Goal: Task Accomplishment & Management: Complete application form

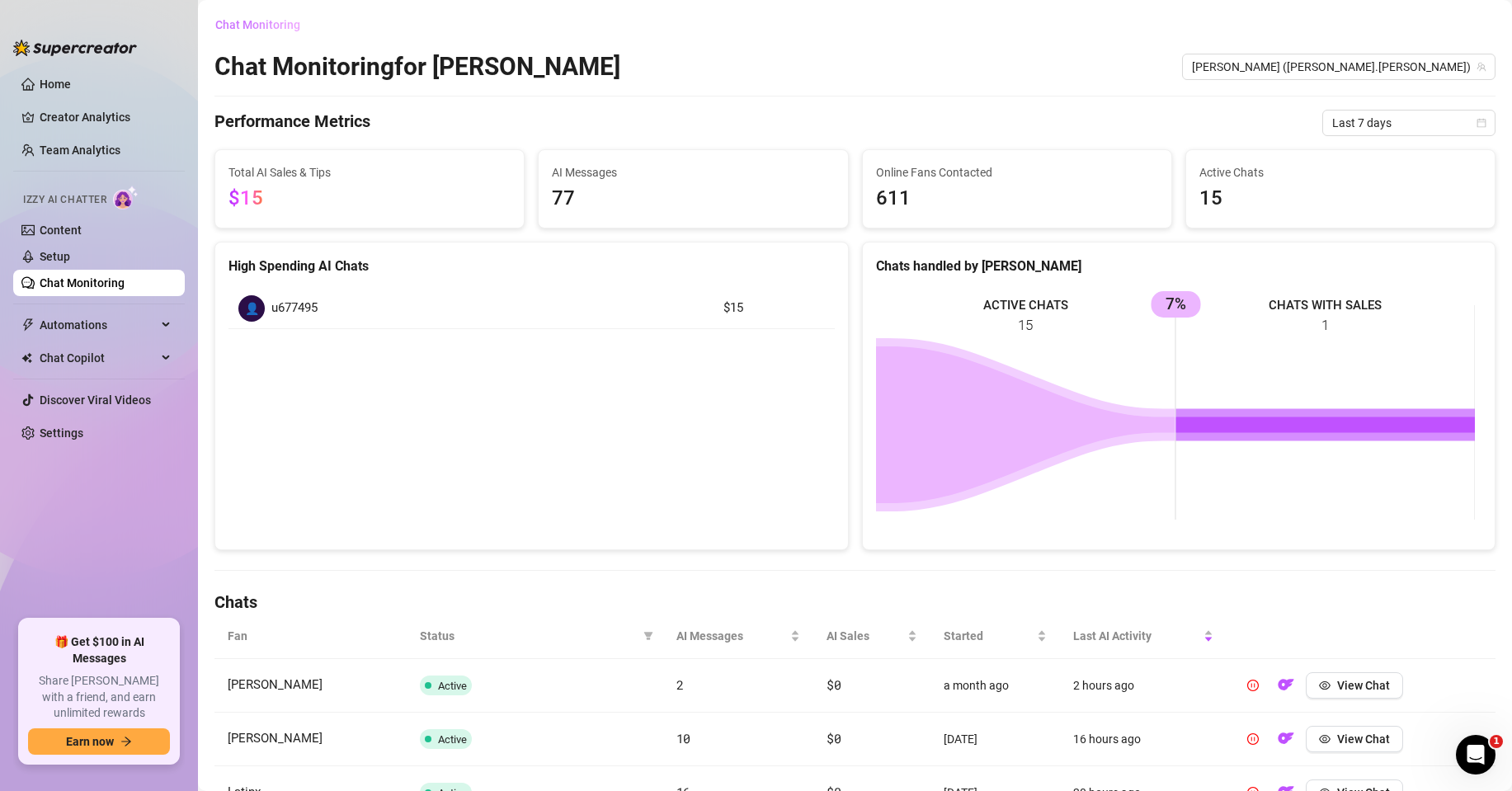
click at [270, 18] on span "Chat Monitoring" at bounding box center [257, 24] width 85 height 13
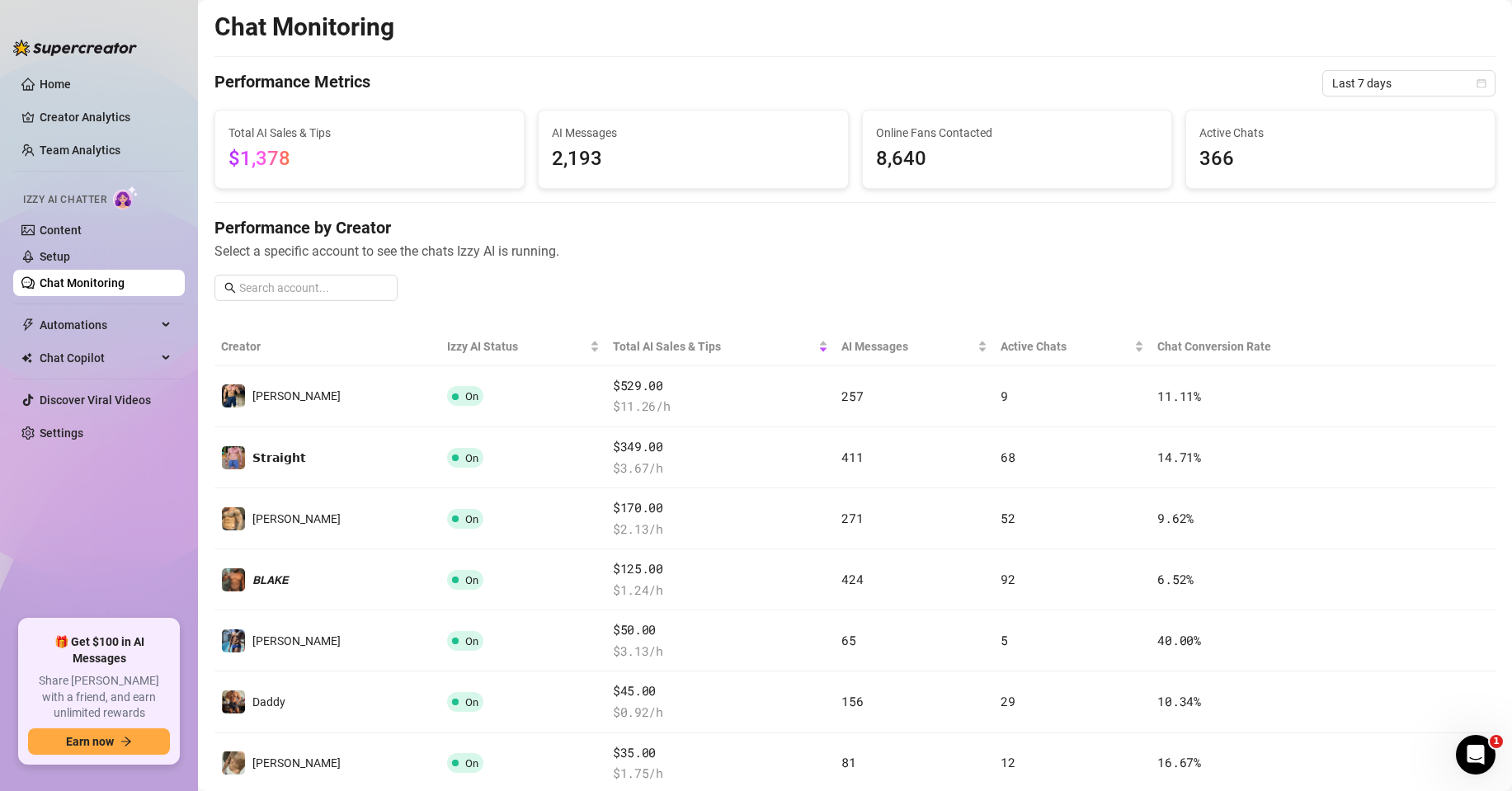
click at [1361, 93] on span "Last 7 days" at bounding box center [1409, 83] width 153 height 24
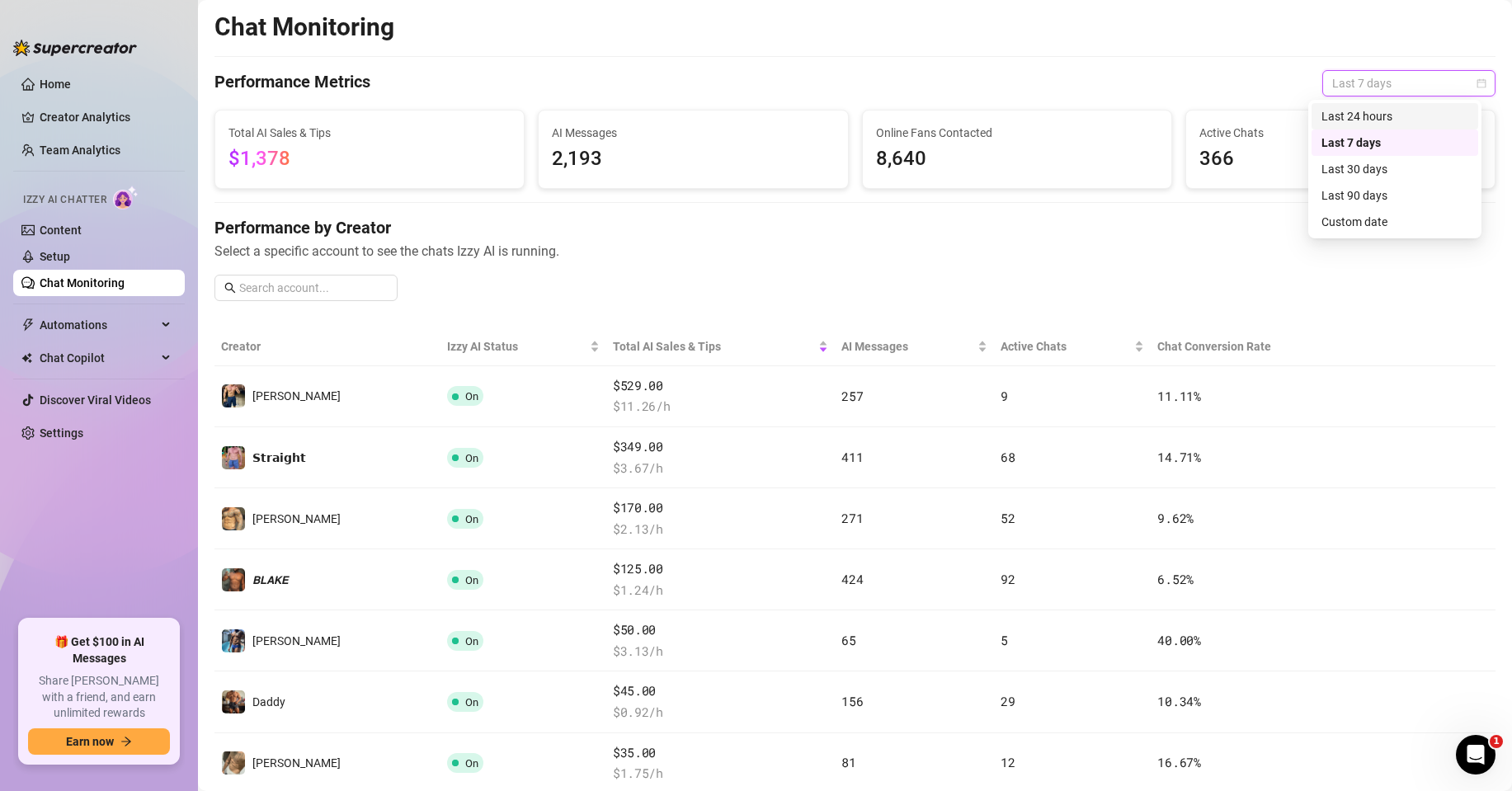
click at [1337, 118] on div "Last 24 hours" at bounding box center [1394, 116] width 147 height 18
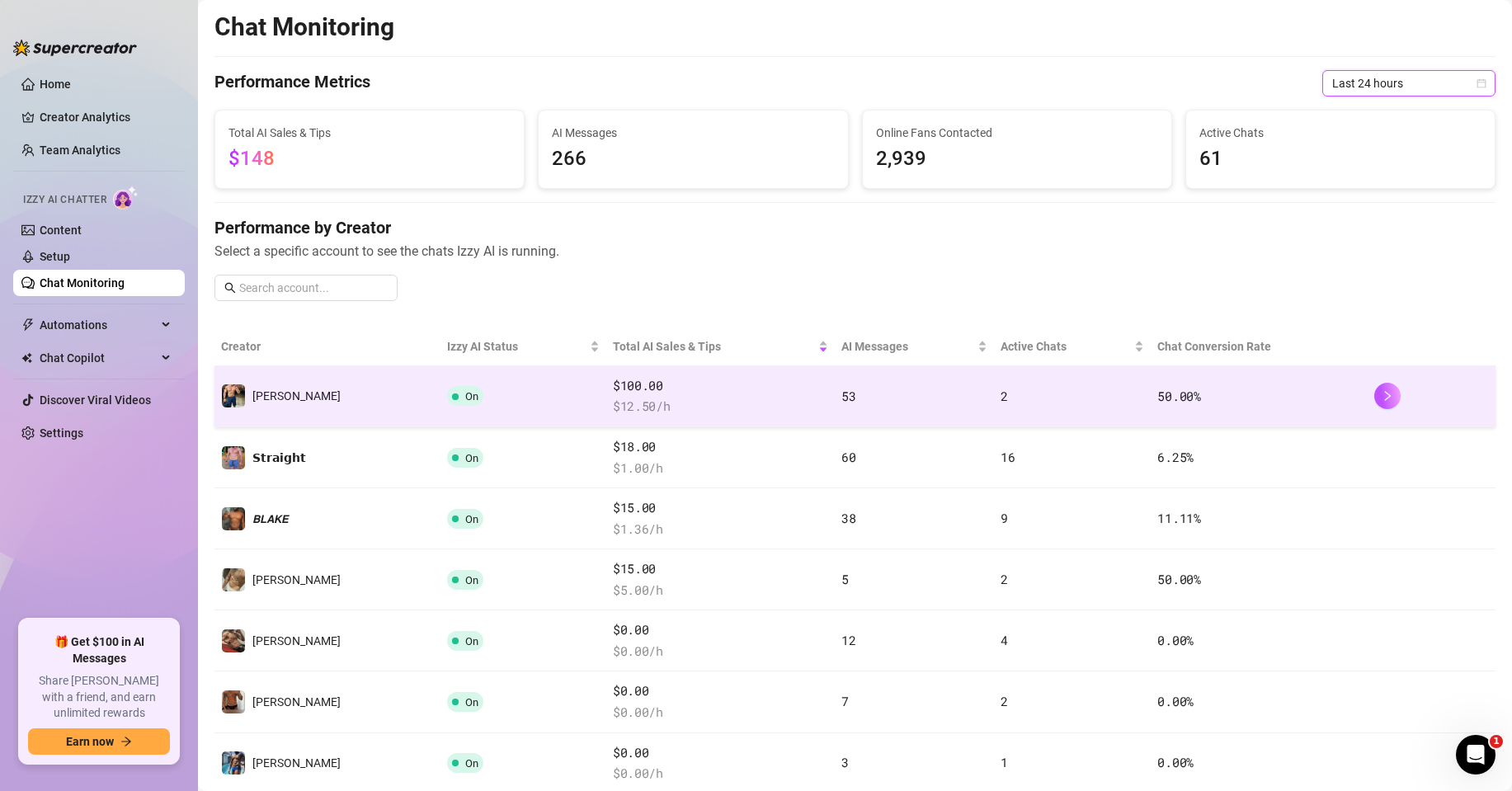
click at [842, 387] on td "53" at bounding box center [914, 396] width 158 height 61
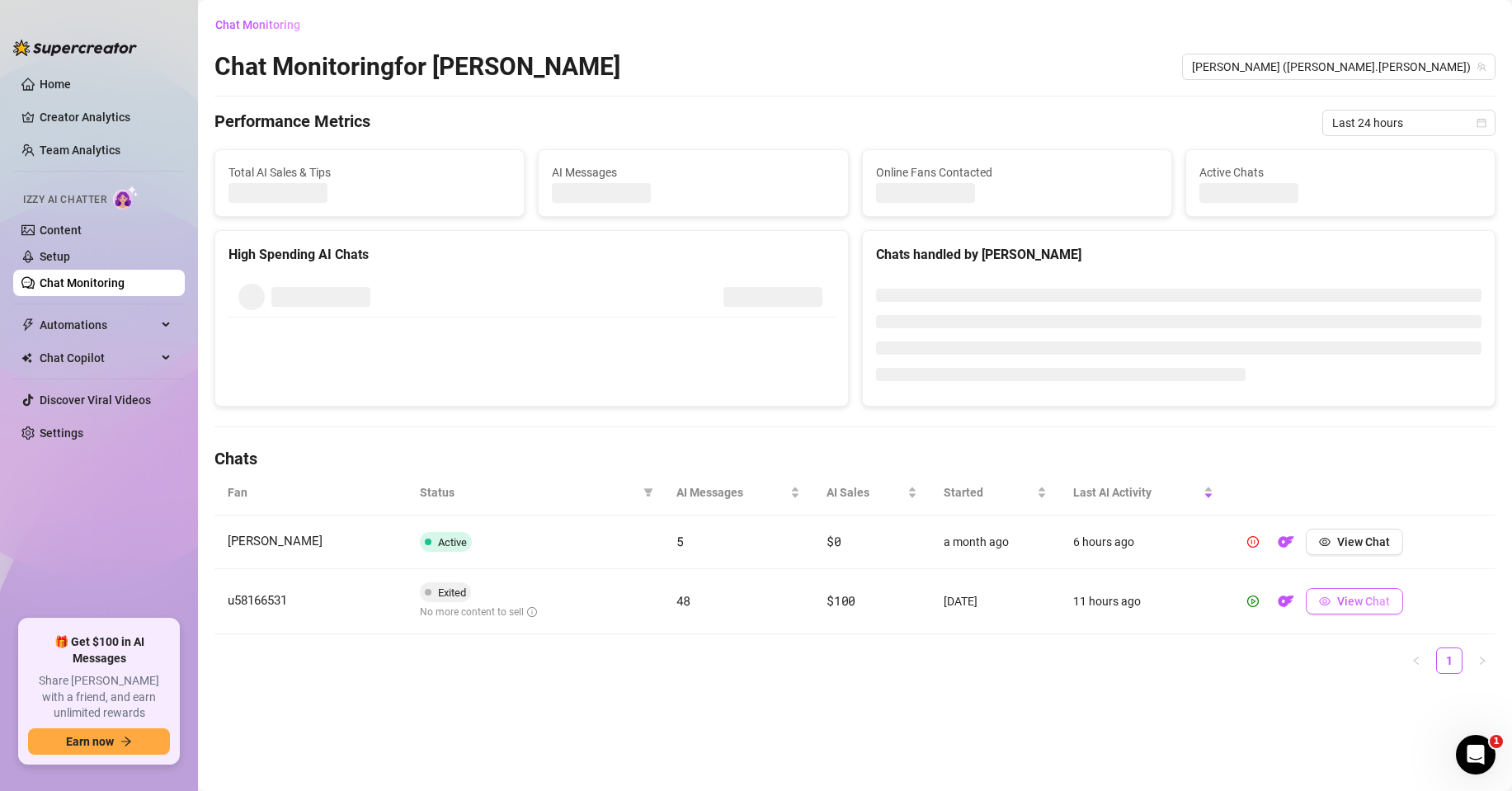
click at [1332, 602] on icon "eye" at bounding box center [1326, 601] width 11 height 8
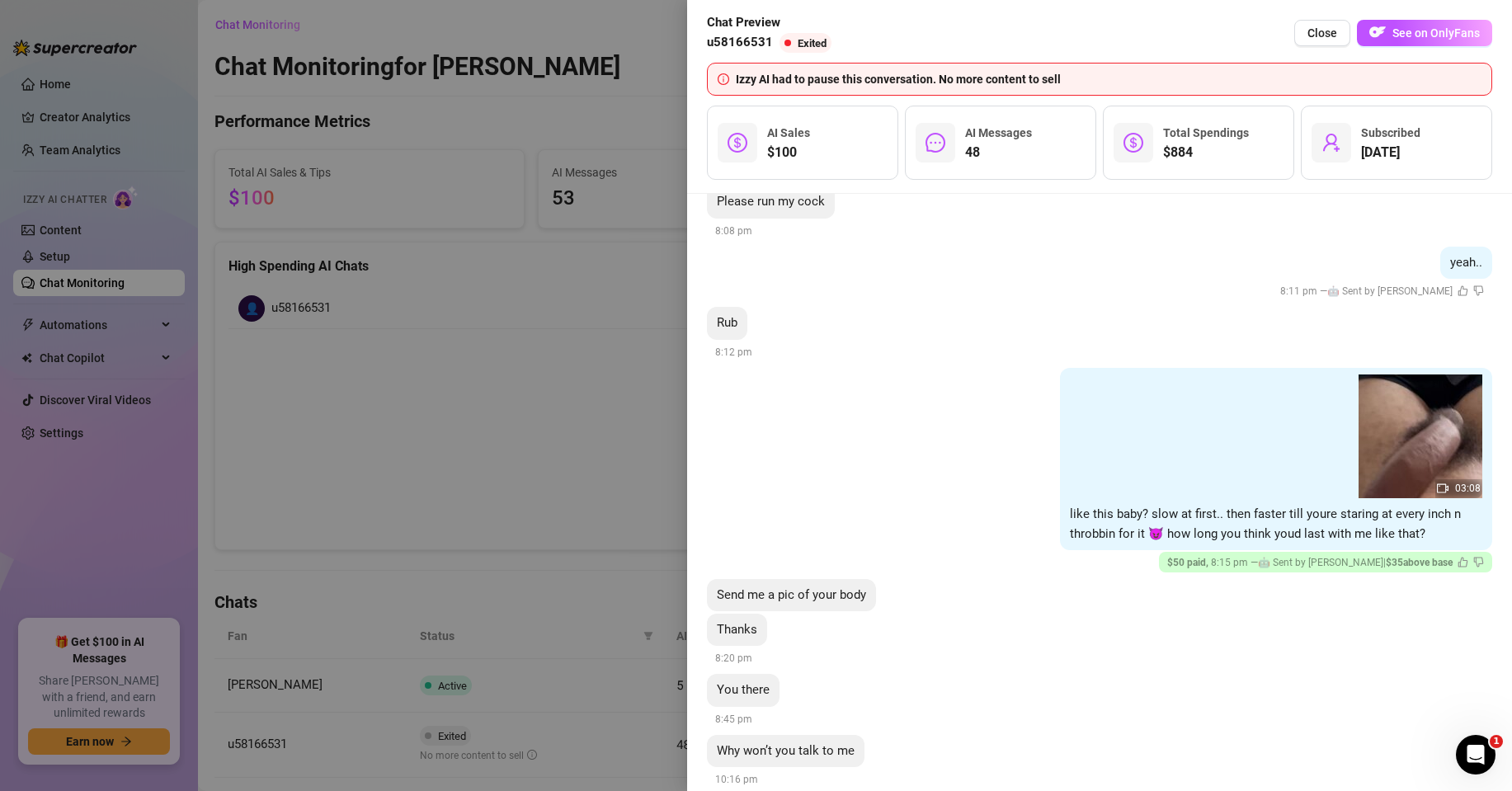
scroll to position [7855, 0]
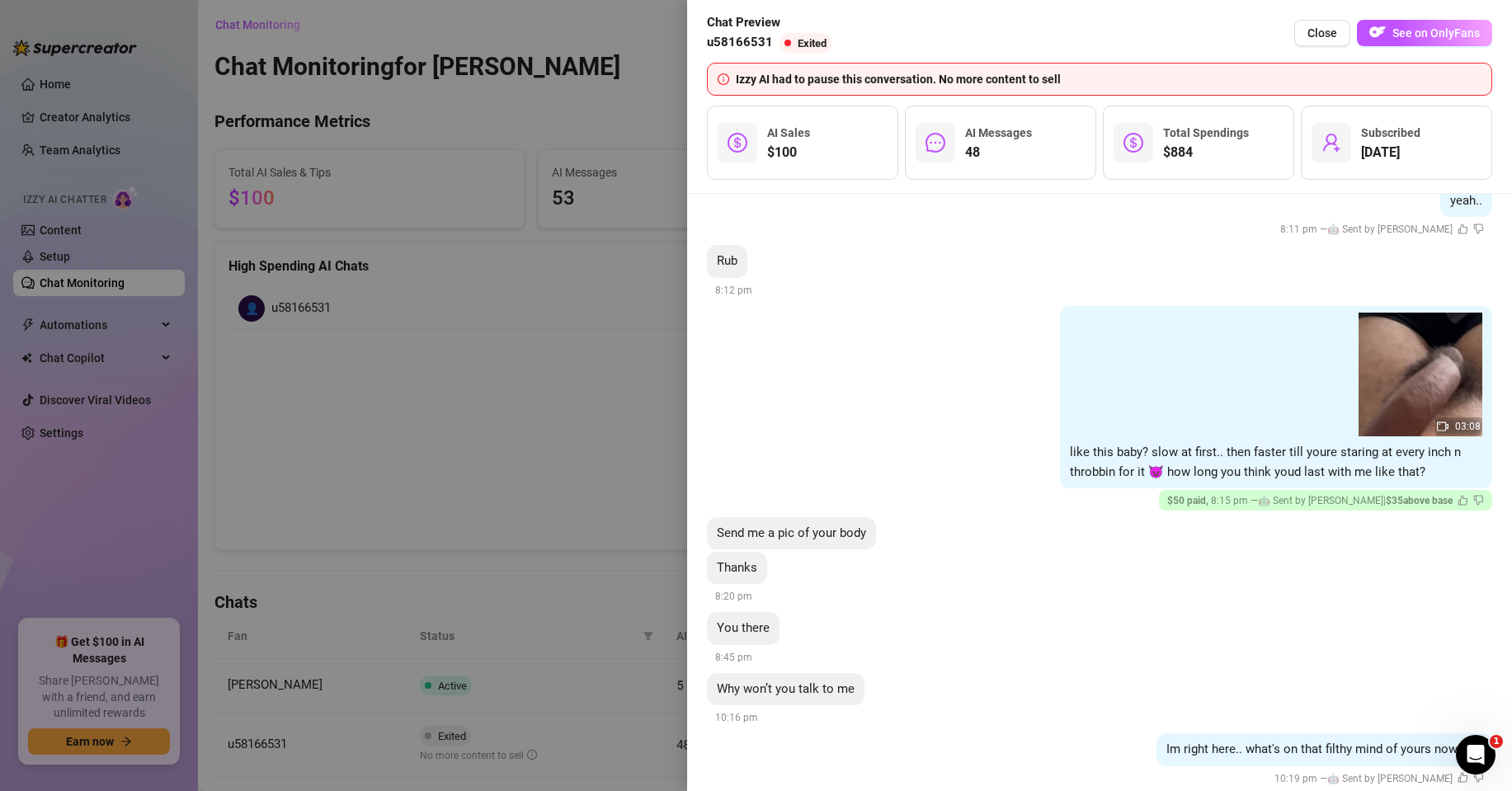
click at [524, 389] on div at bounding box center [756, 396] width 1512 height 791
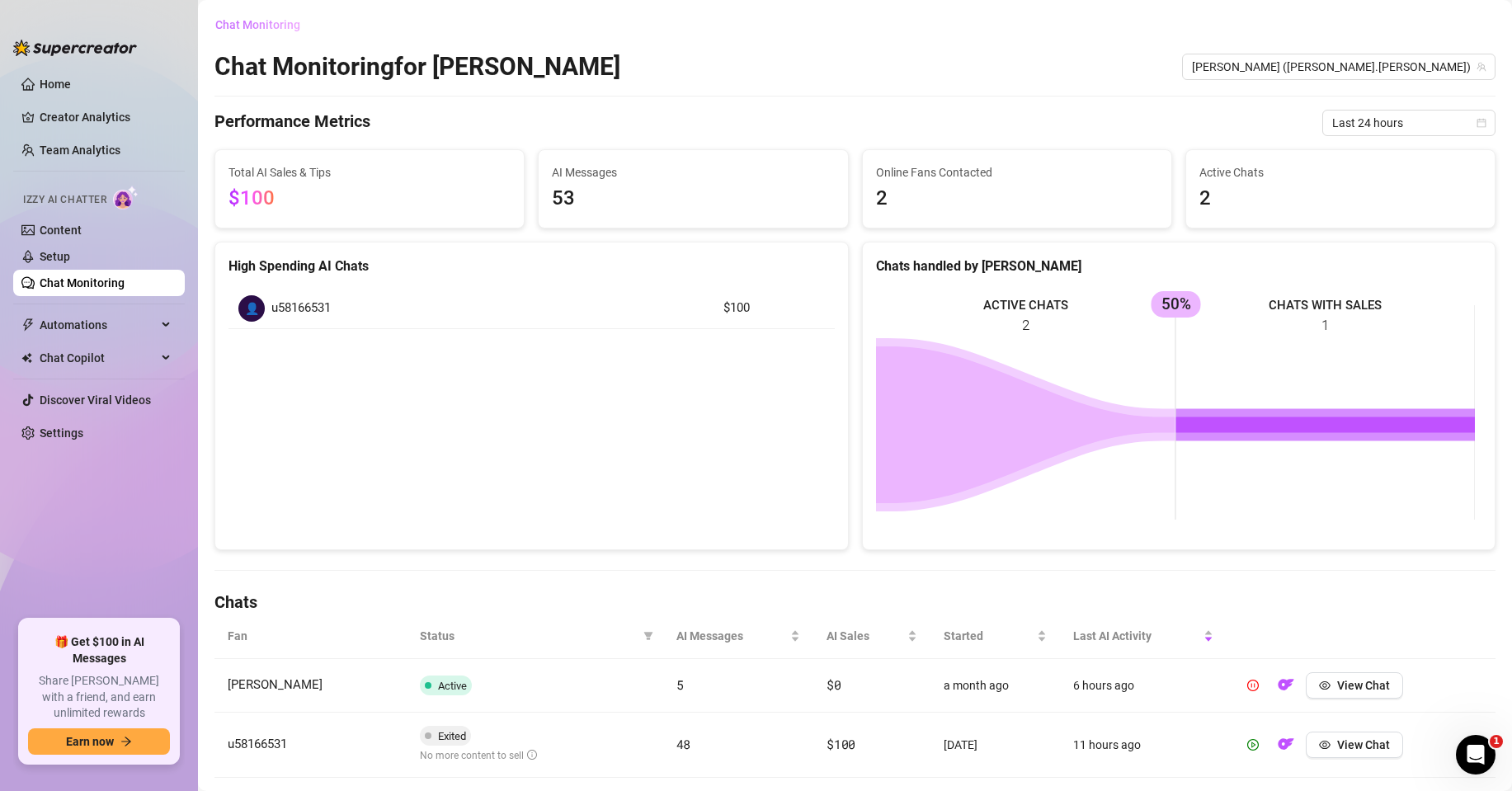
click at [247, 31] on span "Chat Monitoring" at bounding box center [257, 24] width 85 height 13
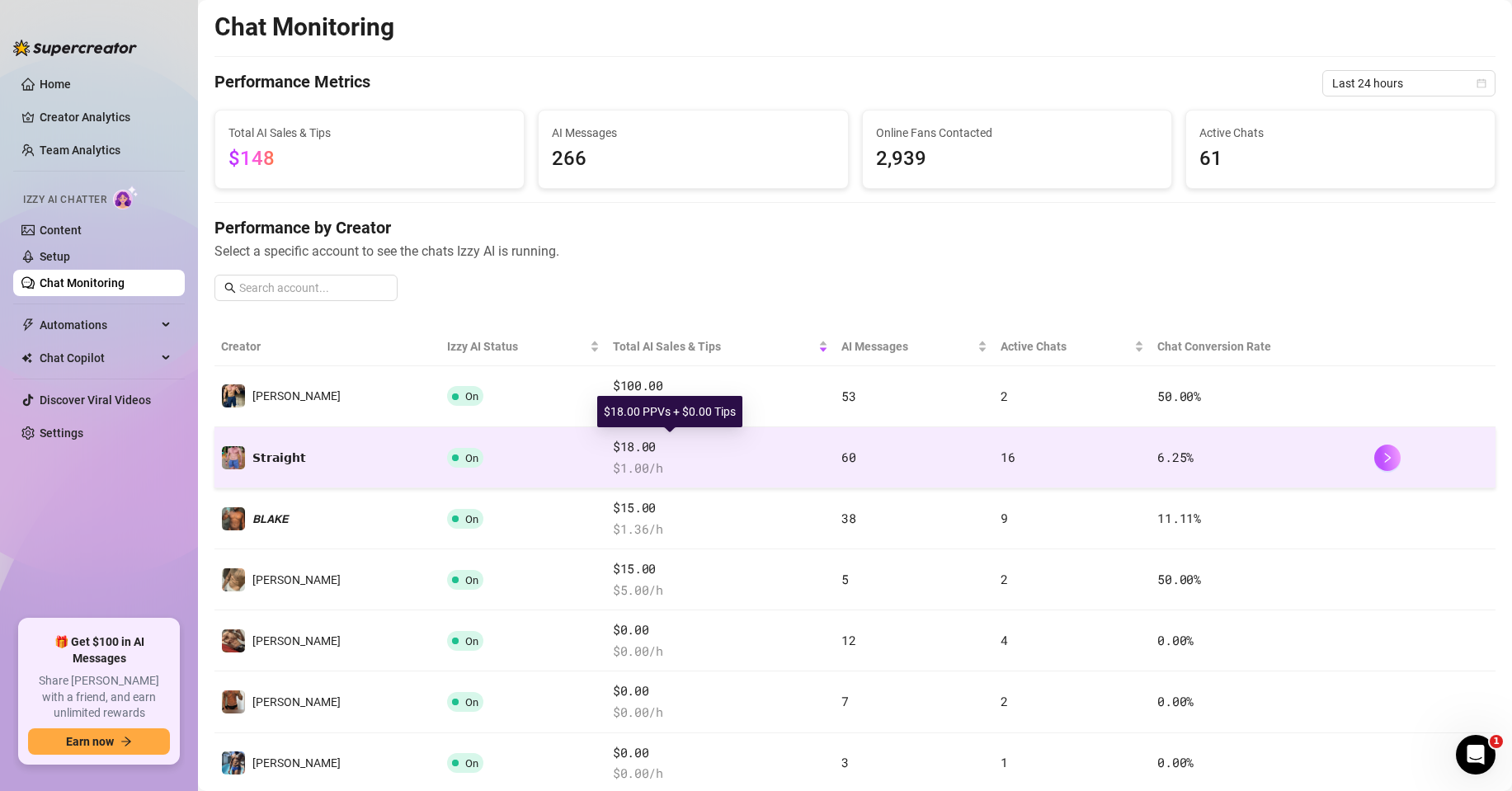
click at [613, 449] on span "$18.00" at bounding box center [721, 447] width 215 height 20
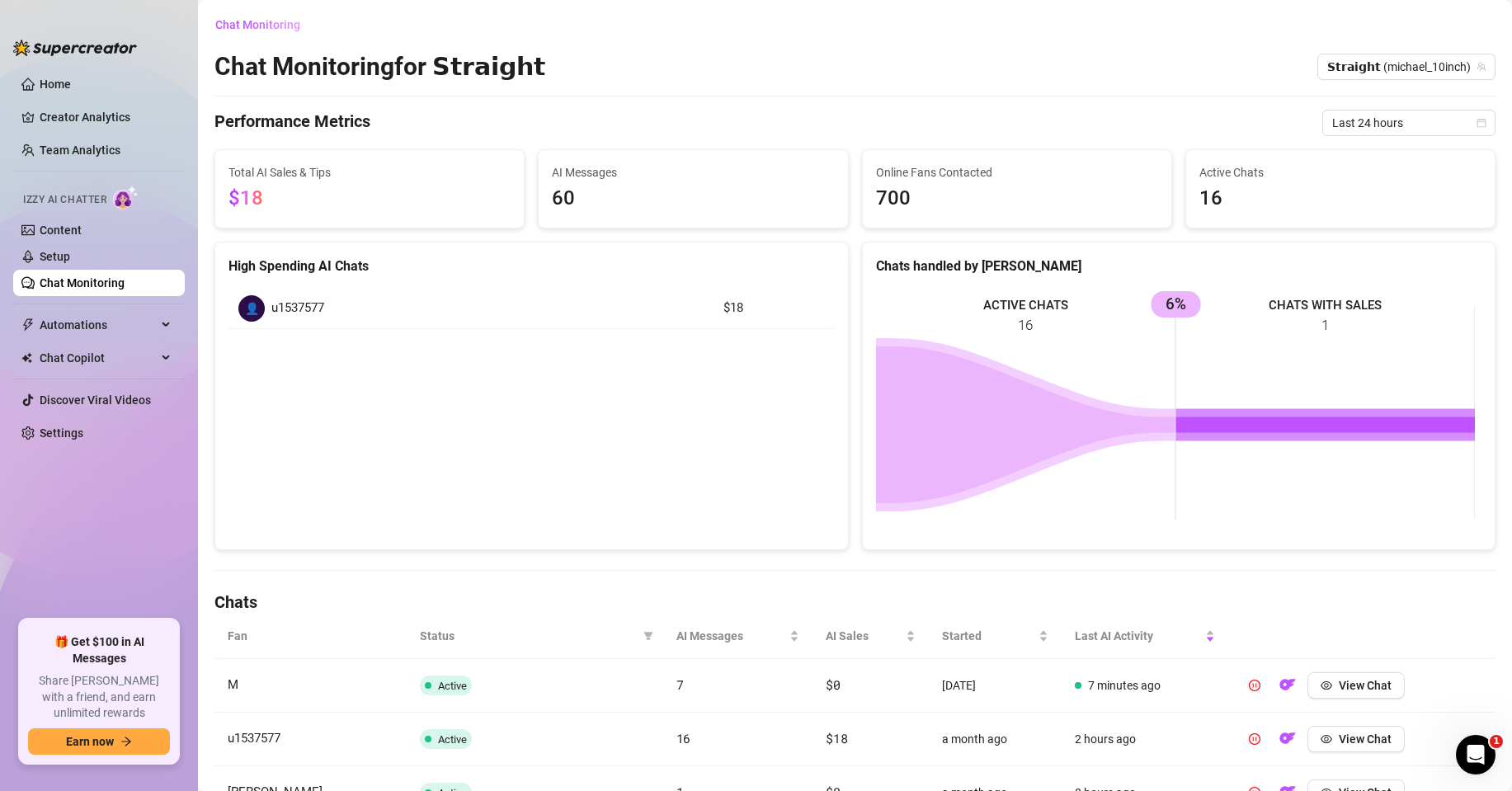
scroll to position [165, 0]
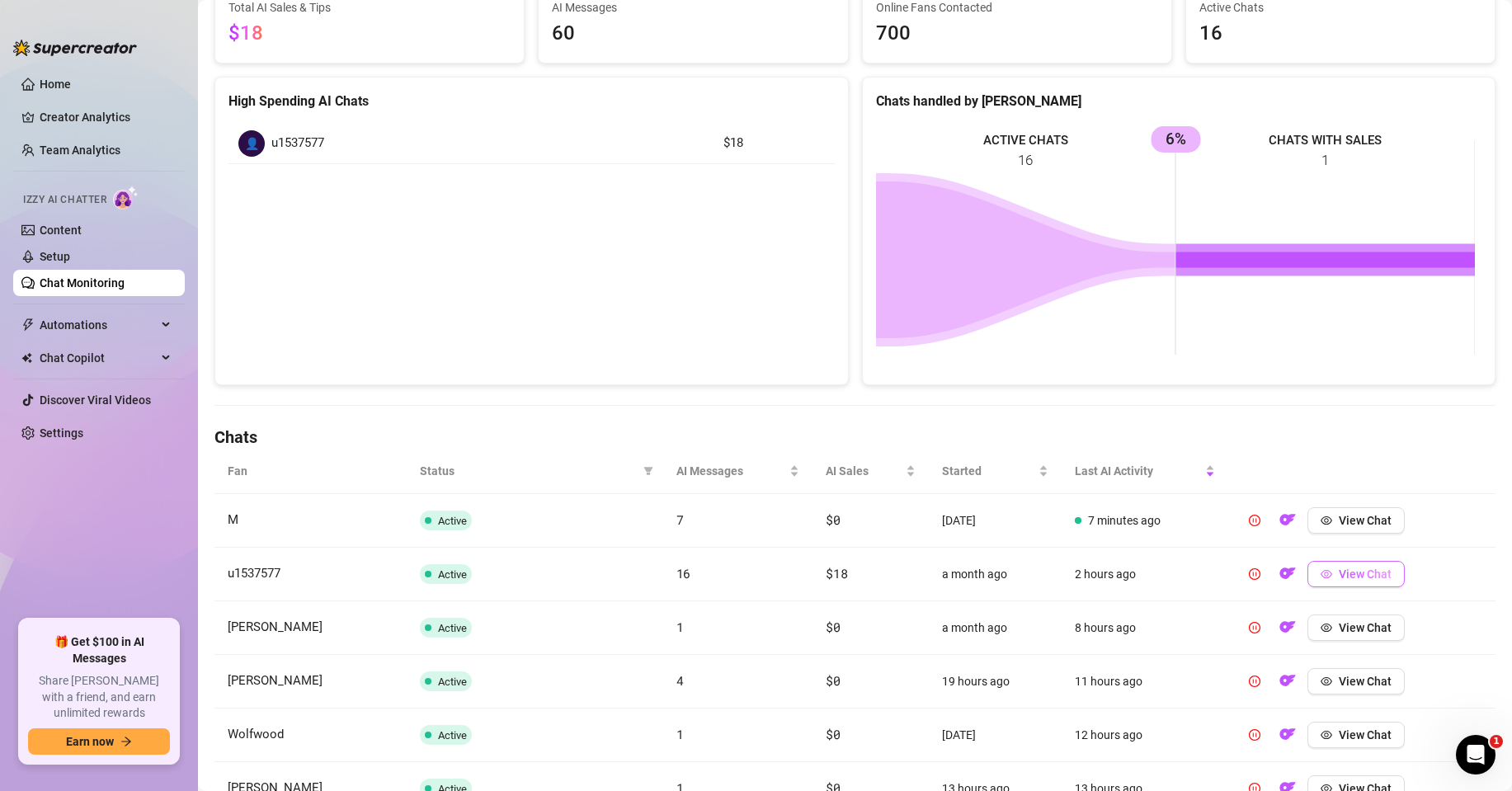
click at [1321, 565] on button "View Chat" at bounding box center [1356, 574] width 97 height 26
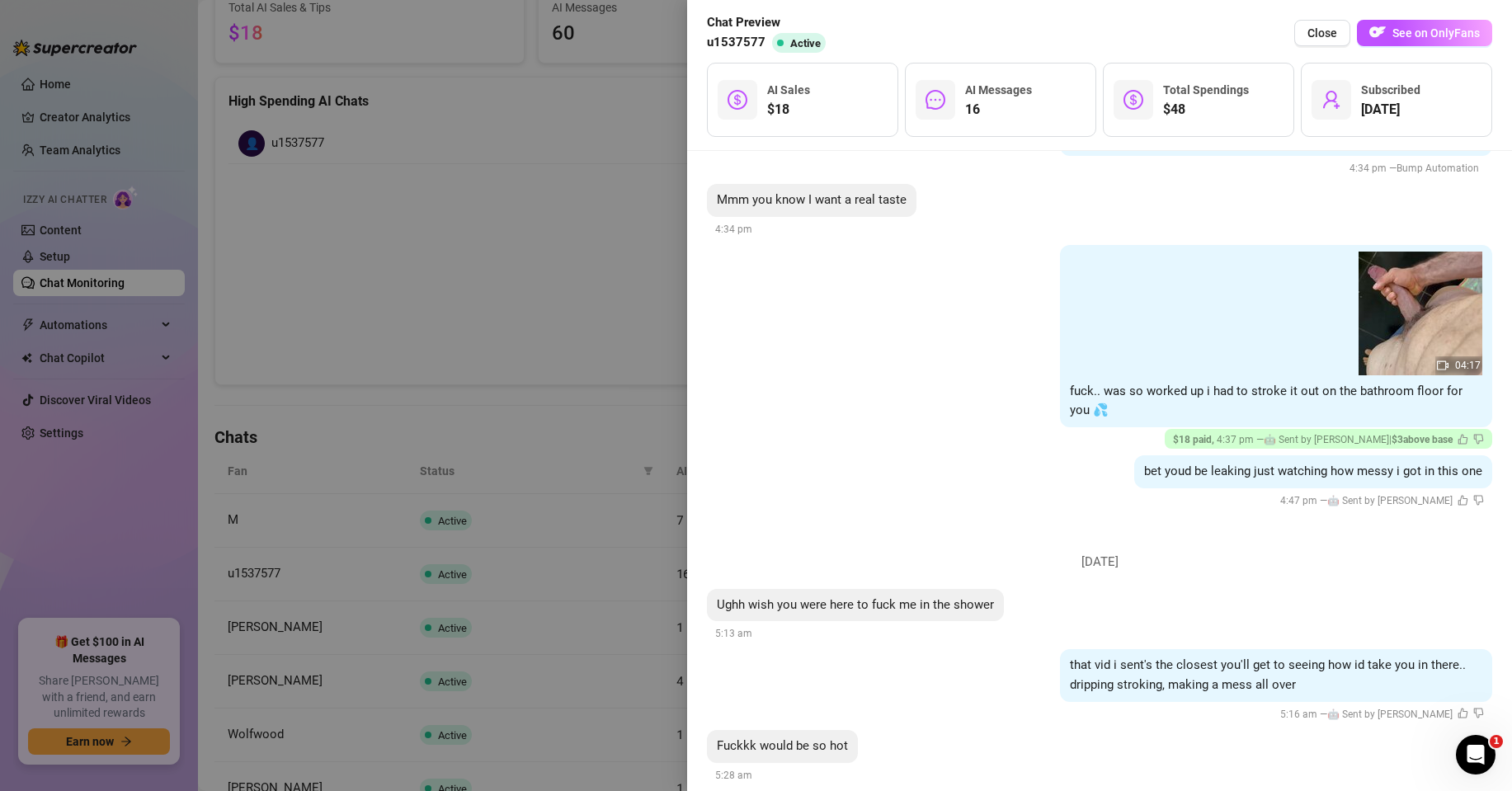
scroll to position [0, 0]
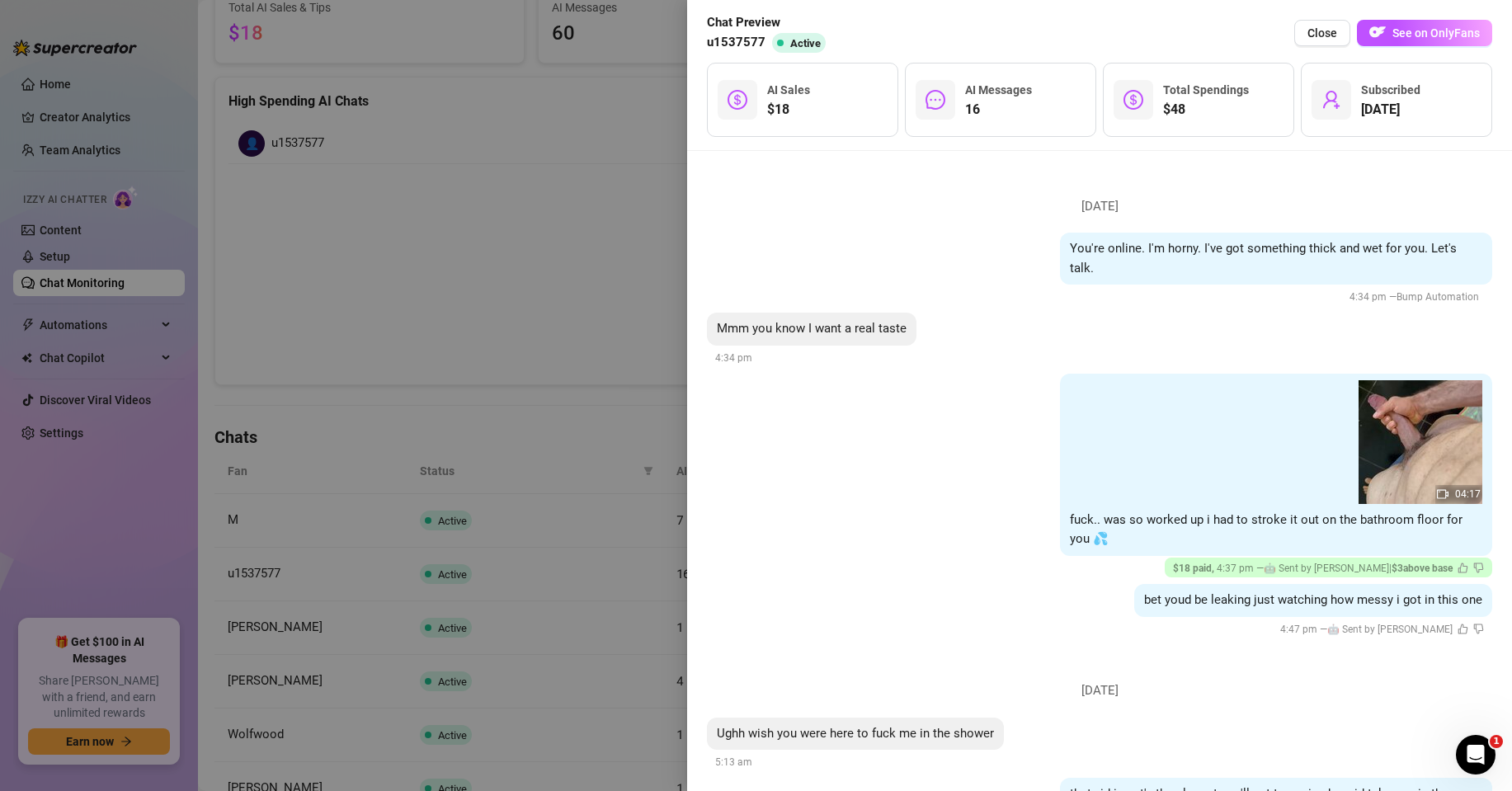
click at [393, 319] on div at bounding box center [756, 396] width 1512 height 791
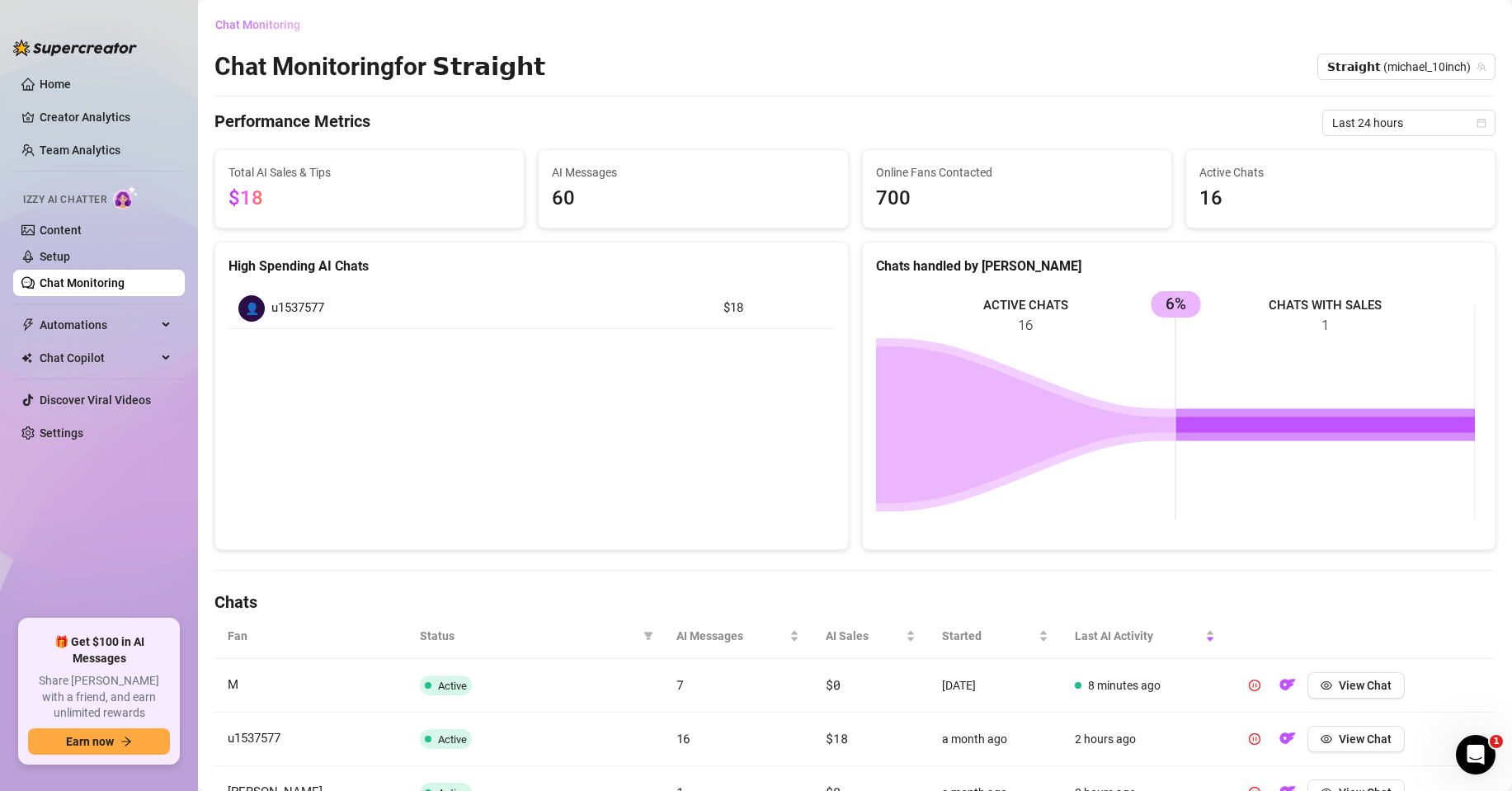
click at [264, 19] on span "Chat Monitoring" at bounding box center [257, 24] width 85 height 13
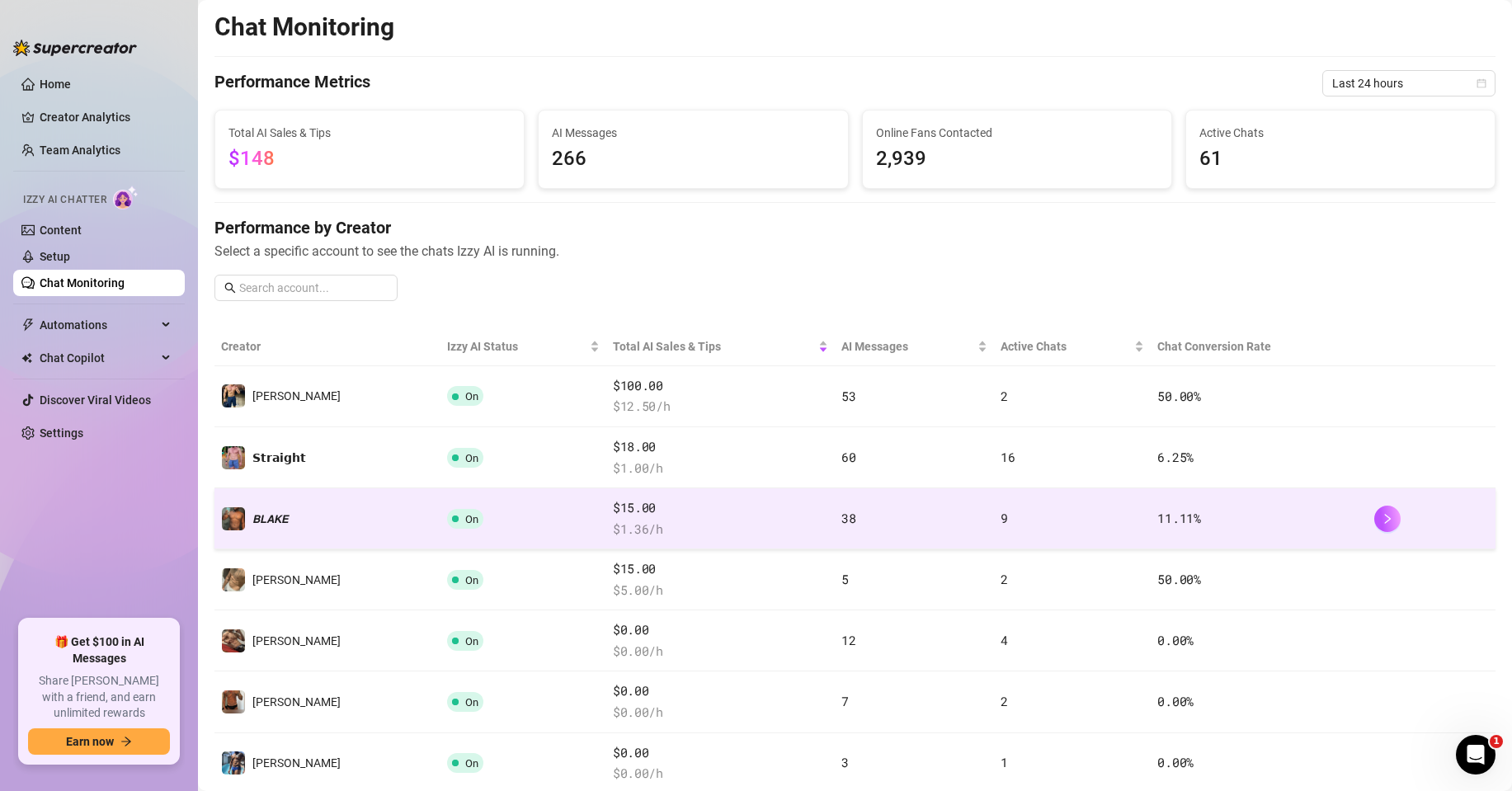
click at [705, 529] on span "$ 1.36 /h" at bounding box center [721, 529] width 215 height 20
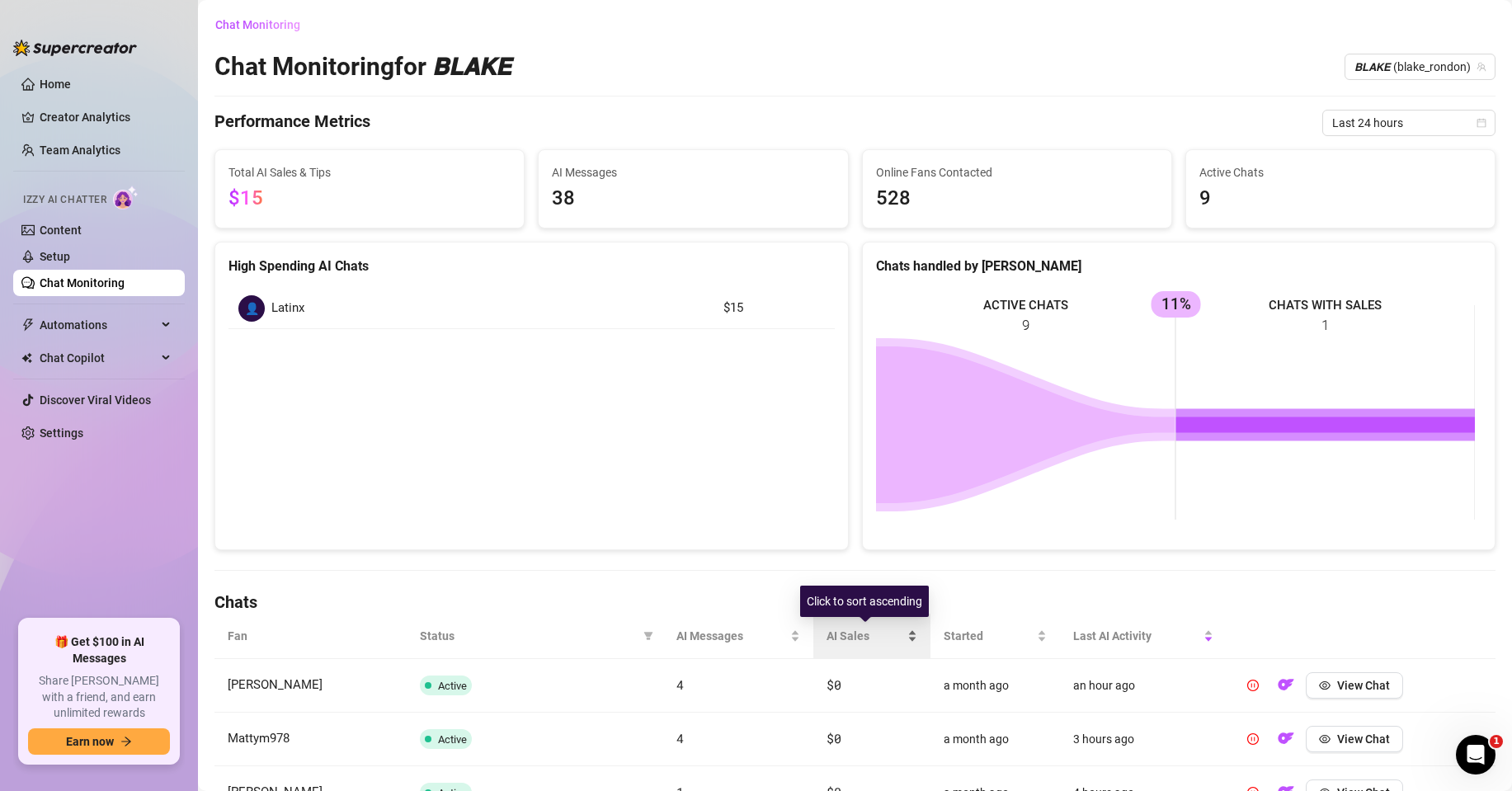
click at [903, 637] on div "AI Sales" at bounding box center [871, 636] width 91 height 18
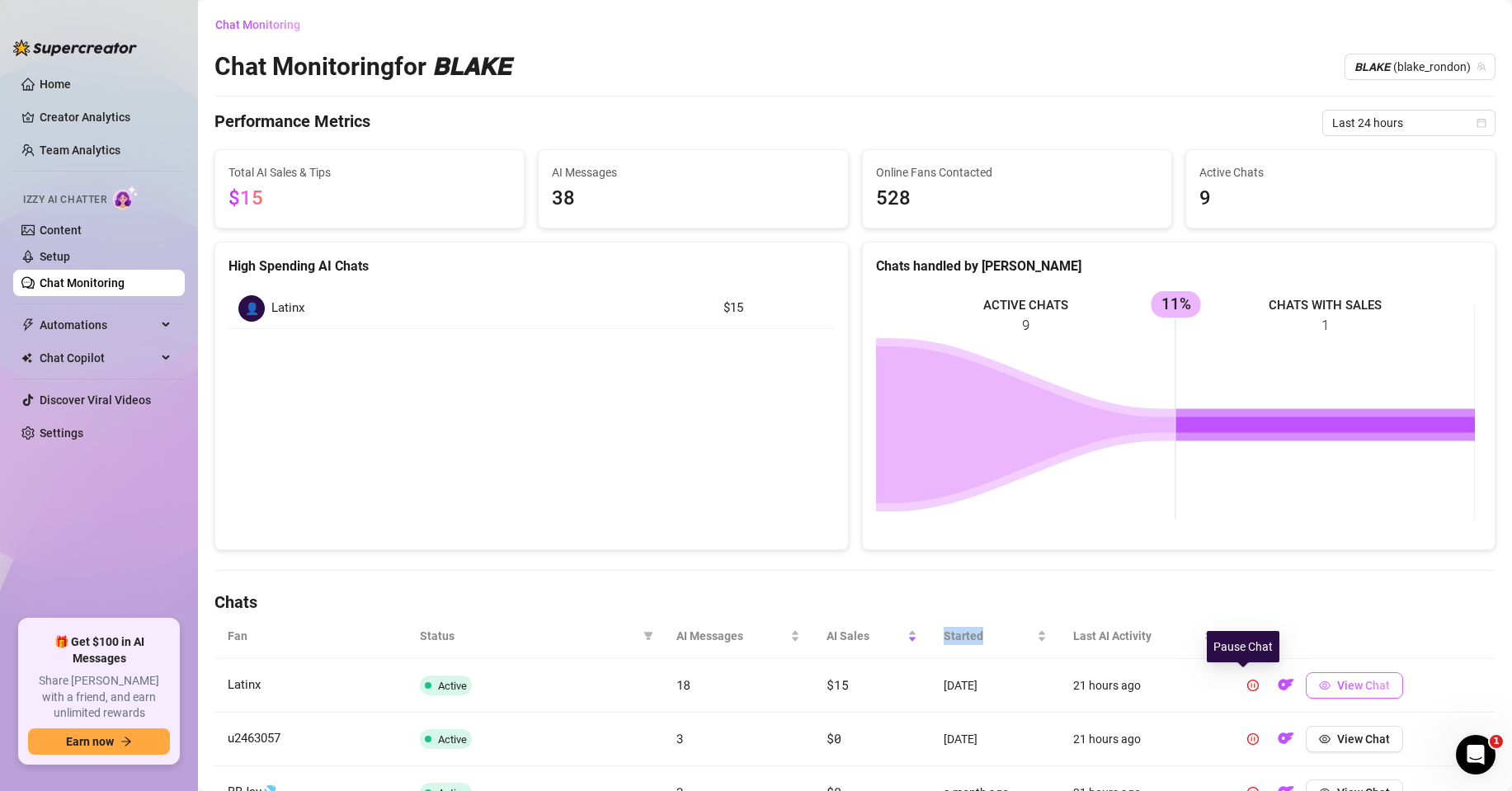
click at [1344, 686] on span "View Chat" at bounding box center [1363, 685] width 52 height 13
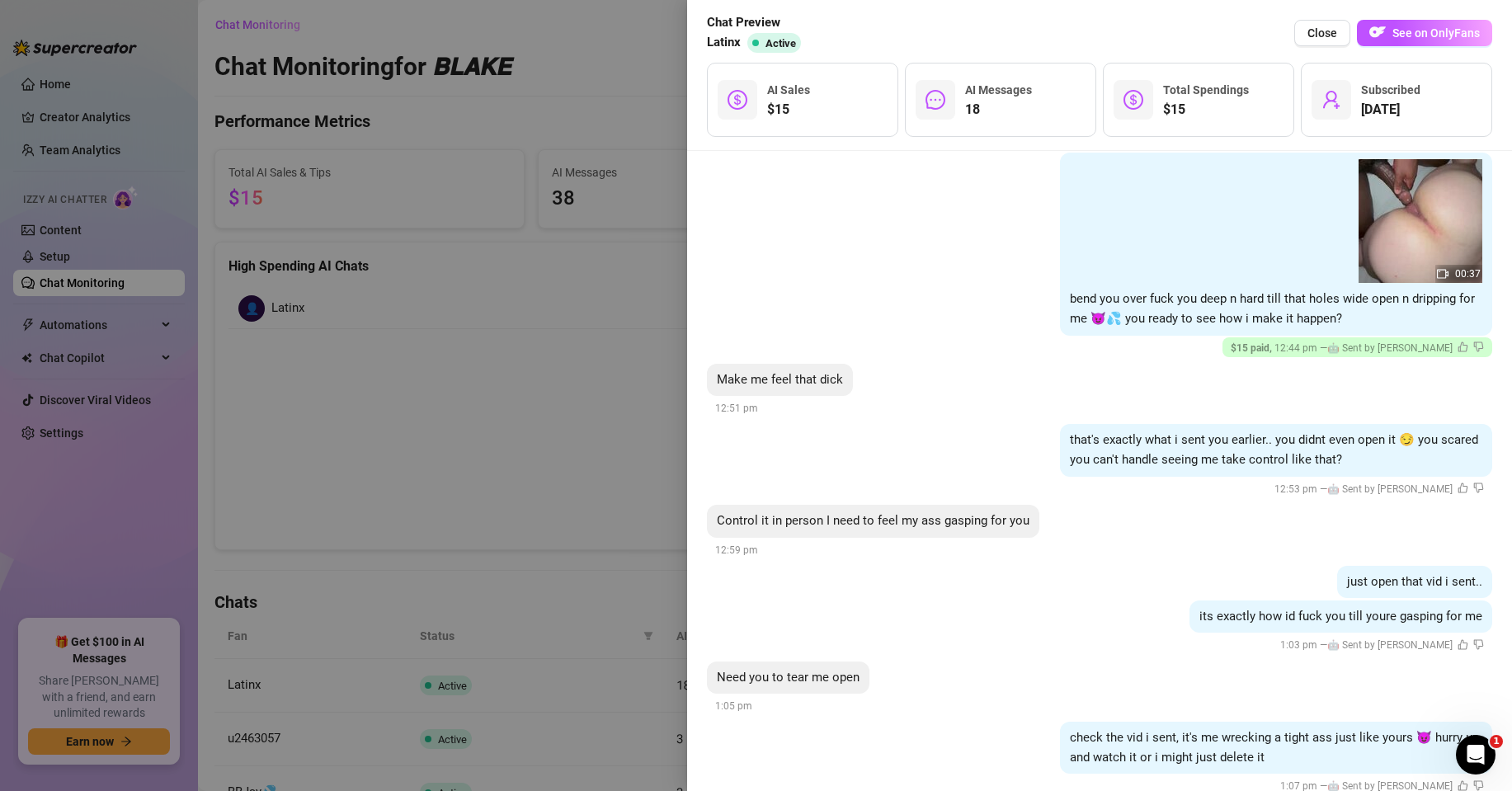
scroll to position [1910, 0]
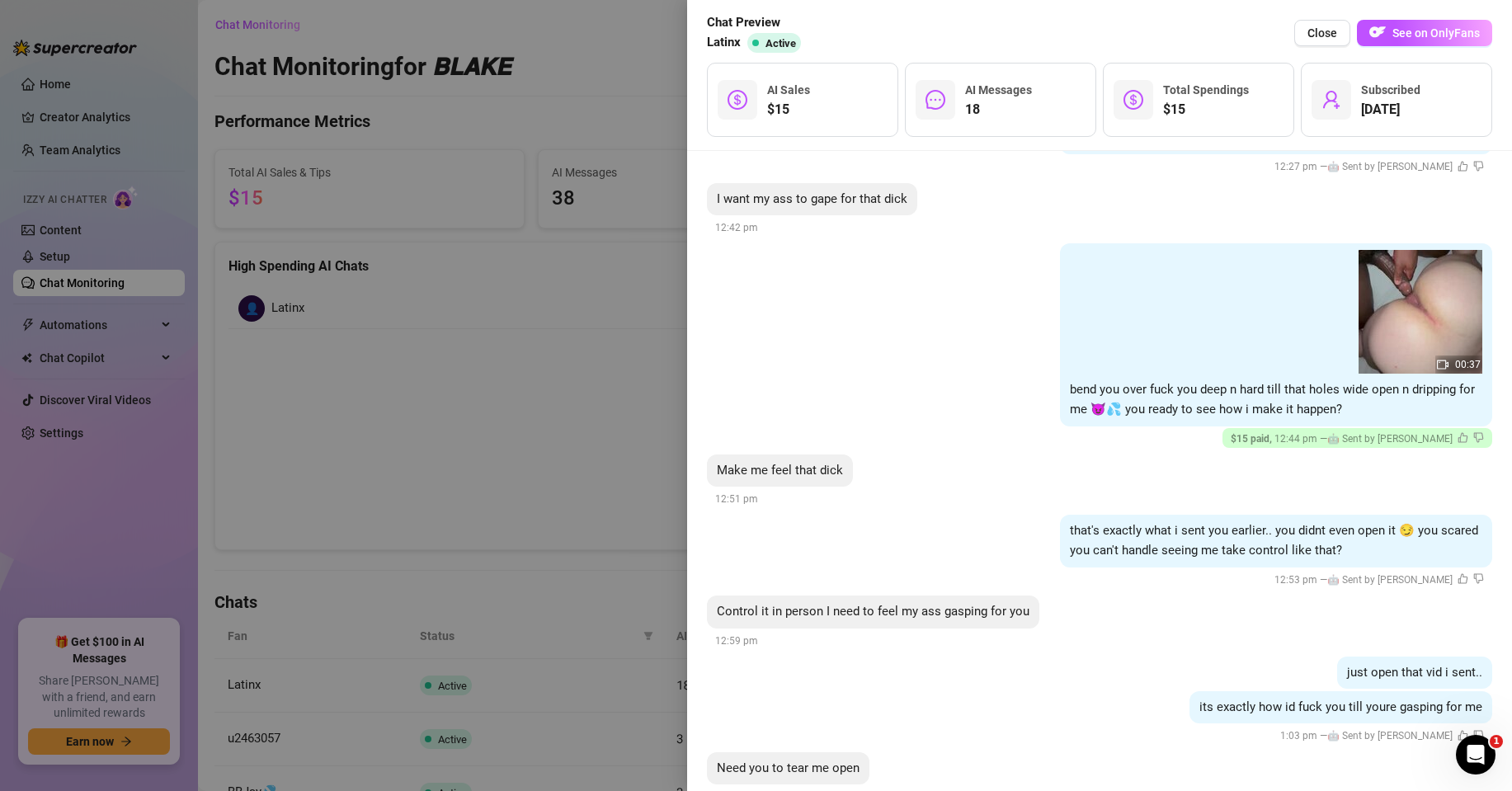
click at [439, 266] on div at bounding box center [756, 396] width 1512 height 791
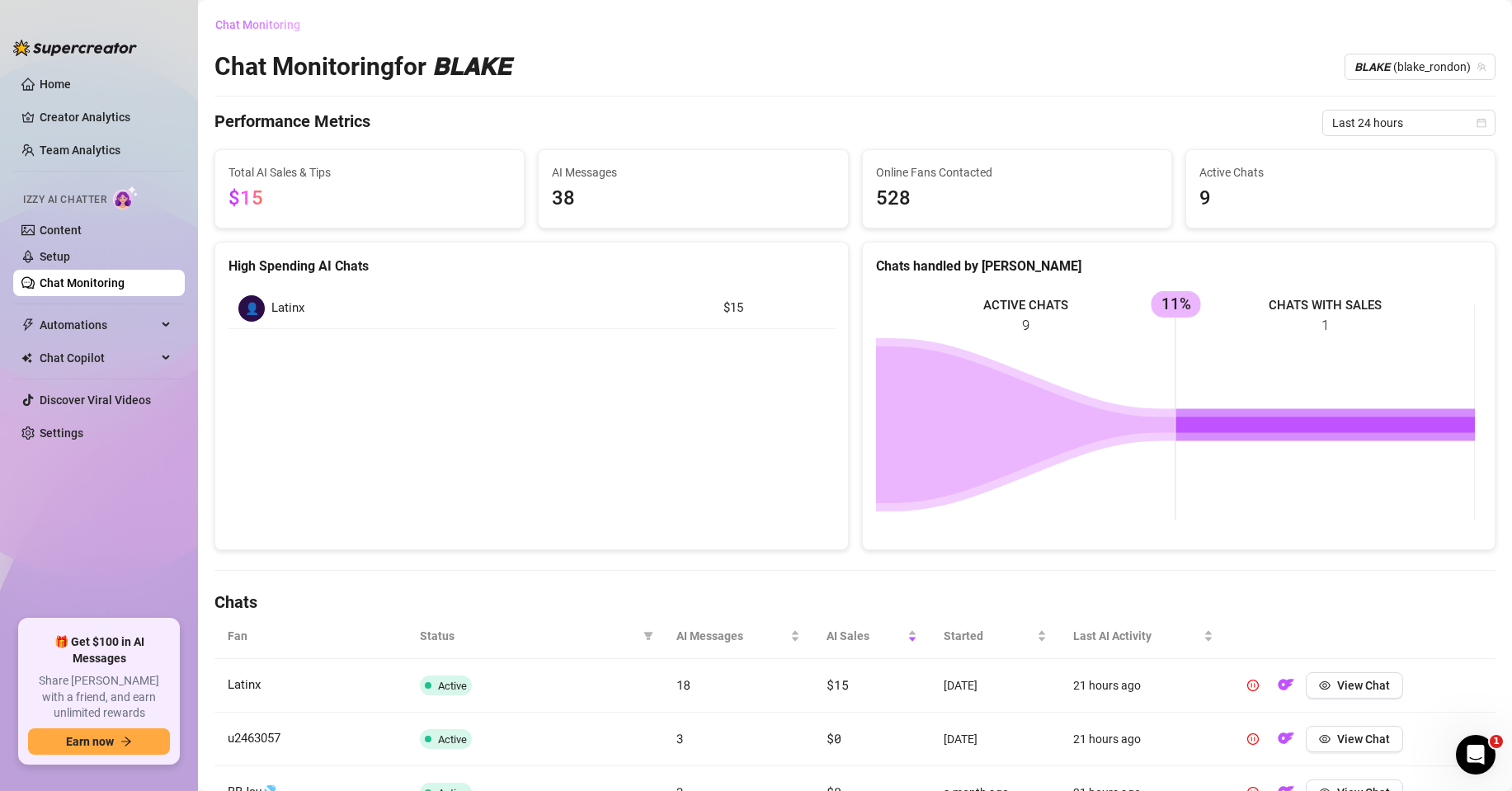
click at [270, 20] on span "Chat Monitoring" at bounding box center [257, 24] width 85 height 13
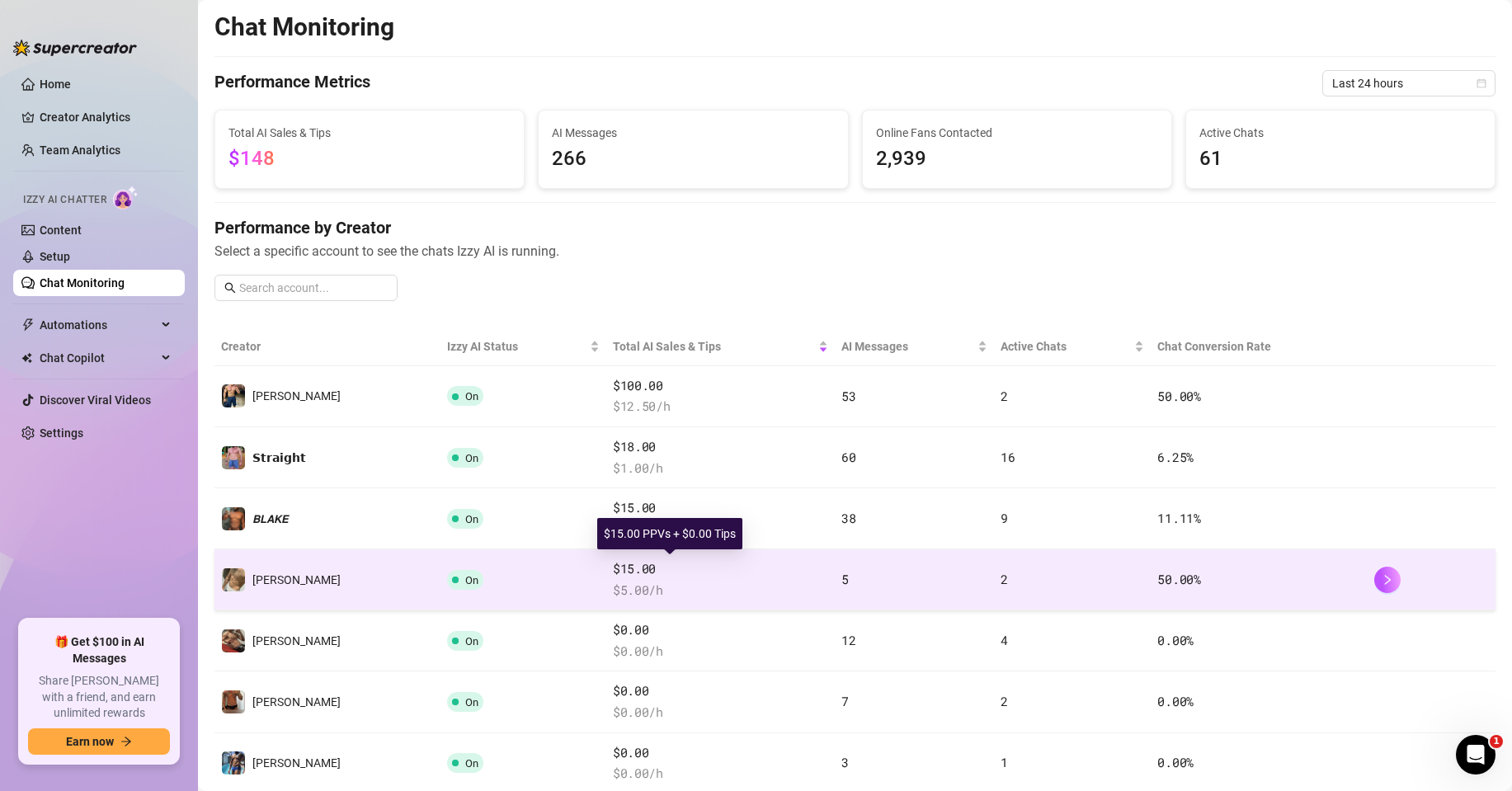
click at [664, 571] on span "$15.00" at bounding box center [721, 568] width 215 height 20
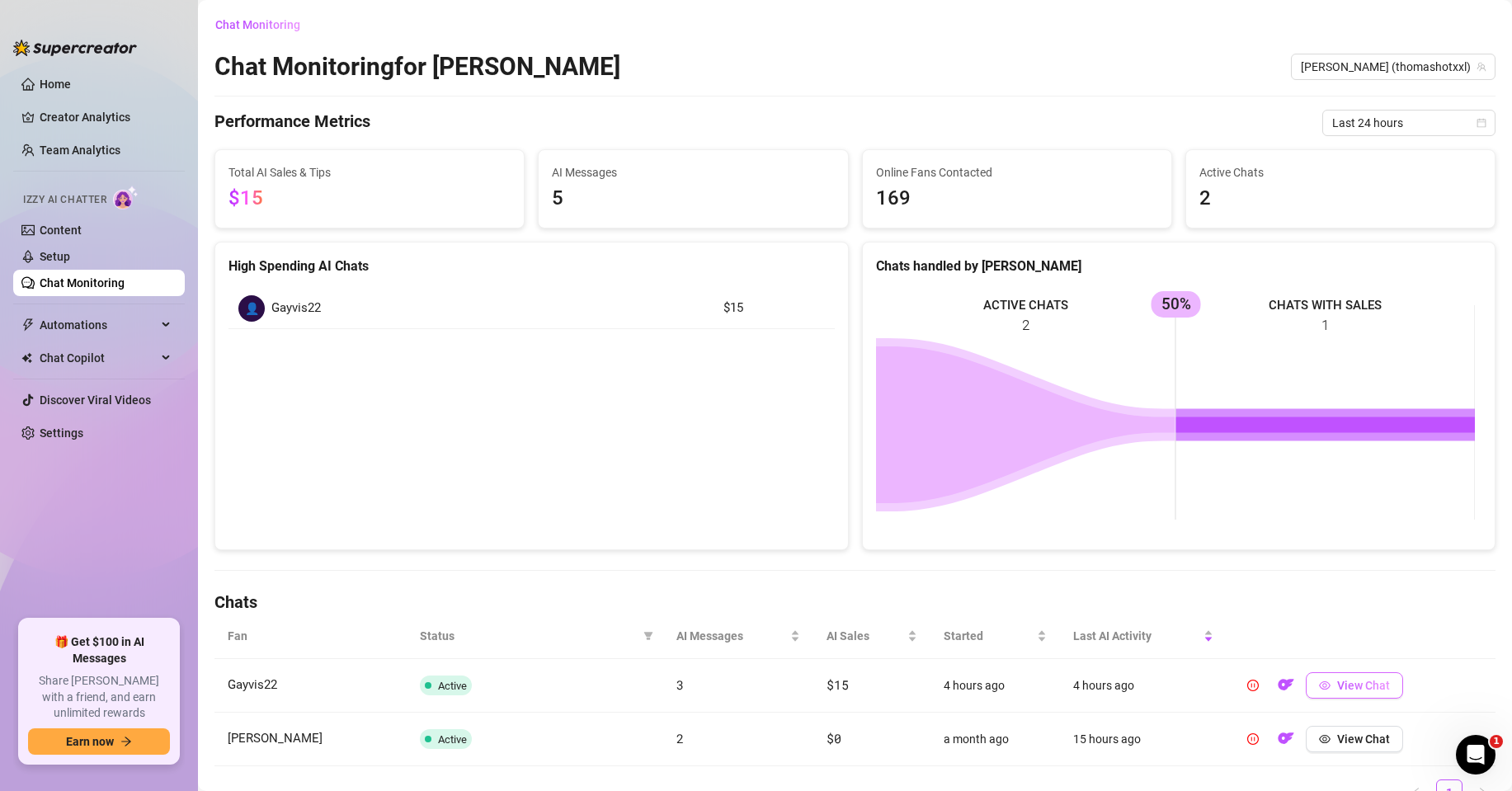
click at [1349, 690] on span "View Chat" at bounding box center [1363, 685] width 52 height 13
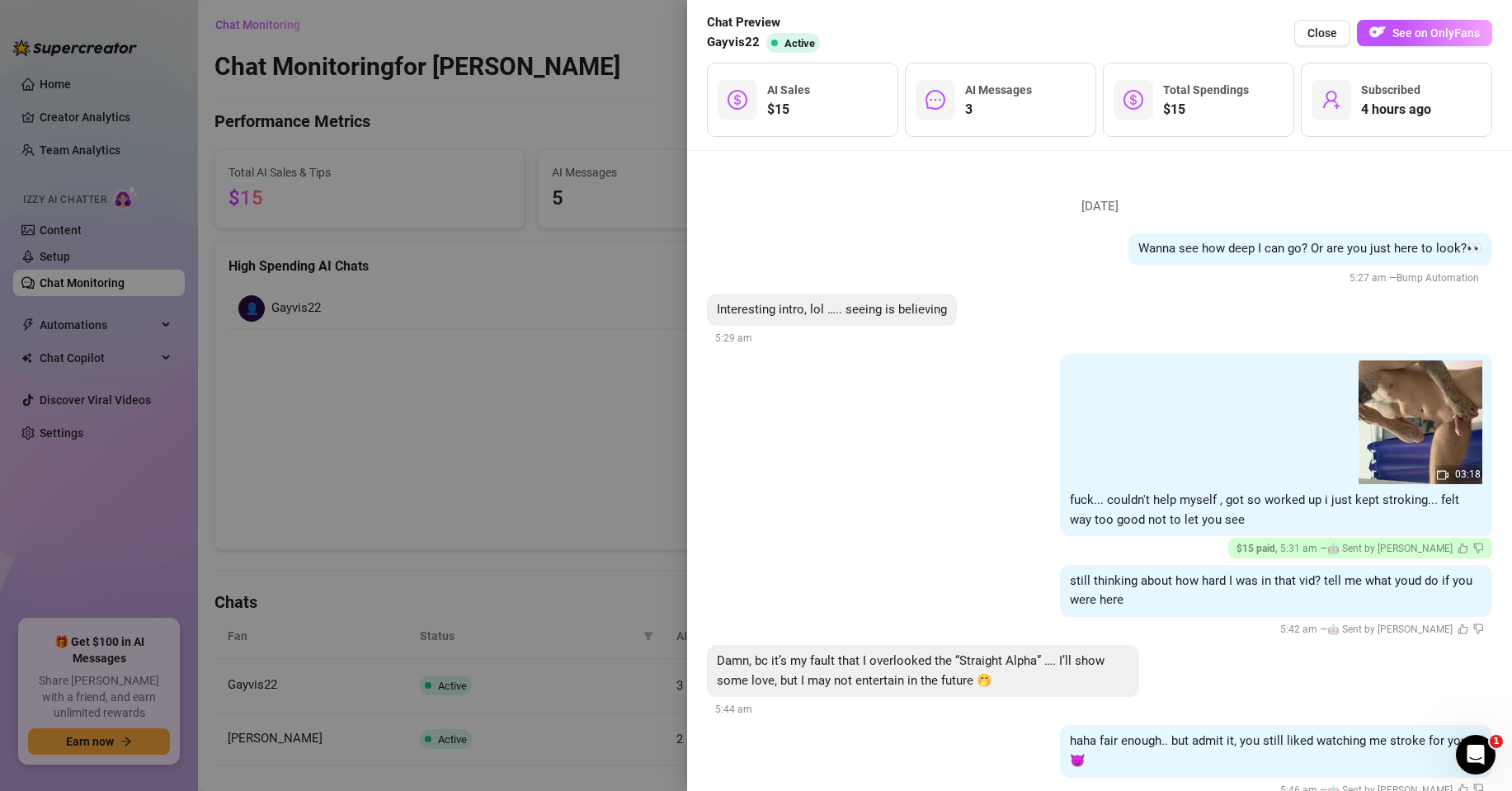
click at [445, 355] on div at bounding box center [756, 396] width 1512 height 791
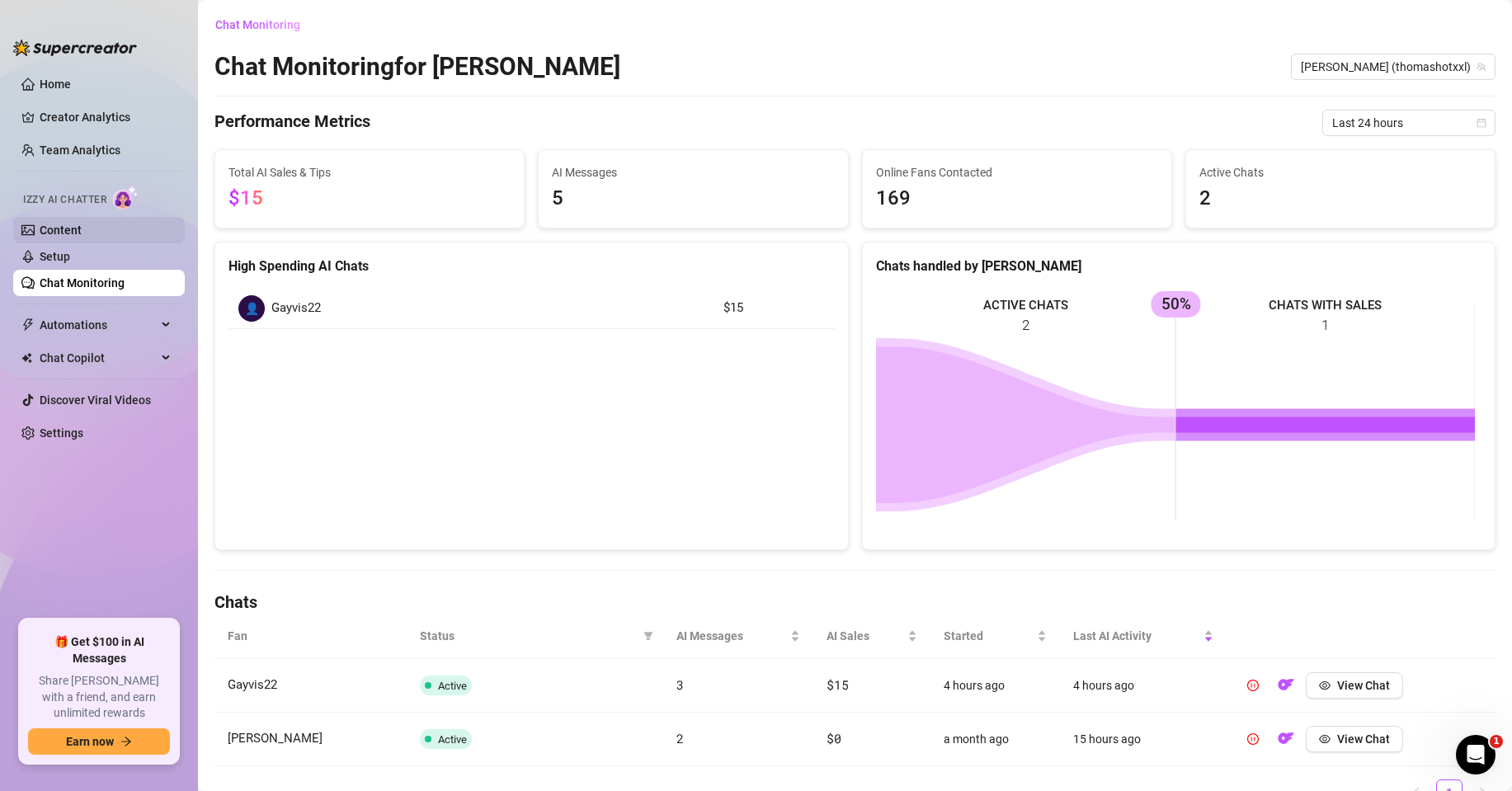
click at [62, 229] on link "Content" at bounding box center [60, 230] width 42 height 13
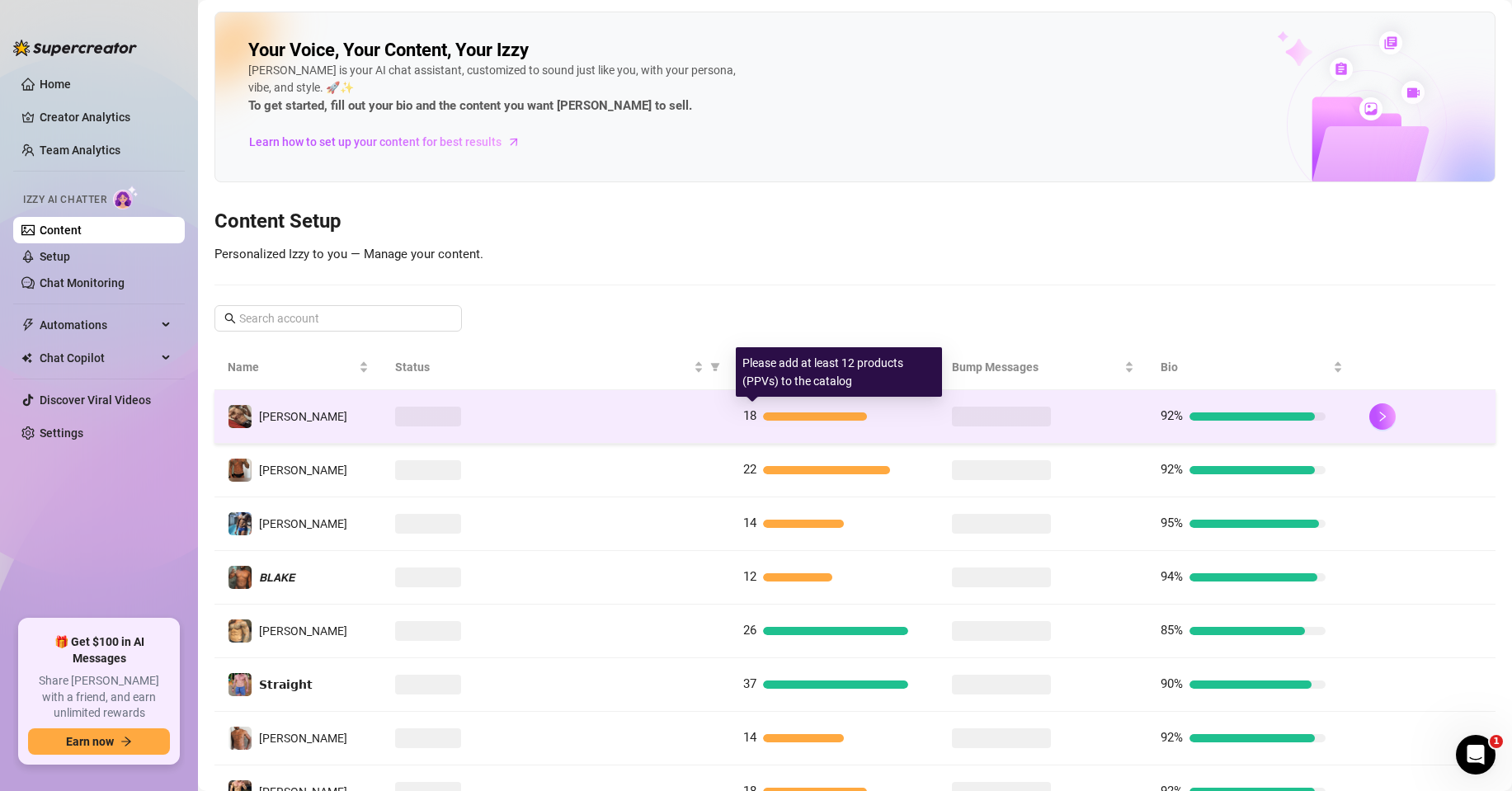
click at [818, 410] on div "18" at bounding box center [826, 416] width 165 height 20
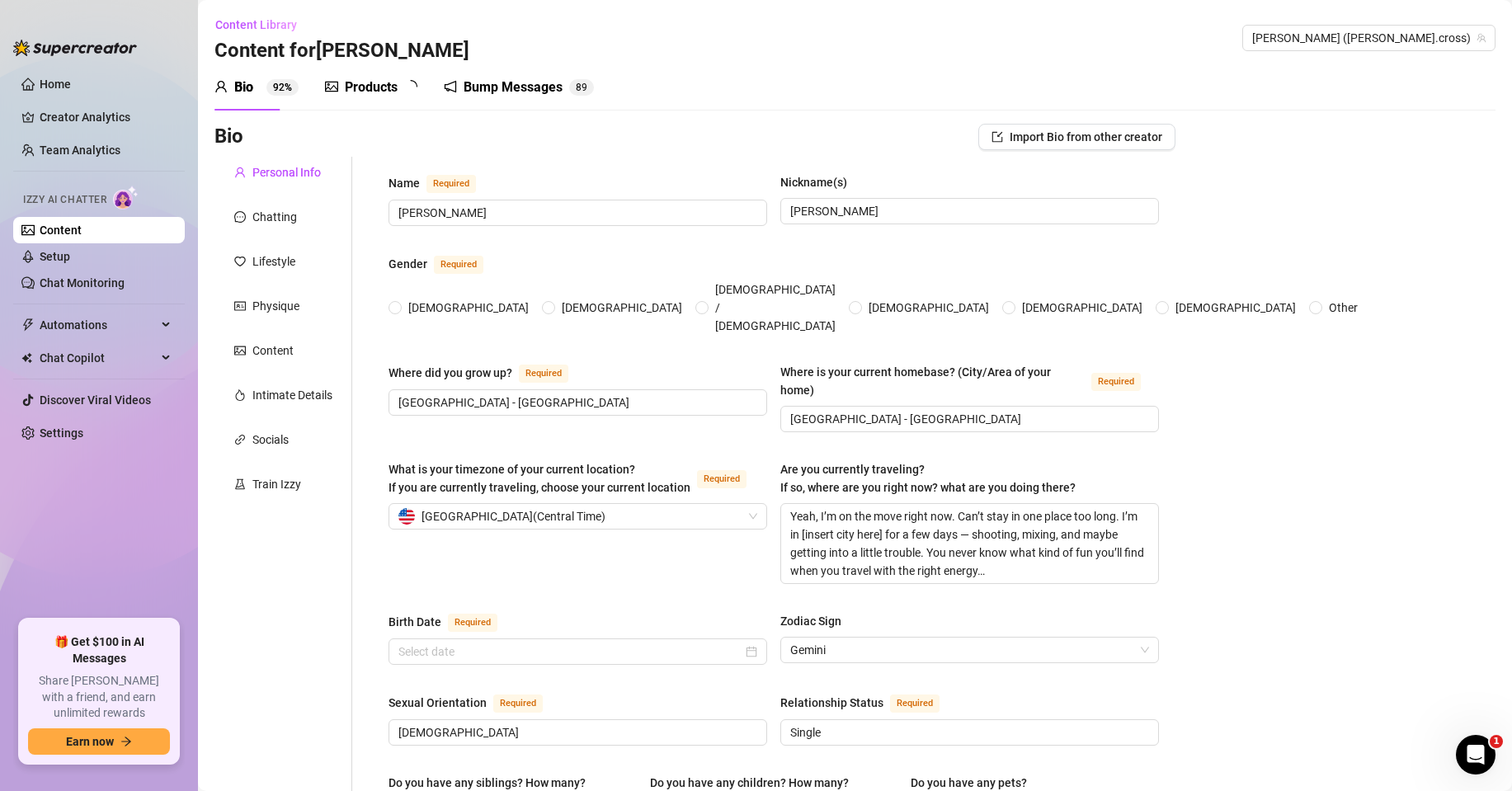
radio input "true"
type input "[DATE]"
click at [400, 74] on div "Products 1 8" at bounding box center [377, 87] width 104 height 46
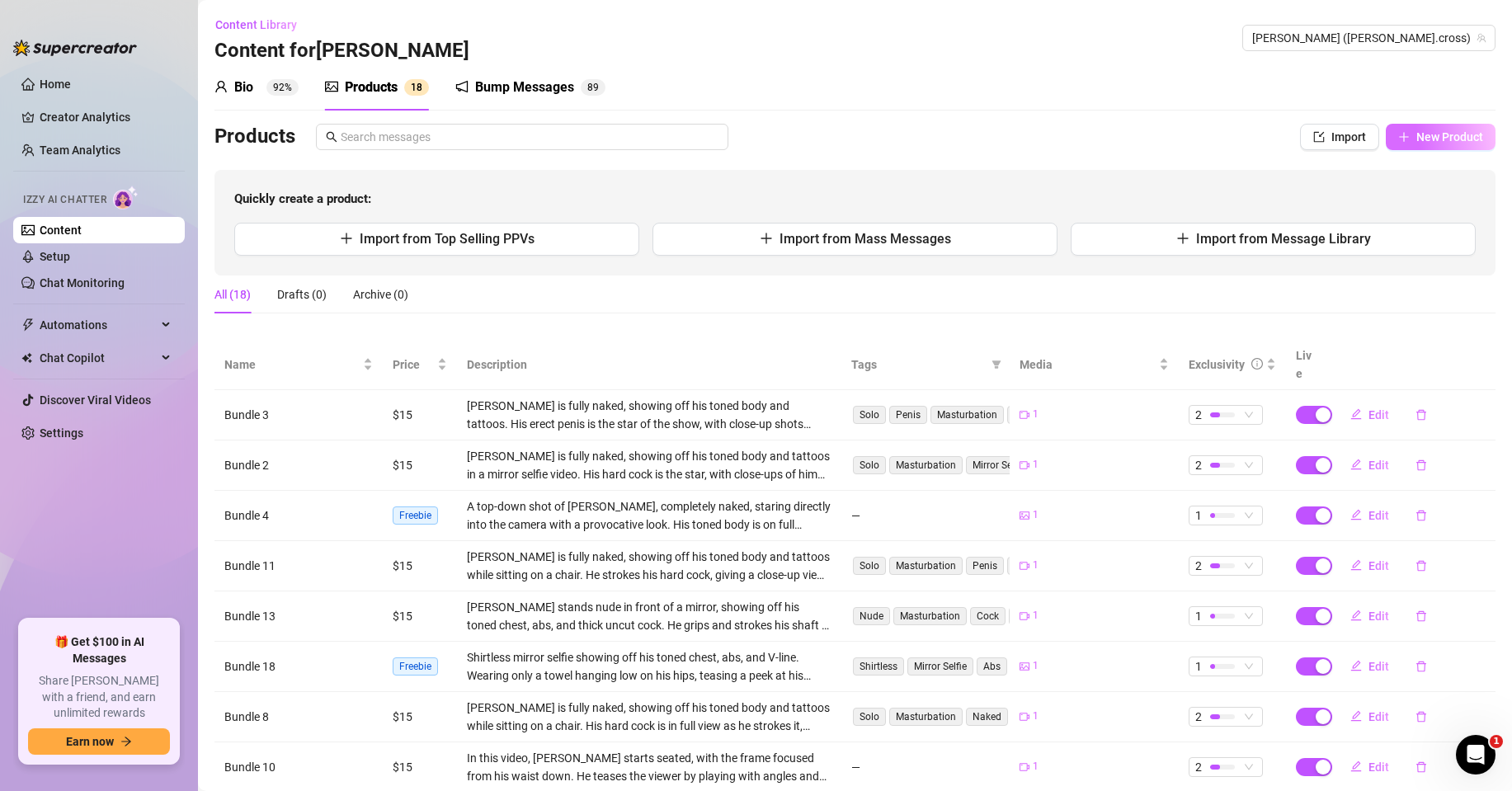
click at [1426, 141] on span "New Product" at bounding box center [1449, 137] width 66 height 13
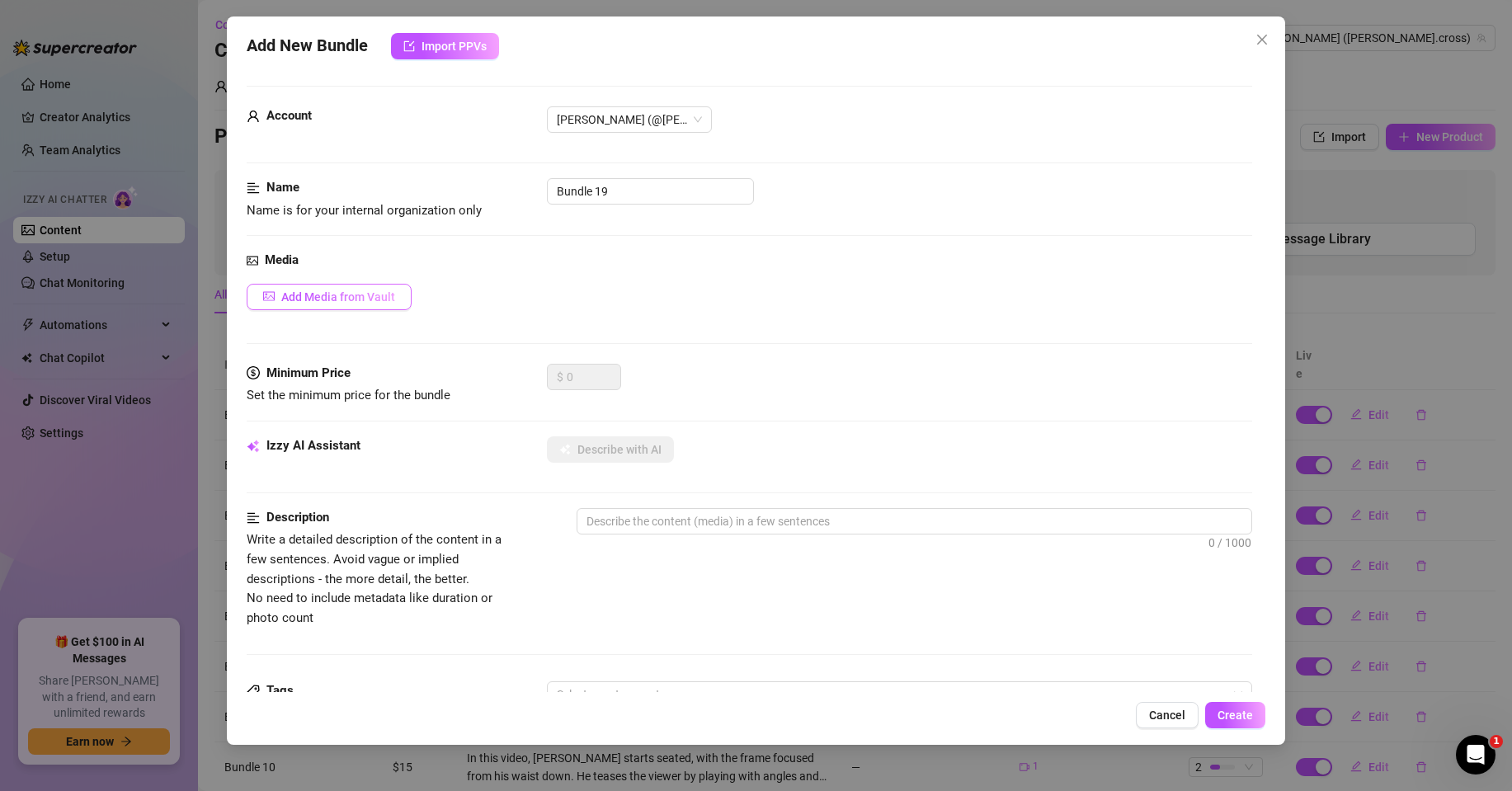
click at [367, 297] on span "Add Media from Vault" at bounding box center [338, 297] width 114 height 13
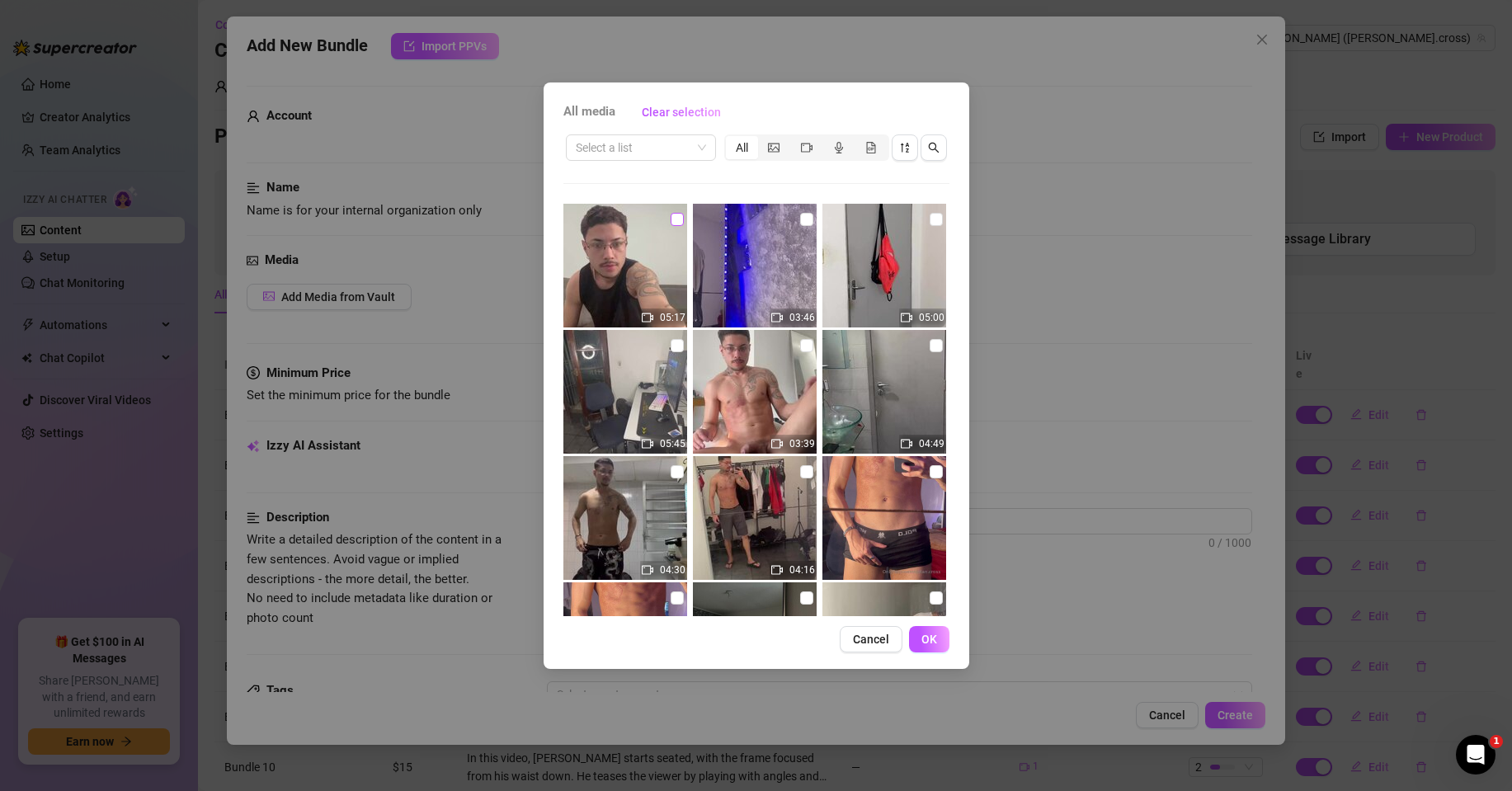
click at [678, 217] on input "checkbox" at bounding box center [677, 220] width 13 height 13
checkbox input "true"
click at [943, 642] on button "OK" at bounding box center [929, 640] width 40 height 26
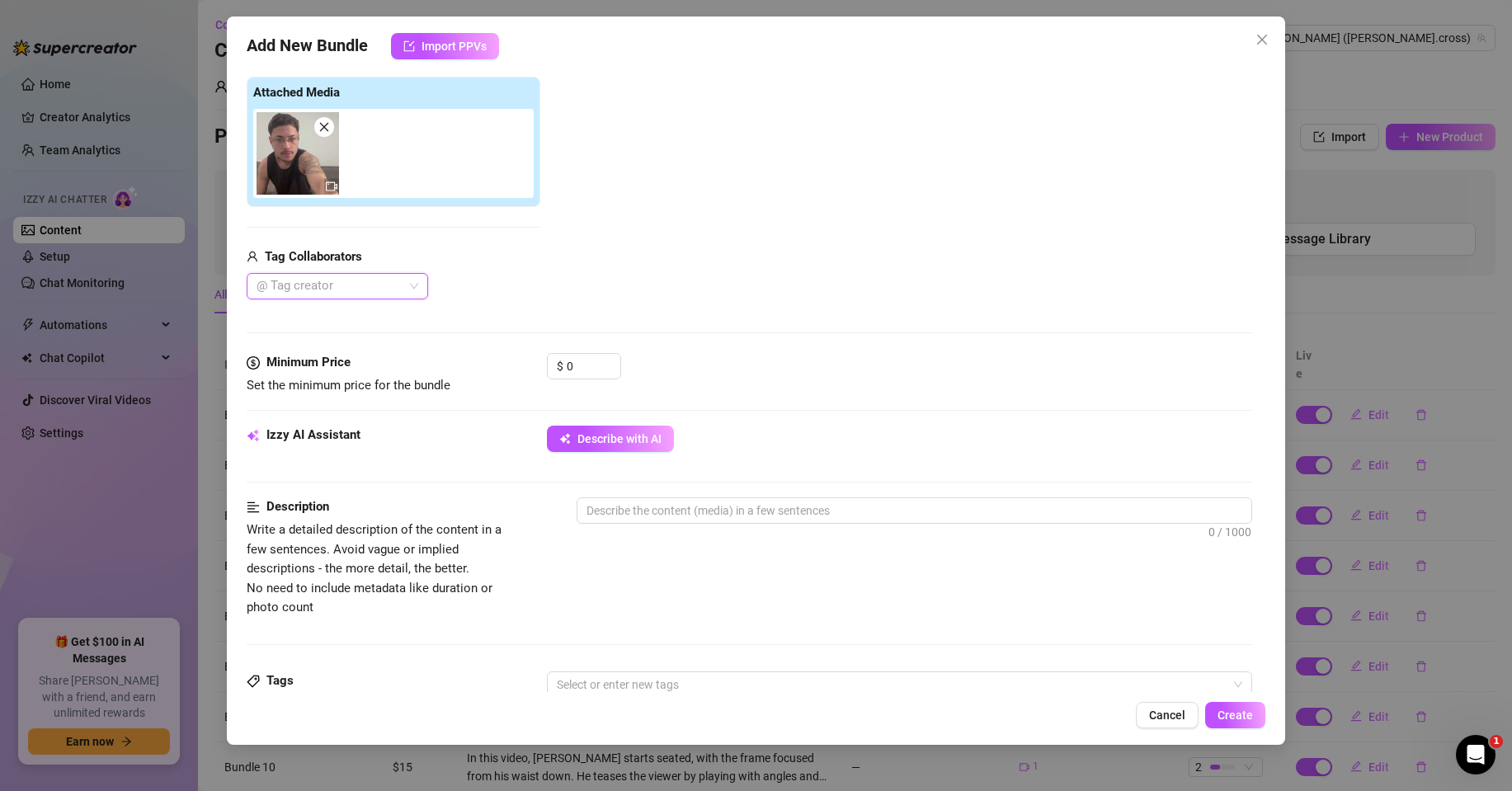
scroll to position [248, 0]
click at [598, 442] on span "Describe with AI" at bounding box center [620, 438] width 84 height 13
click at [574, 361] on input "0" at bounding box center [593, 365] width 53 height 24
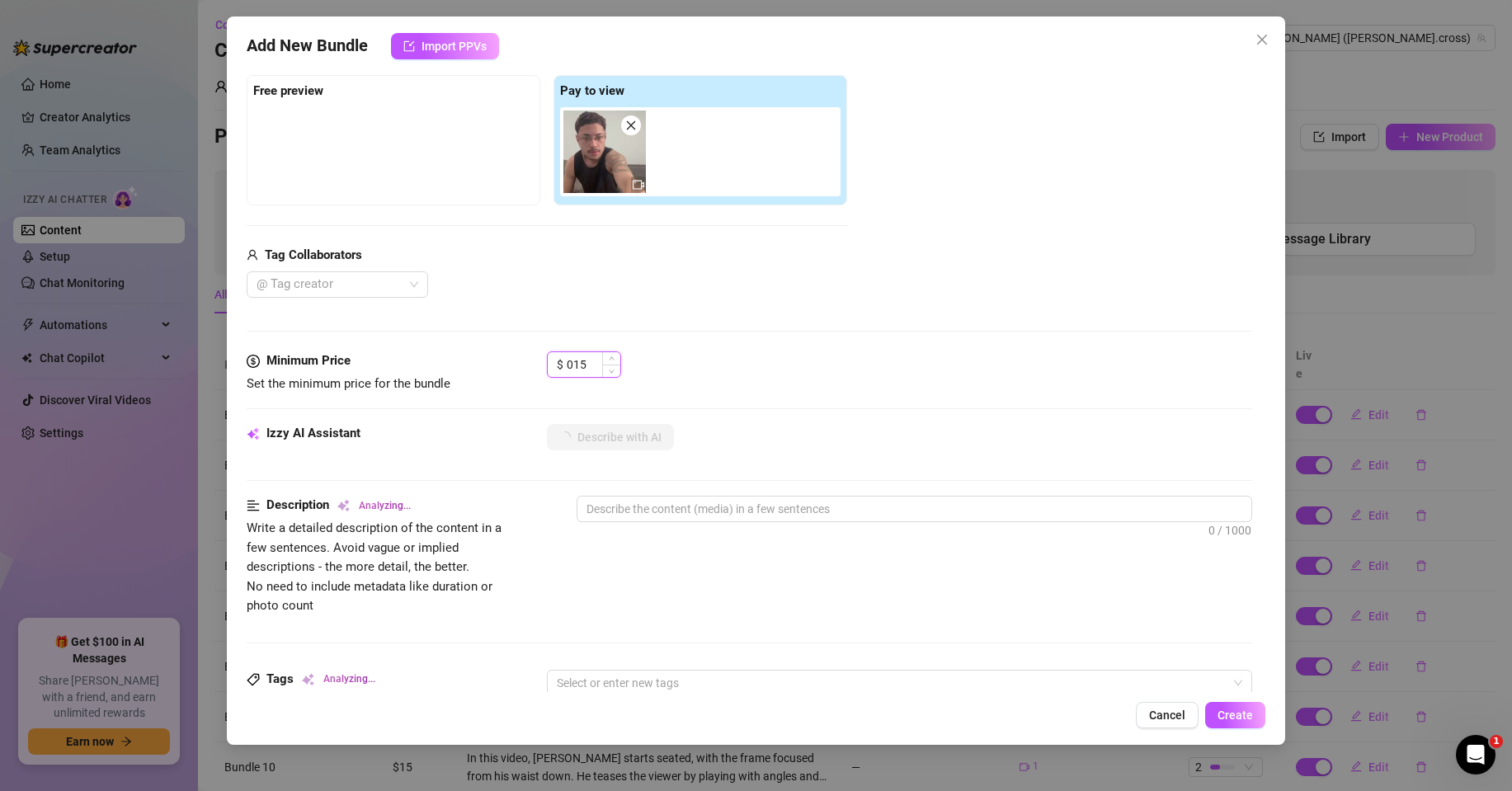
type input "15"
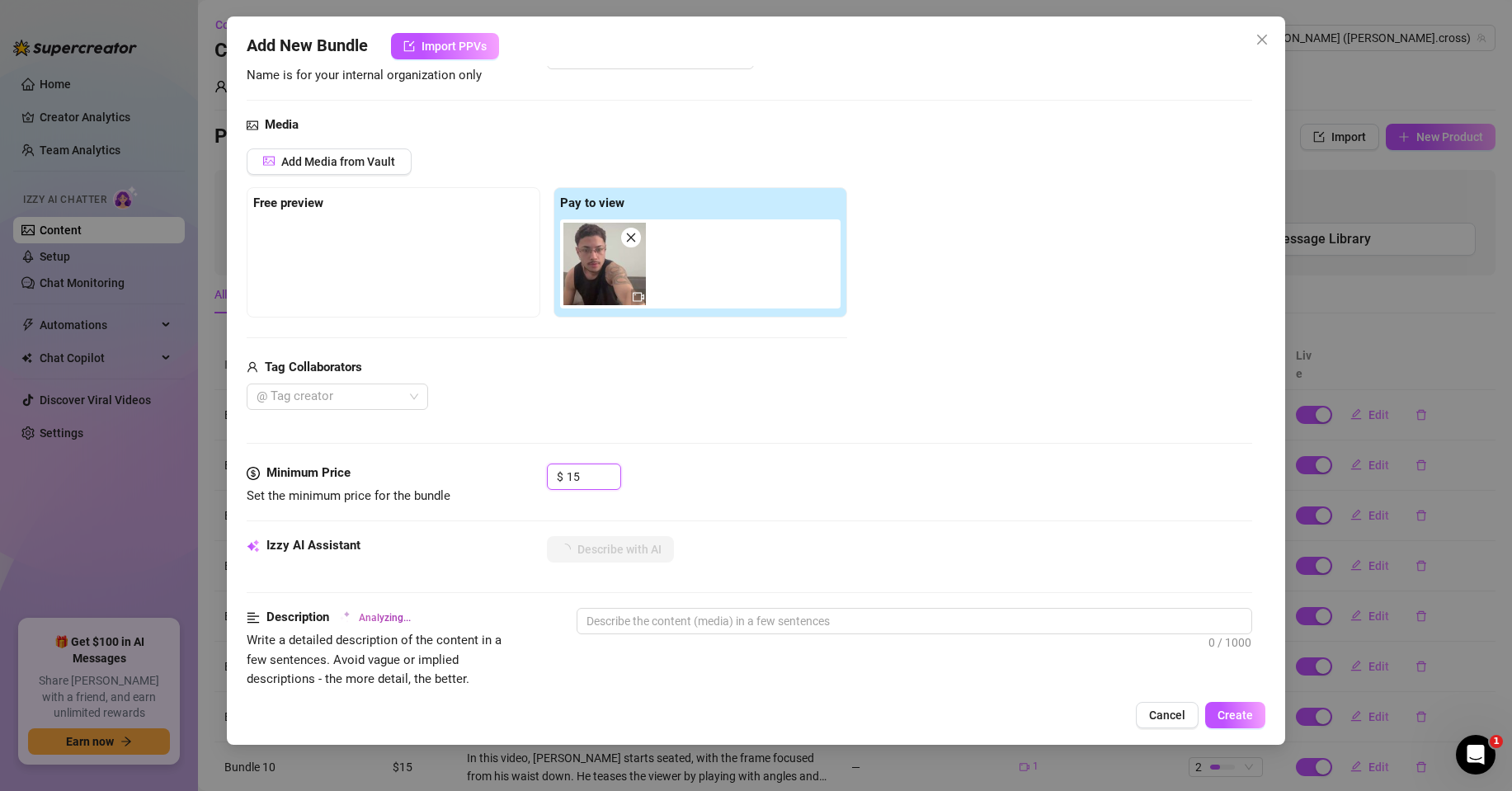
scroll to position [165, 0]
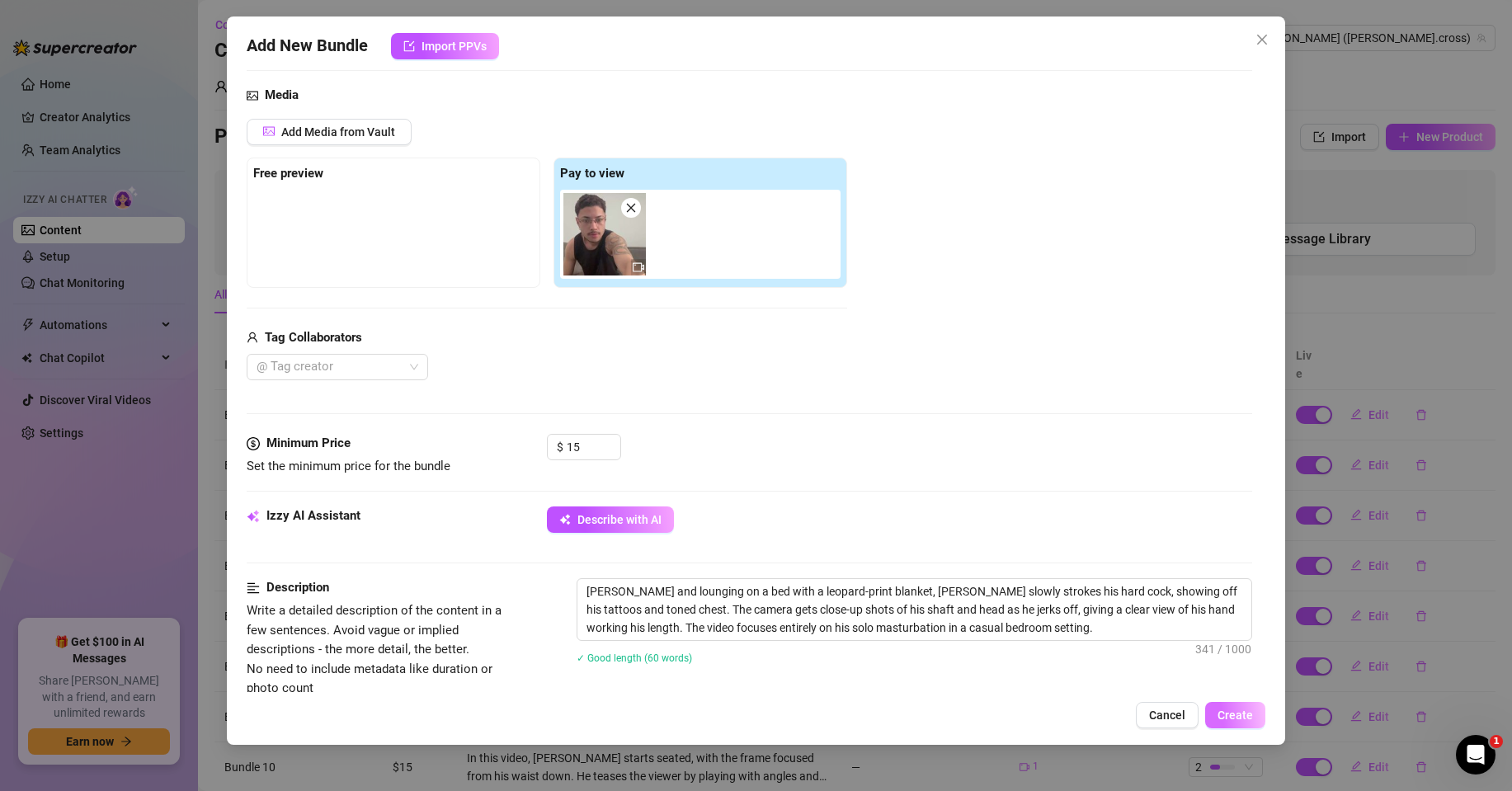
click at [1245, 719] on span "Create" at bounding box center [1235, 715] width 36 height 13
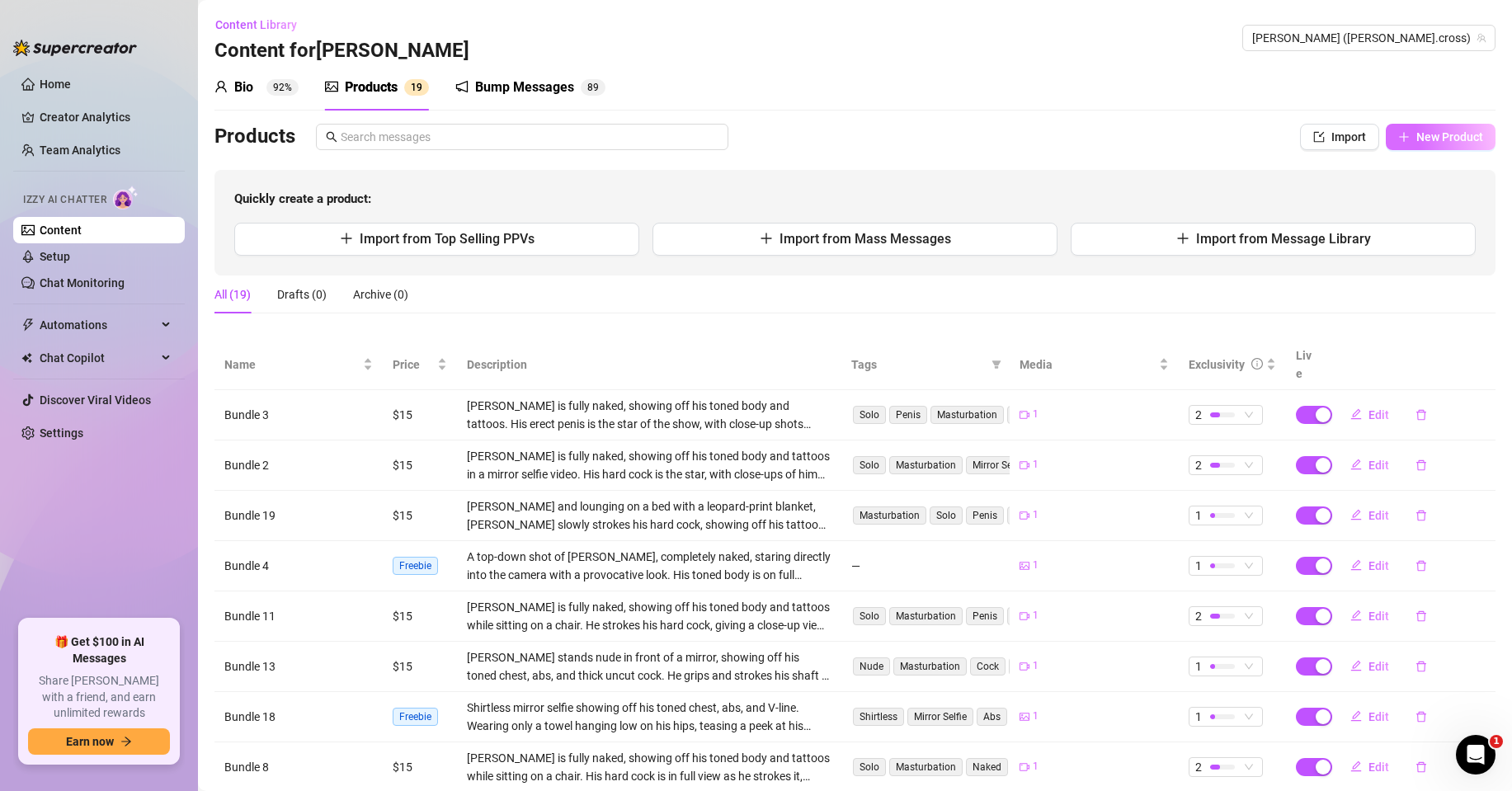
click at [1454, 148] on button "New Product" at bounding box center [1440, 137] width 109 height 26
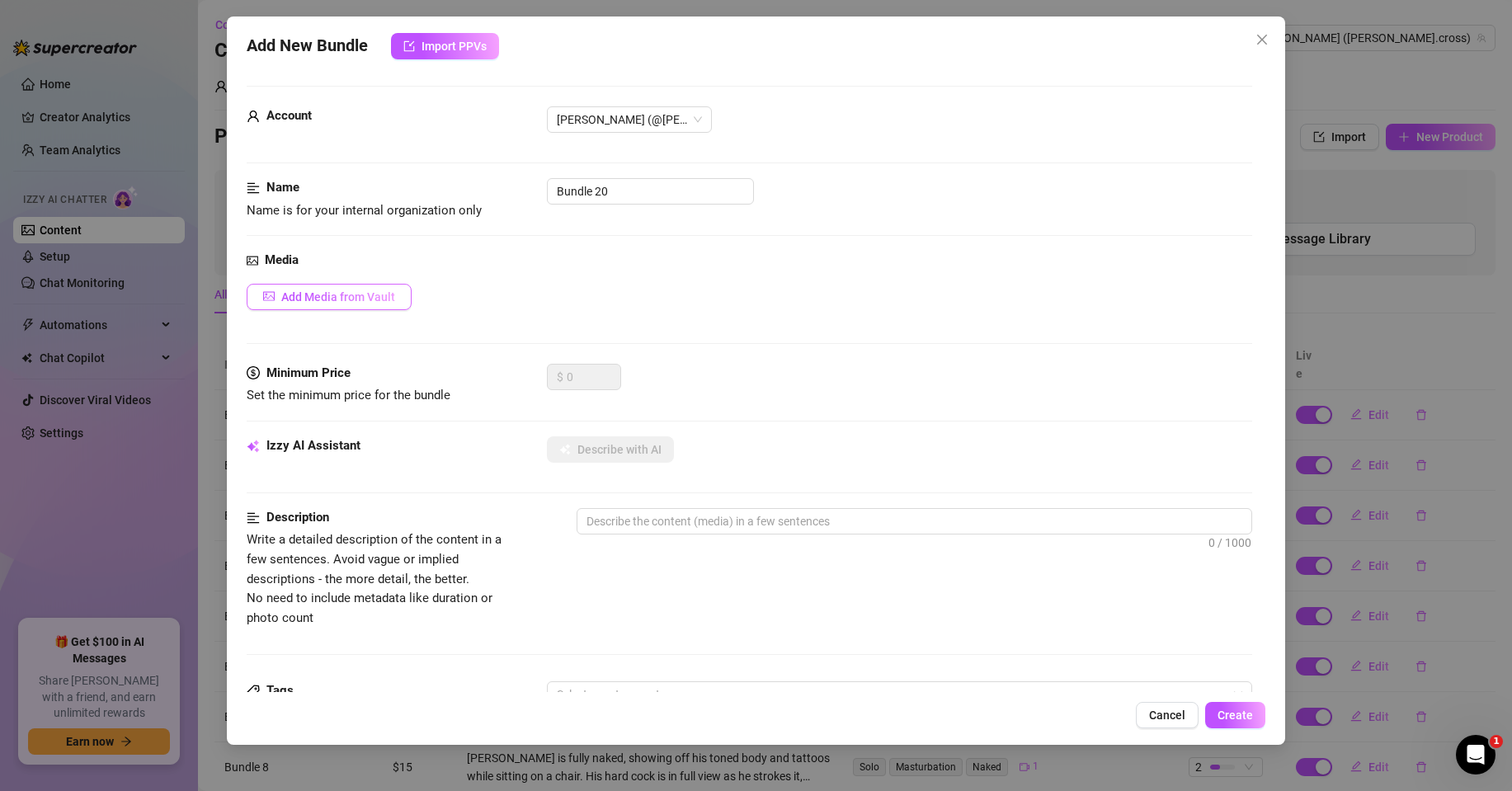
click at [368, 305] on button "Add Media from Vault" at bounding box center [329, 297] width 165 height 26
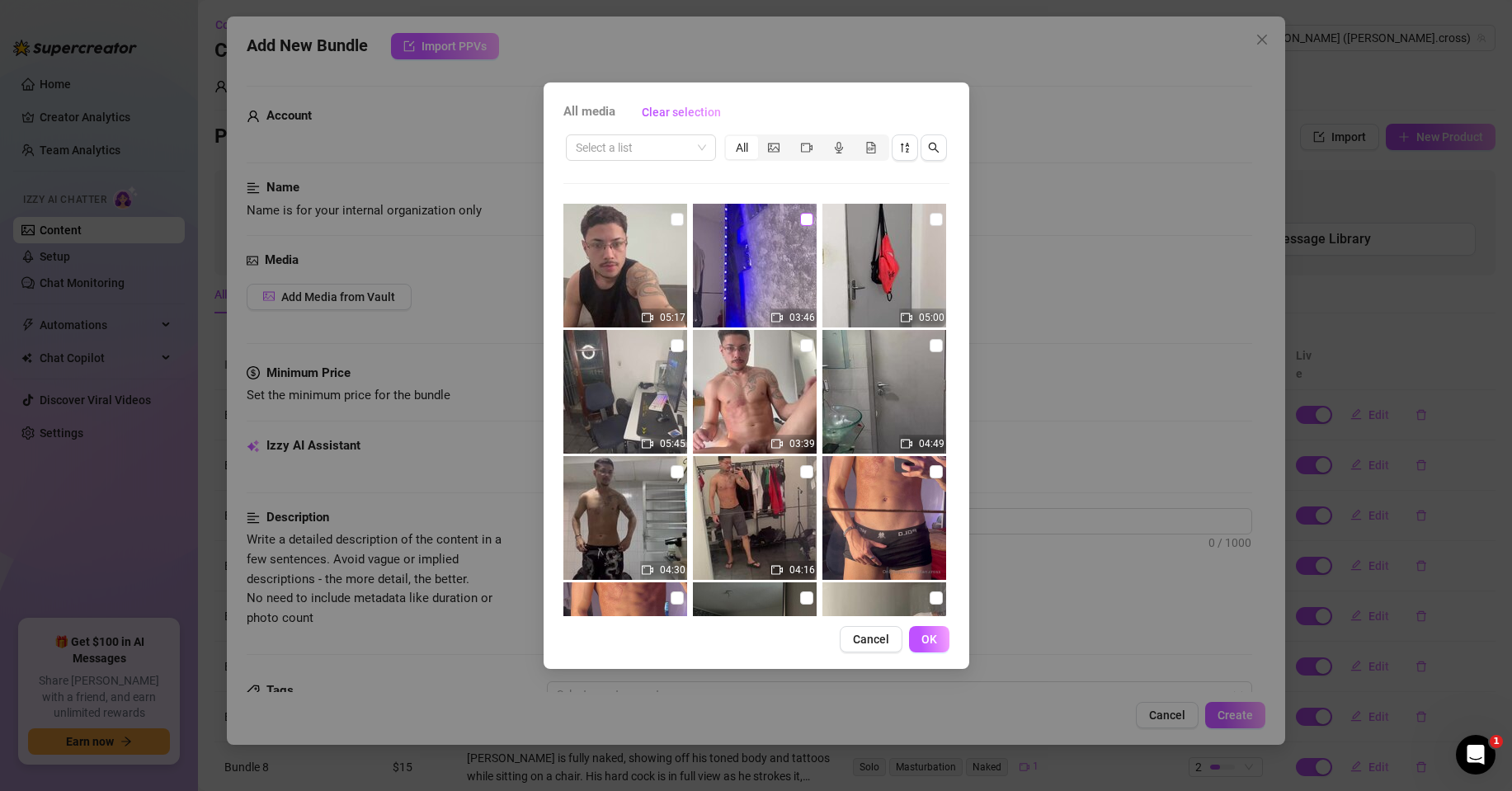
click at [800, 214] on input "checkbox" at bounding box center [807, 220] width 13 height 13
checkbox input "true"
click at [939, 634] on button "OK" at bounding box center [929, 640] width 40 height 26
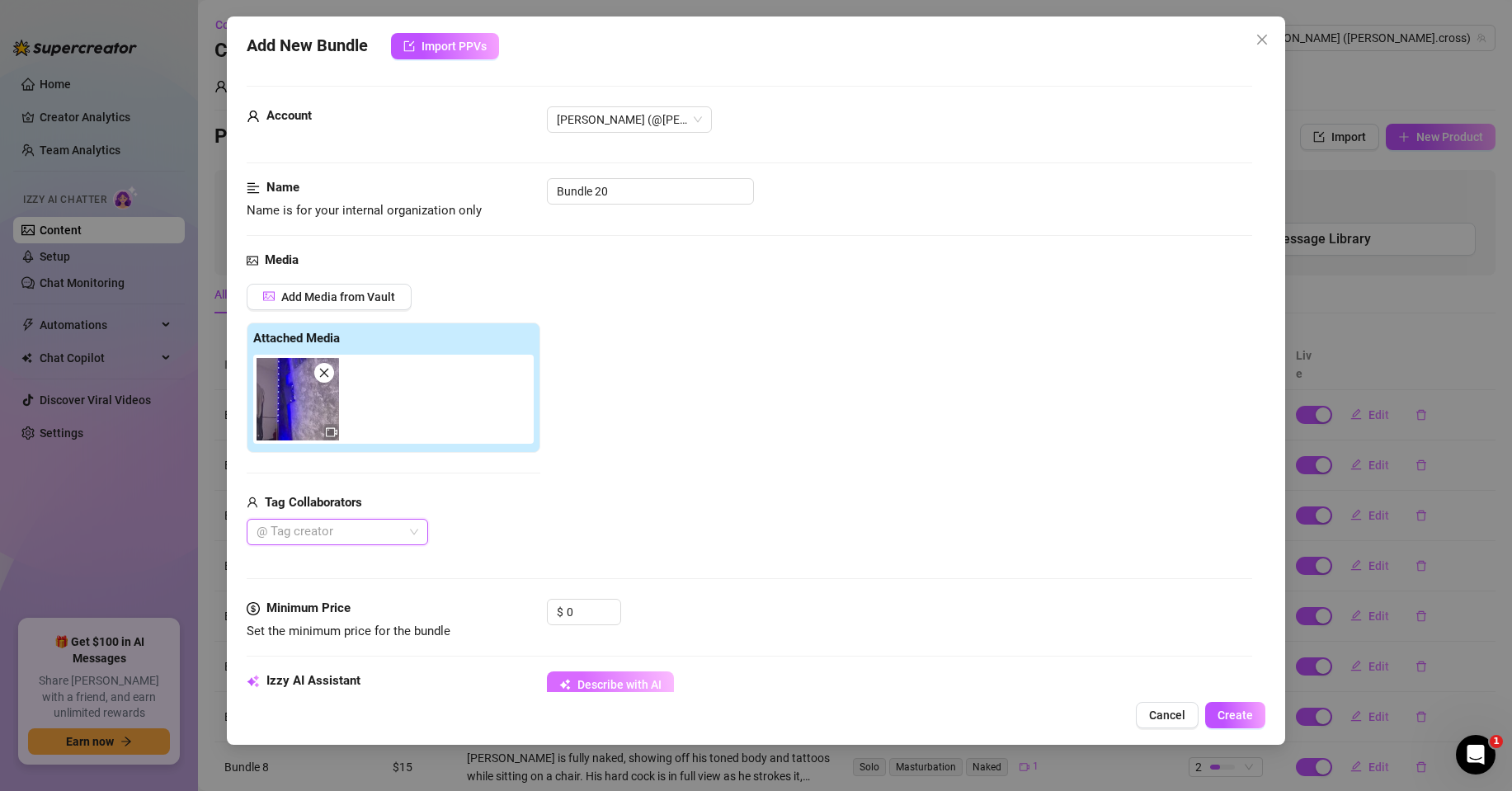
click at [607, 678] on span "Describe with AI" at bounding box center [620, 684] width 84 height 13
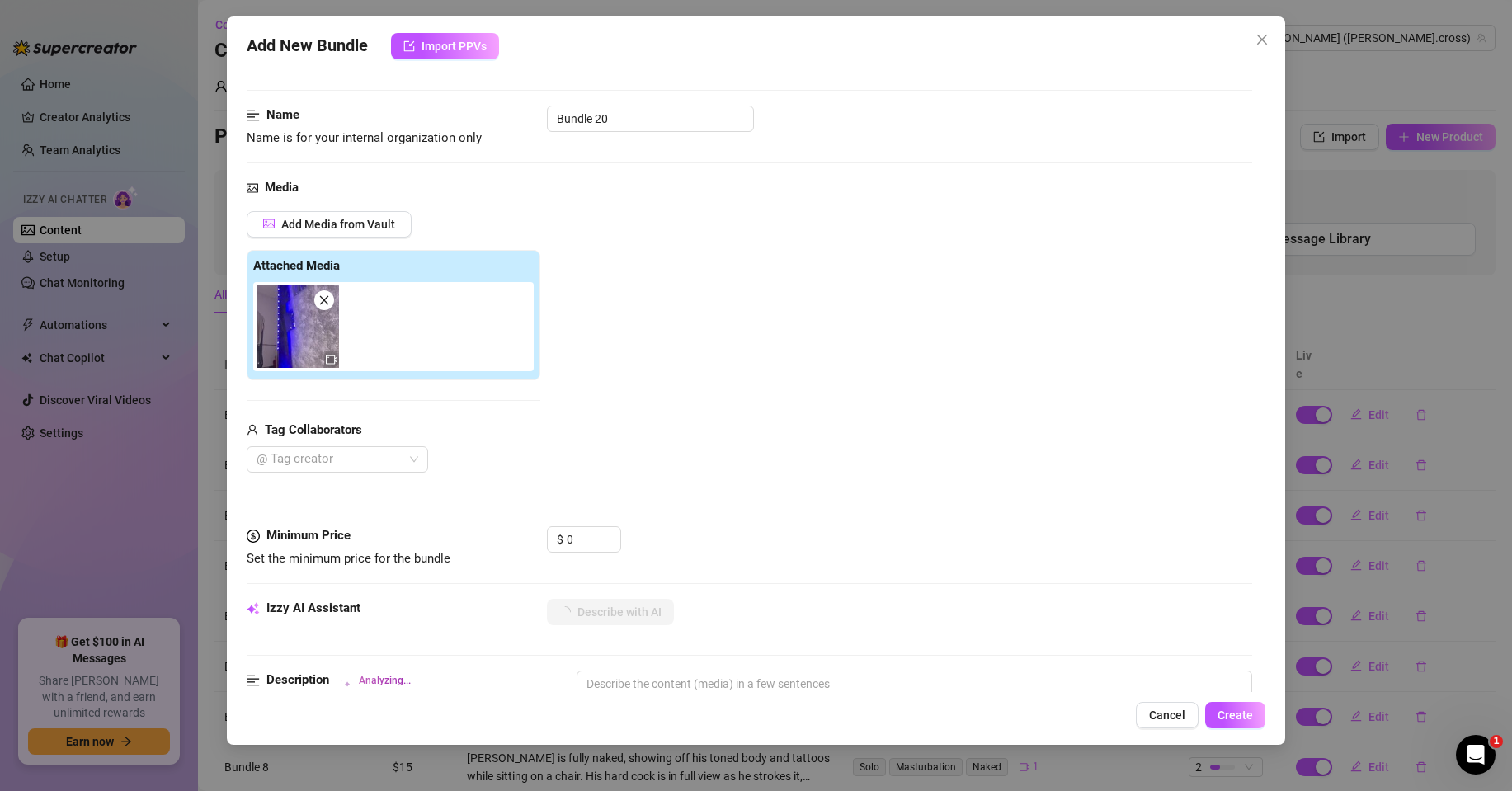
scroll to position [330, 0]
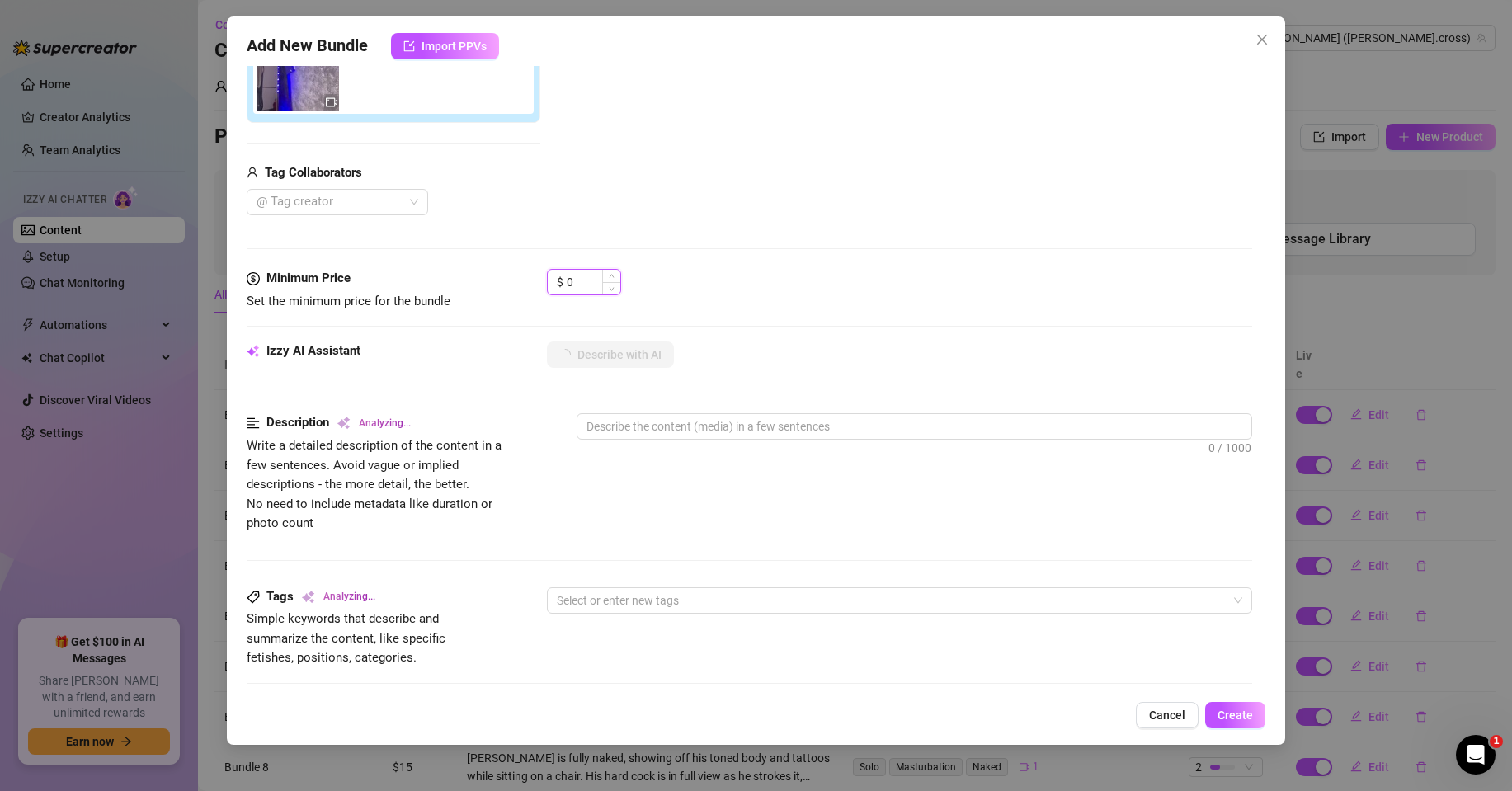
click at [581, 282] on input "0" at bounding box center [593, 282] width 53 height 24
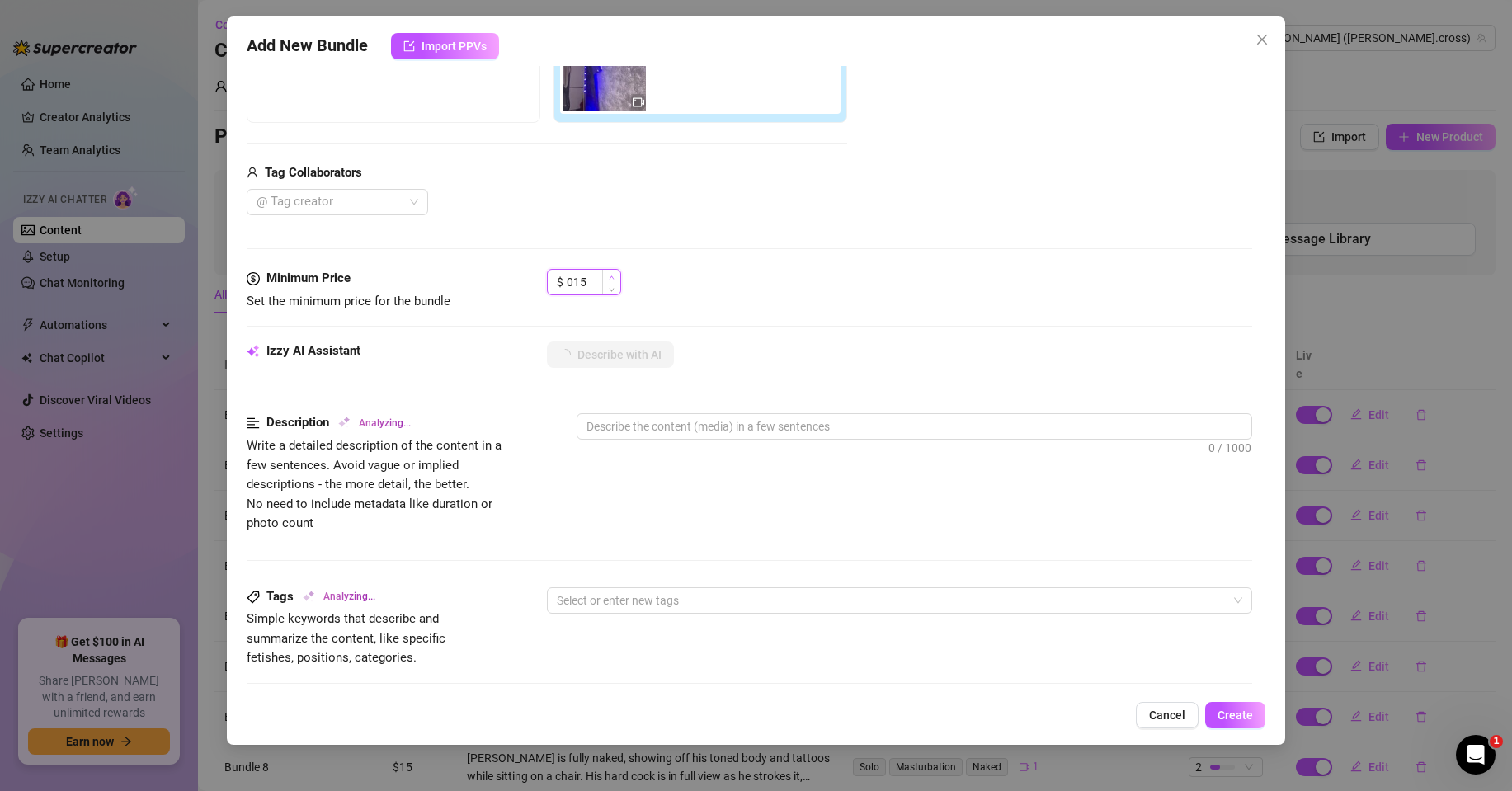
type input "15"
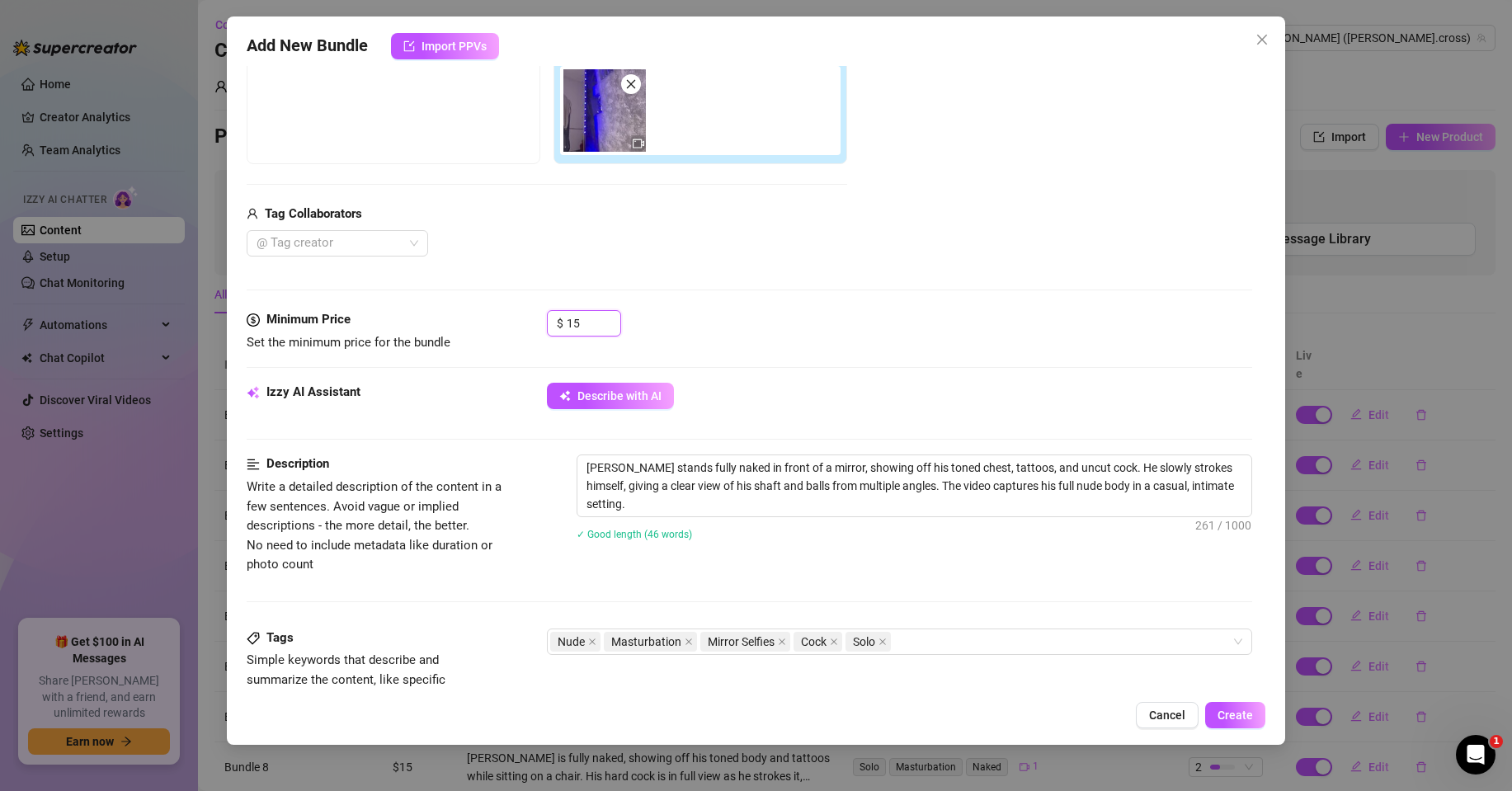
scroll to position [288, 0]
click at [1232, 711] on span "Create" at bounding box center [1235, 715] width 36 height 13
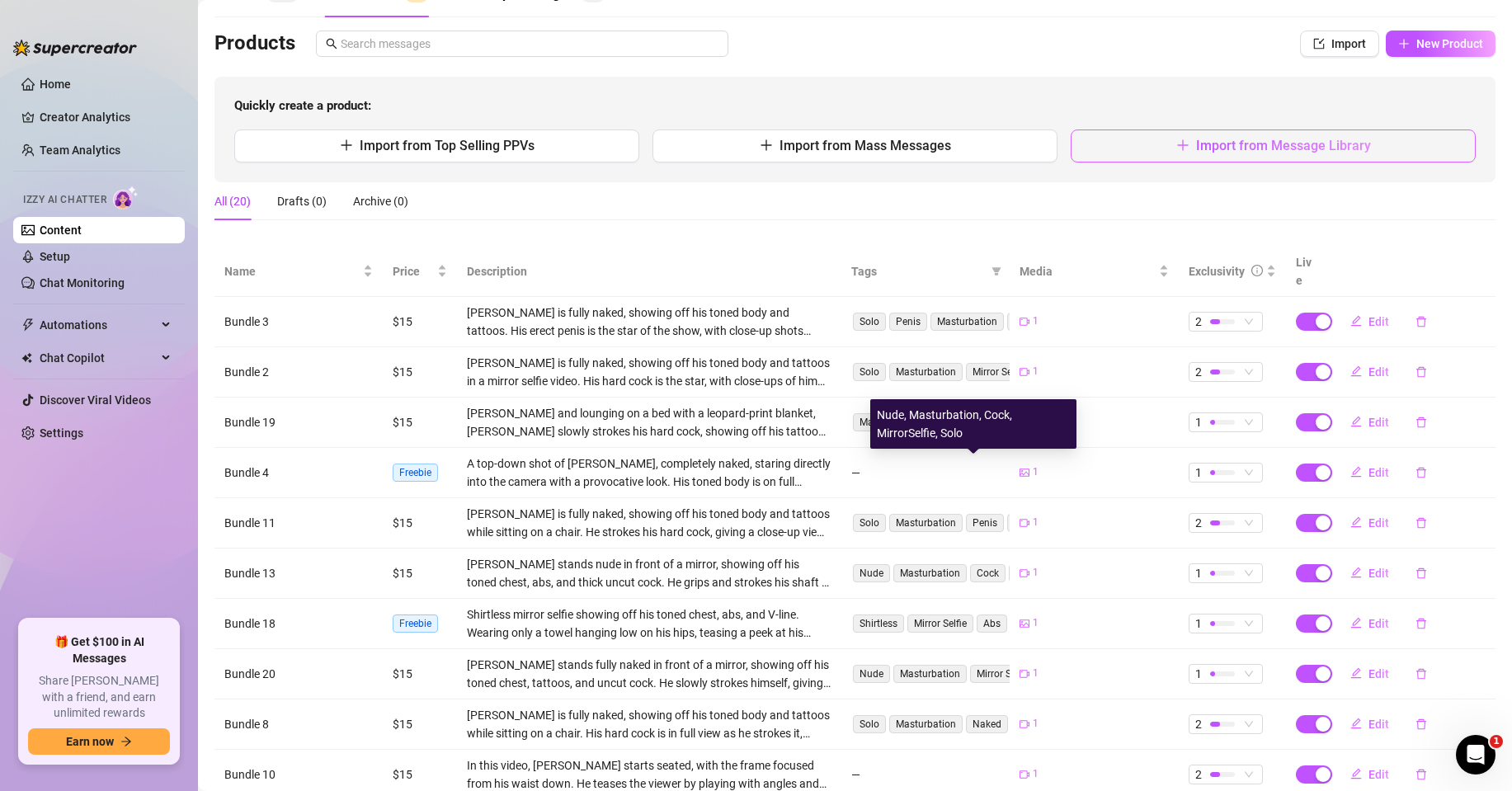
scroll to position [0, 0]
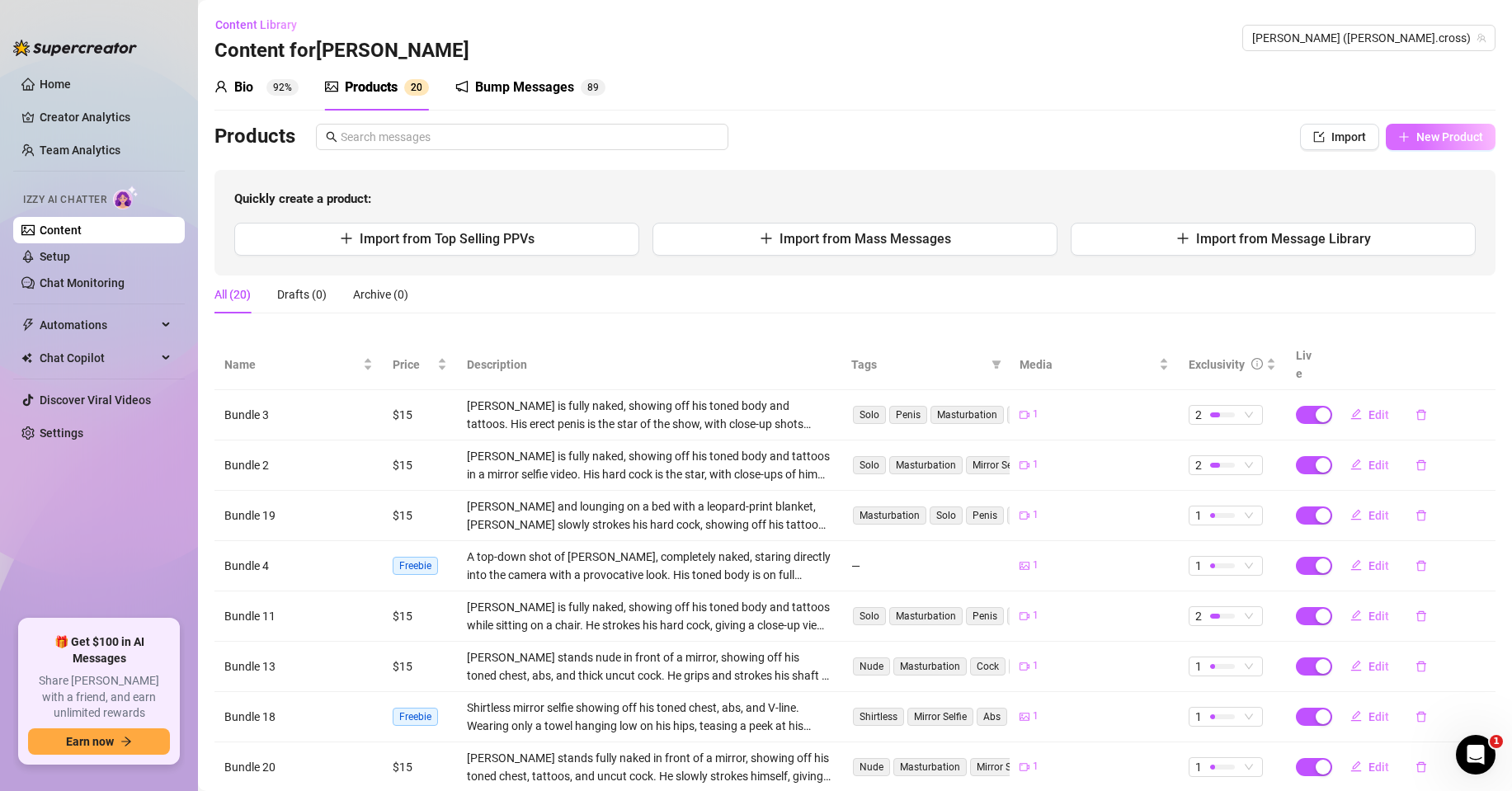
click at [1432, 142] on span "New Product" at bounding box center [1449, 137] width 66 height 13
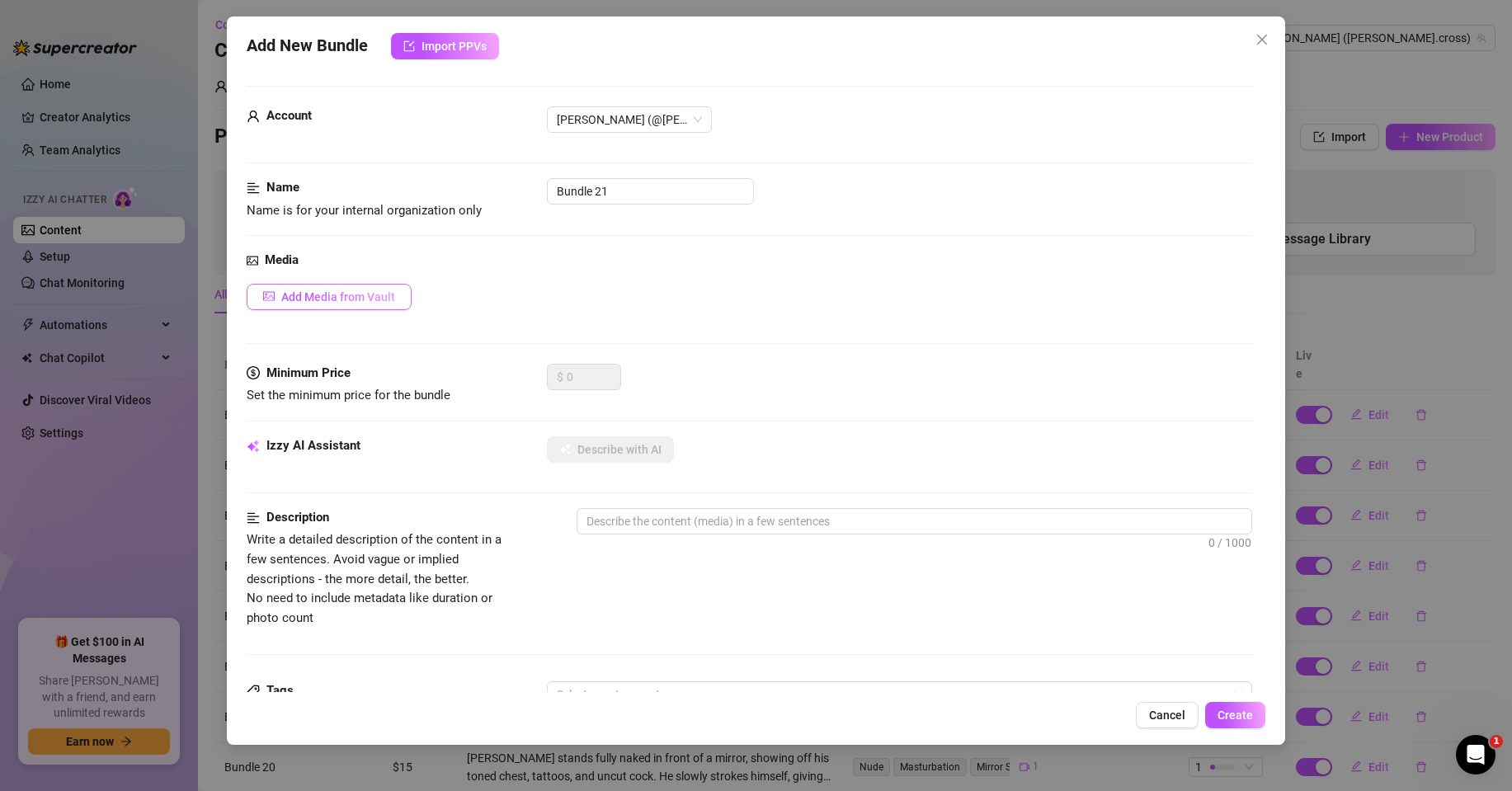
click at [354, 295] on span "Add Media from Vault" at bounding box center [338, 297] width 114 height 13
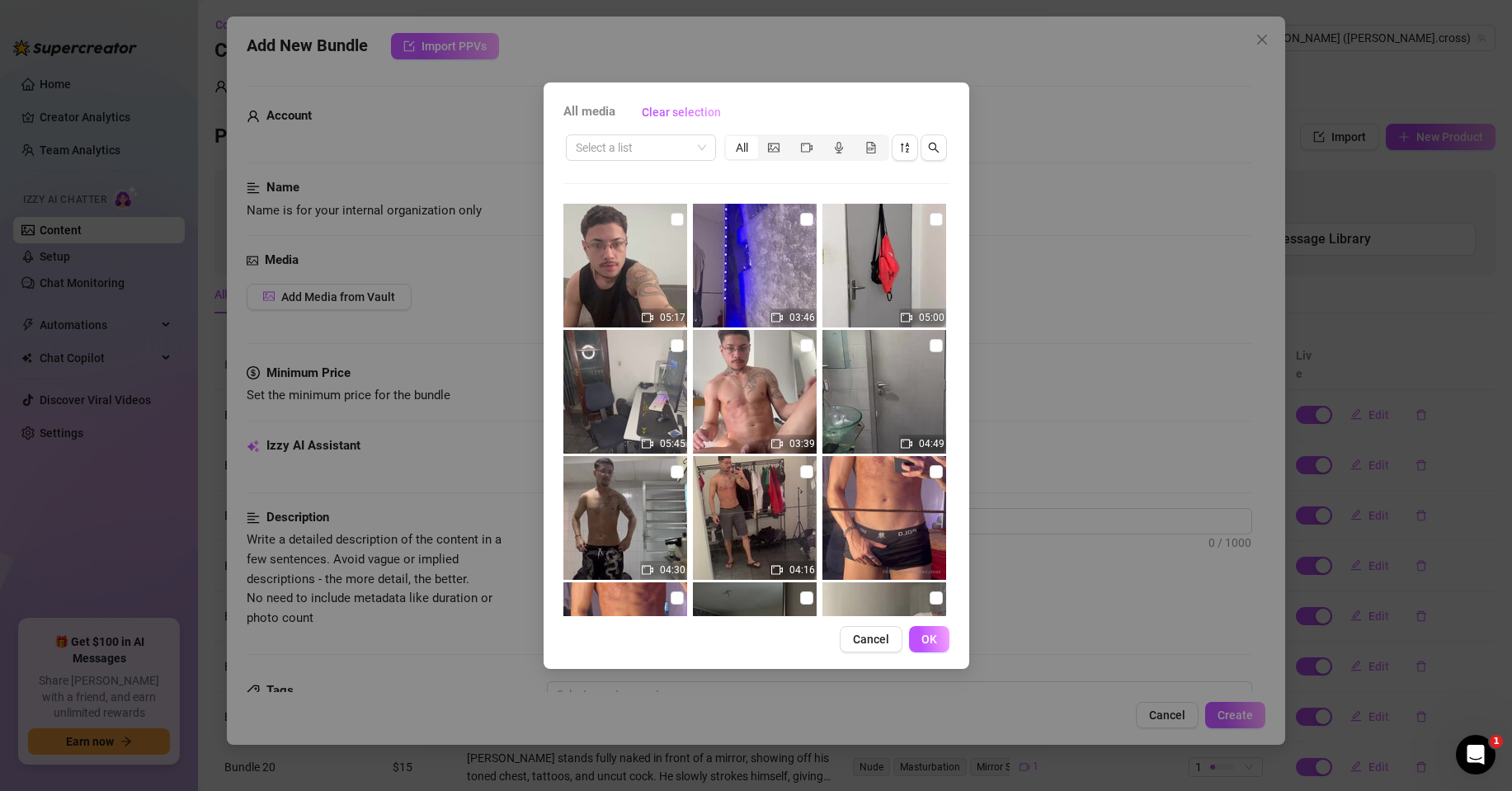
click at [933, 214] on img at bounding box center [885, 266] width 123 height 123
checkbox input "true"
click at [929, 639] on span "OK" at bounding box center [929, 640] width 16 height 13
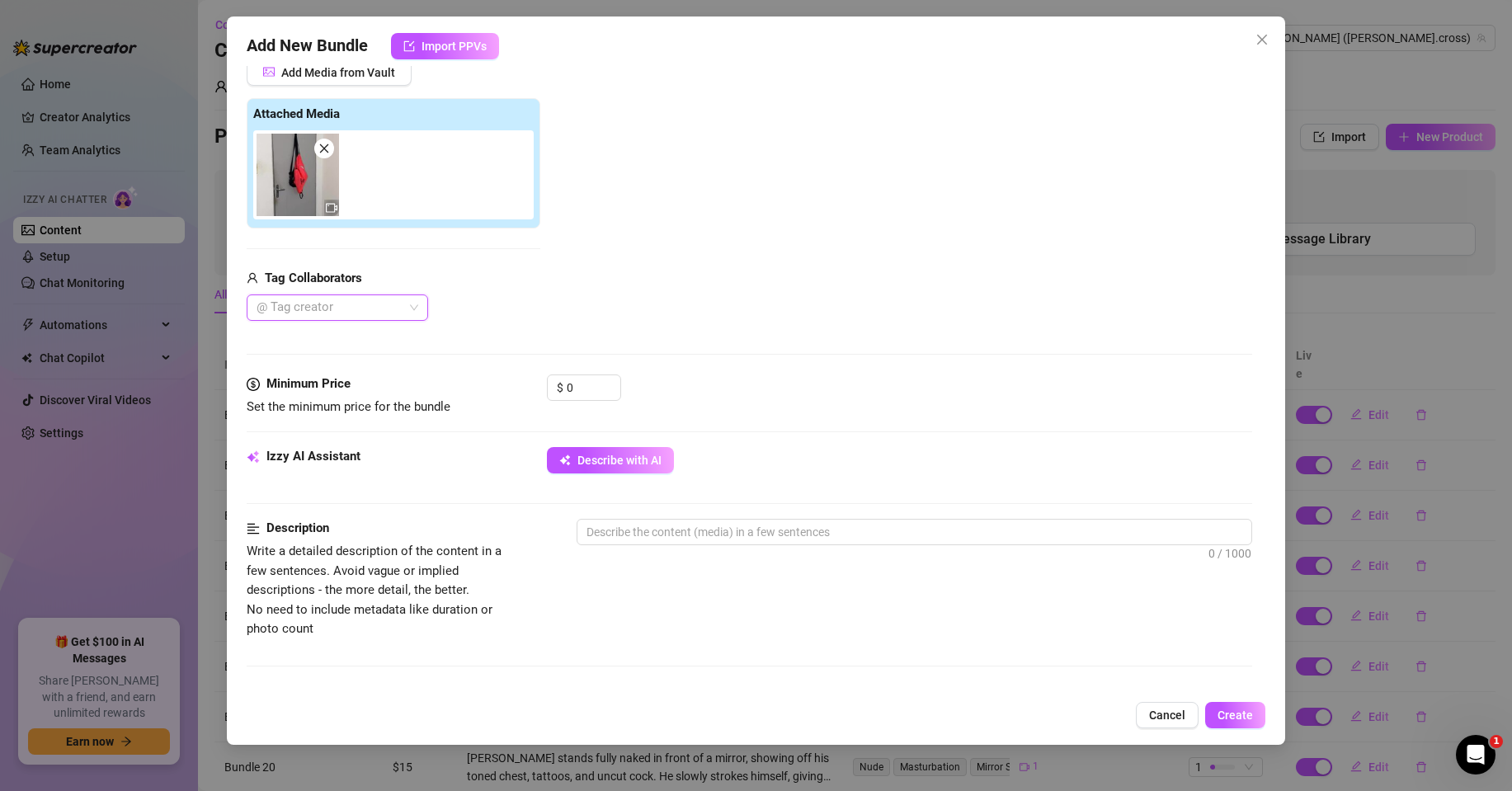
scroll to position [248, 0]
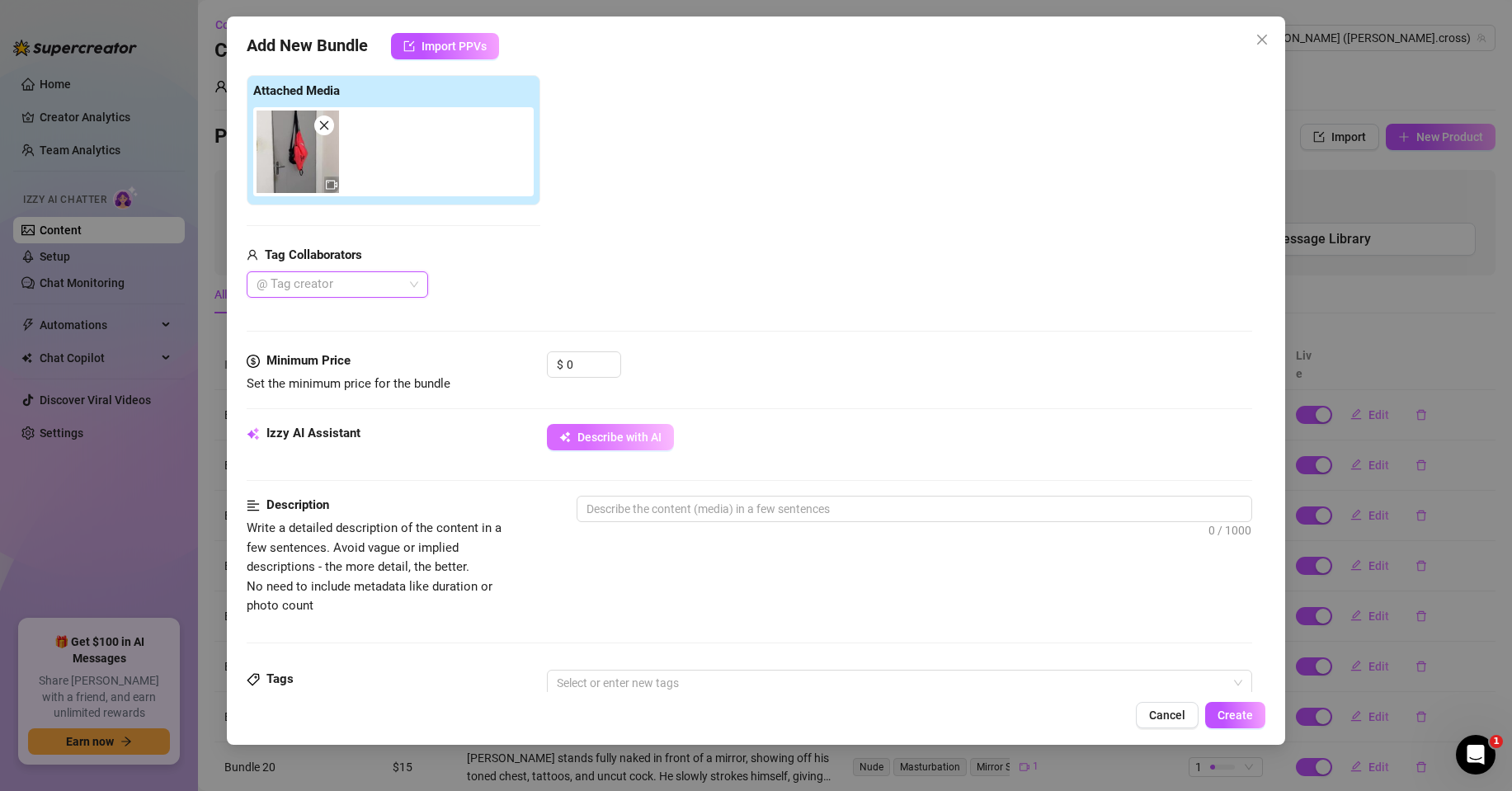
click at [618, 443] on span "Describe with AI" at bounding box center [620, 438] width 84 height 13
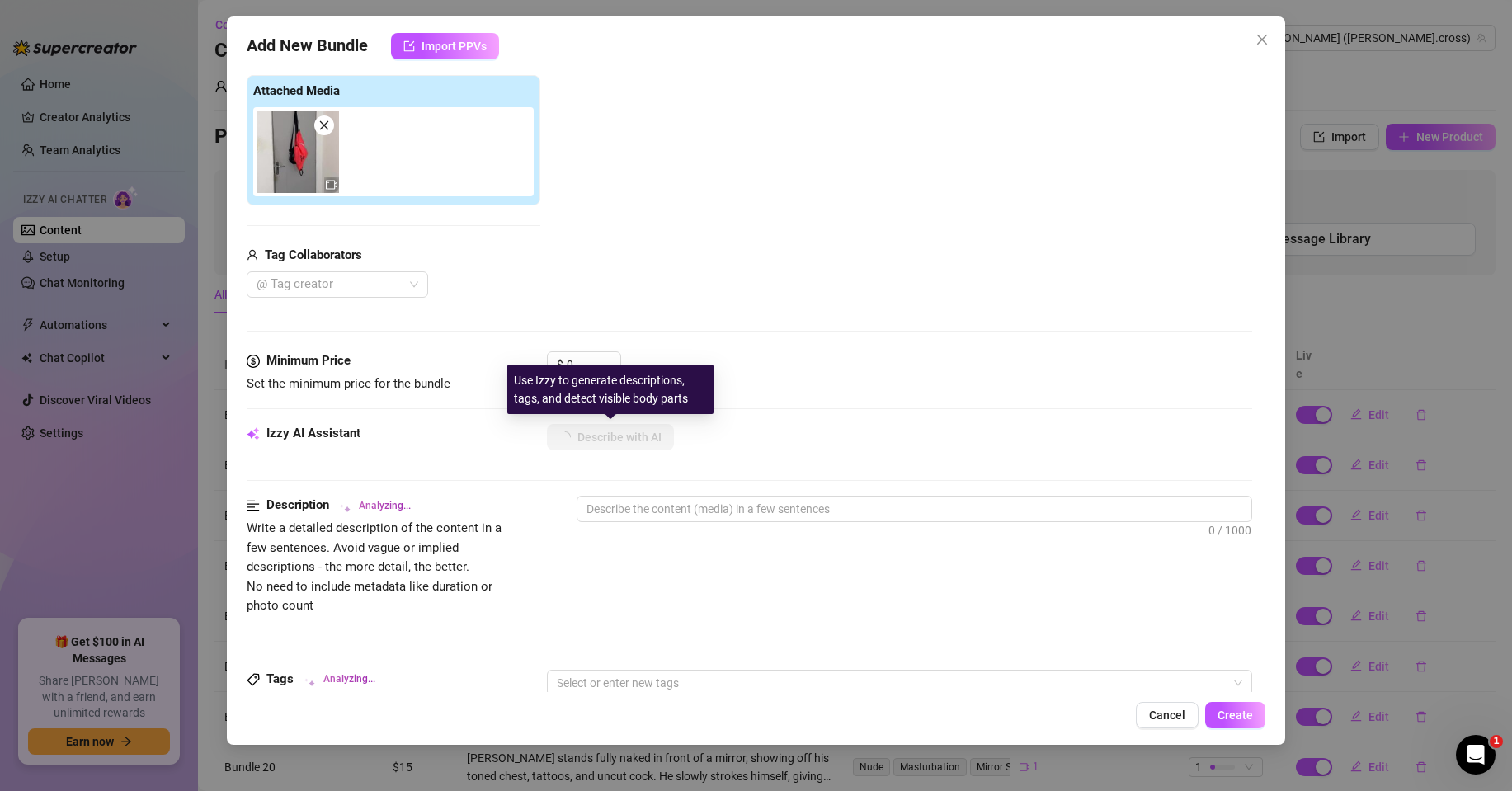
click at [585, 367] on div "Use Izzy to generate descriptions, tags, and detect visible body parts" at bounding box center [611, 389] width 207 height 50
click at [586, 361] on input "0" at bounding box center [593, 365] width 53 height 24
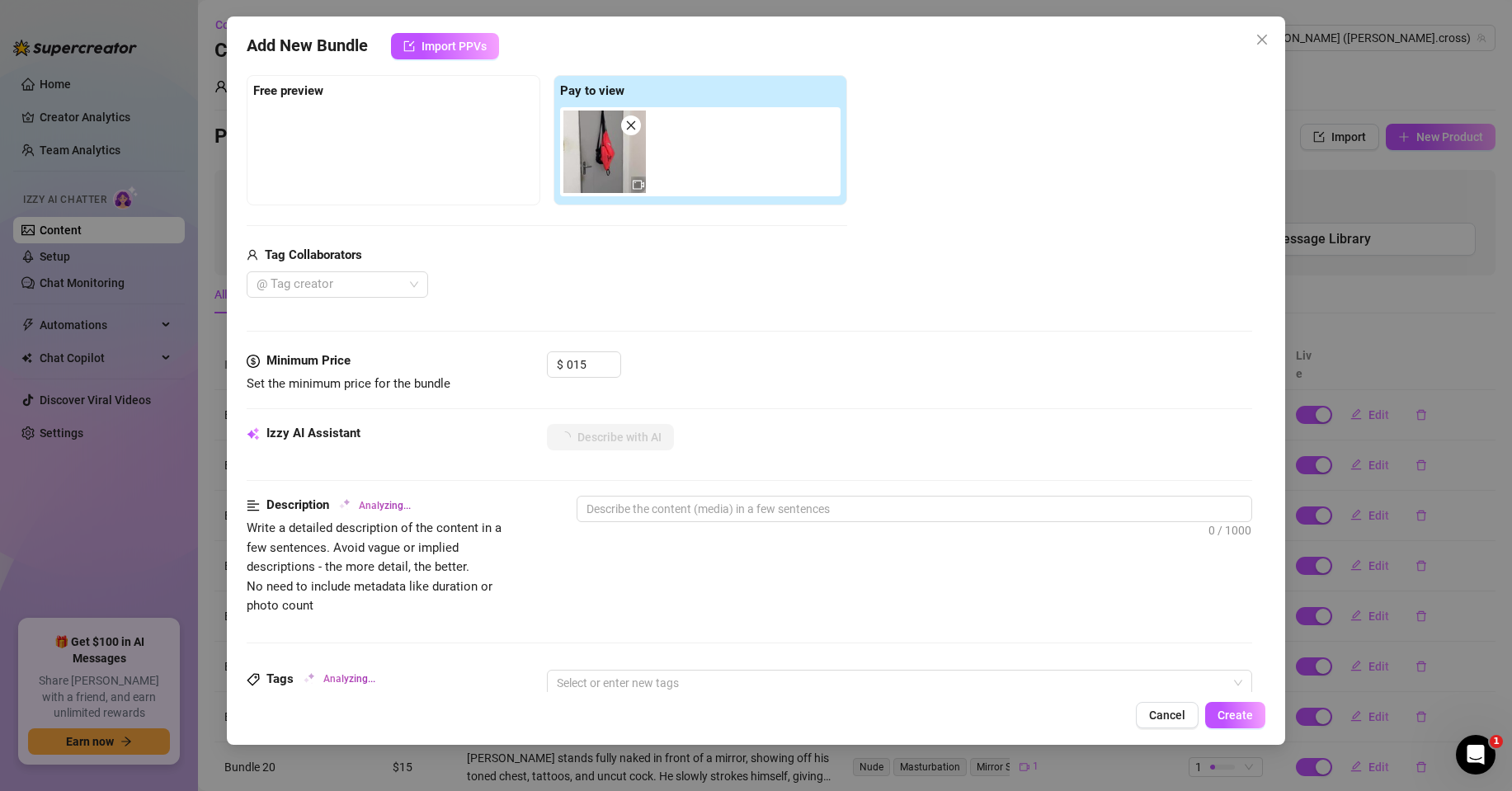
type input "15"
click at [831, 380] on div "$ 15" at bounding box center [900, 372] width 705 height 41
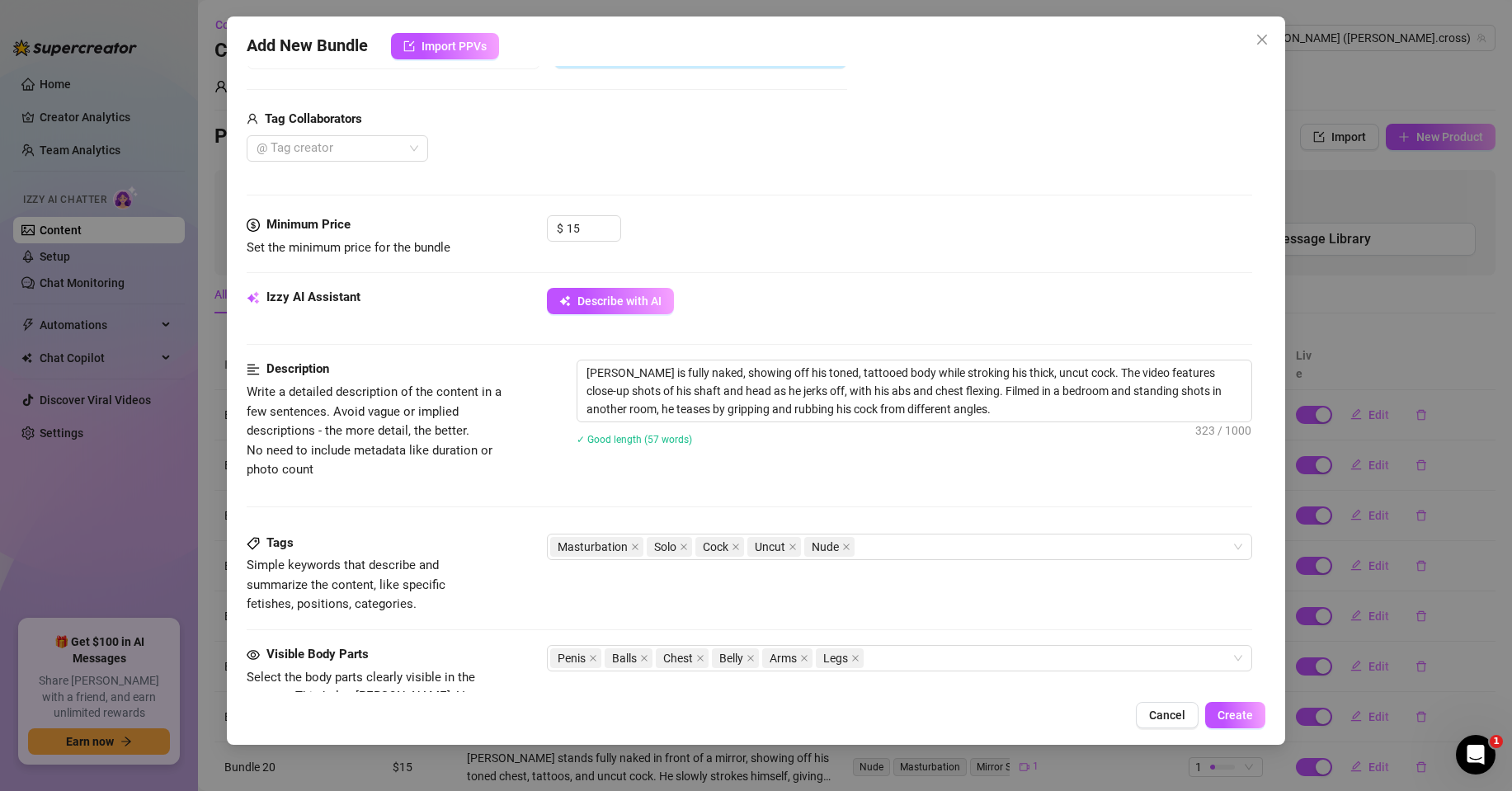
scroll to position [578, 0]
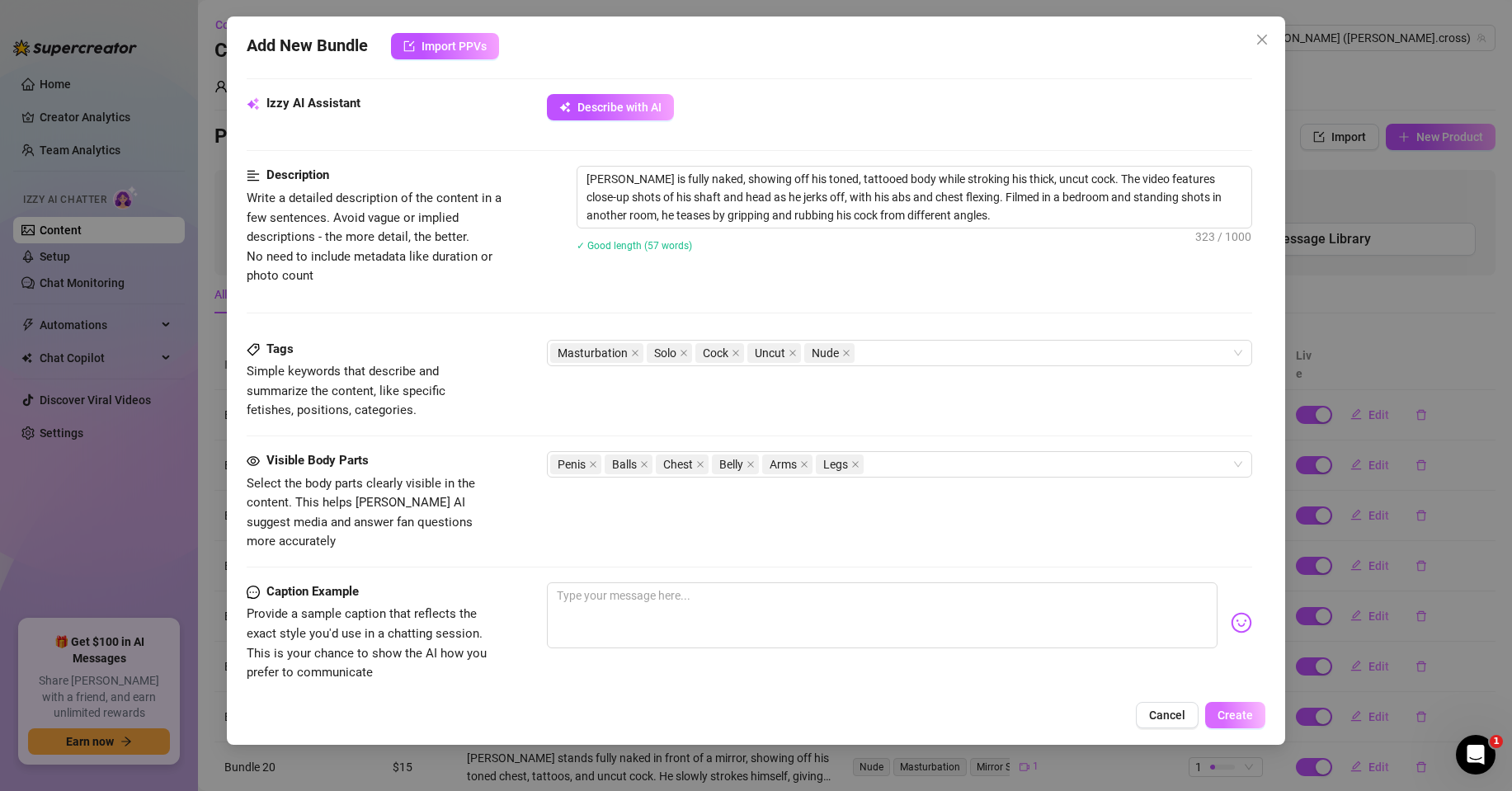
click at [1237, 717] on span "Create" at bounding box center [1235, 715] width 36 height 13
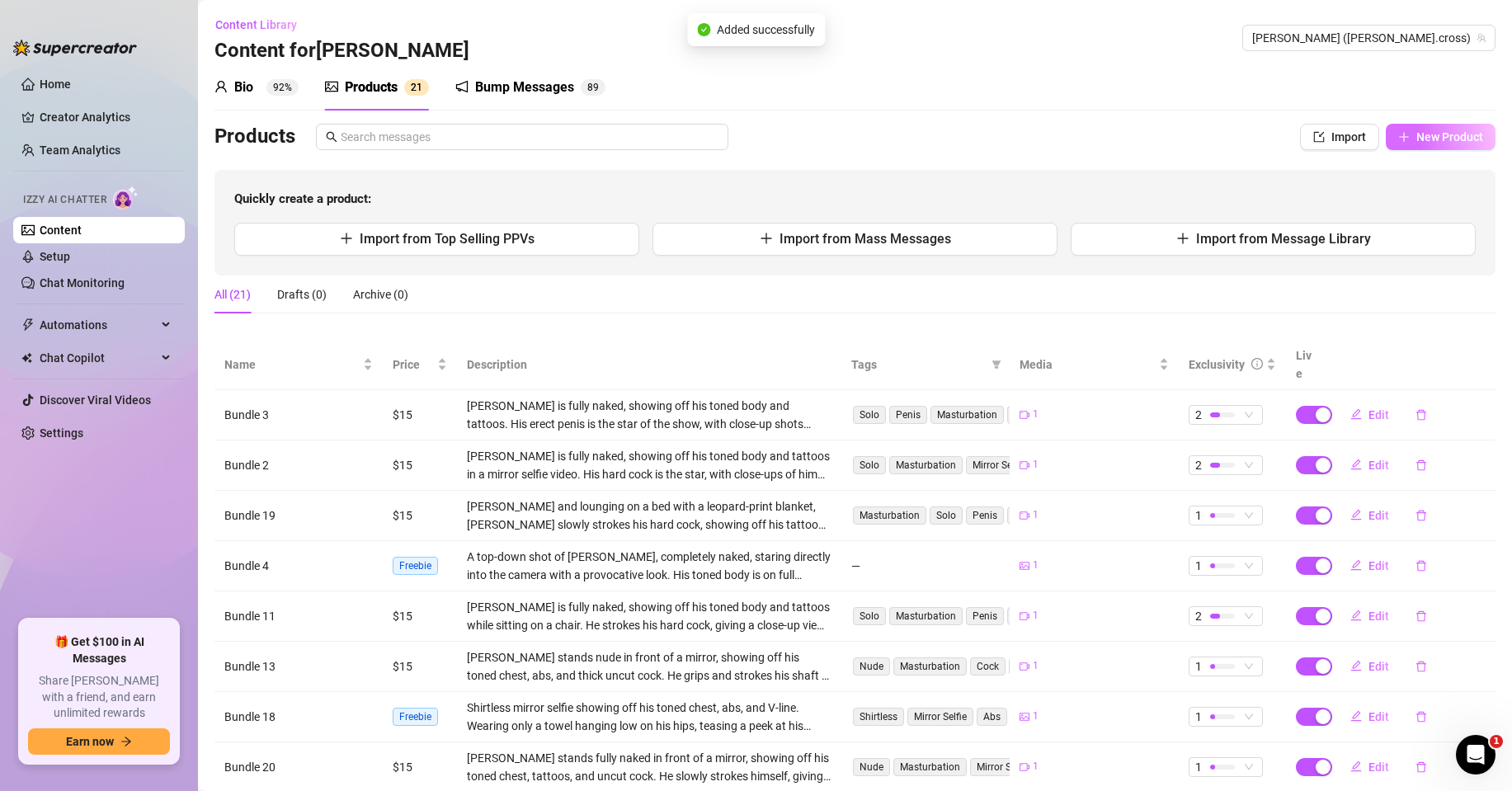
click at [1418, 139] on span "New Product" at bounding box center [1449, 137] width 66 height 13
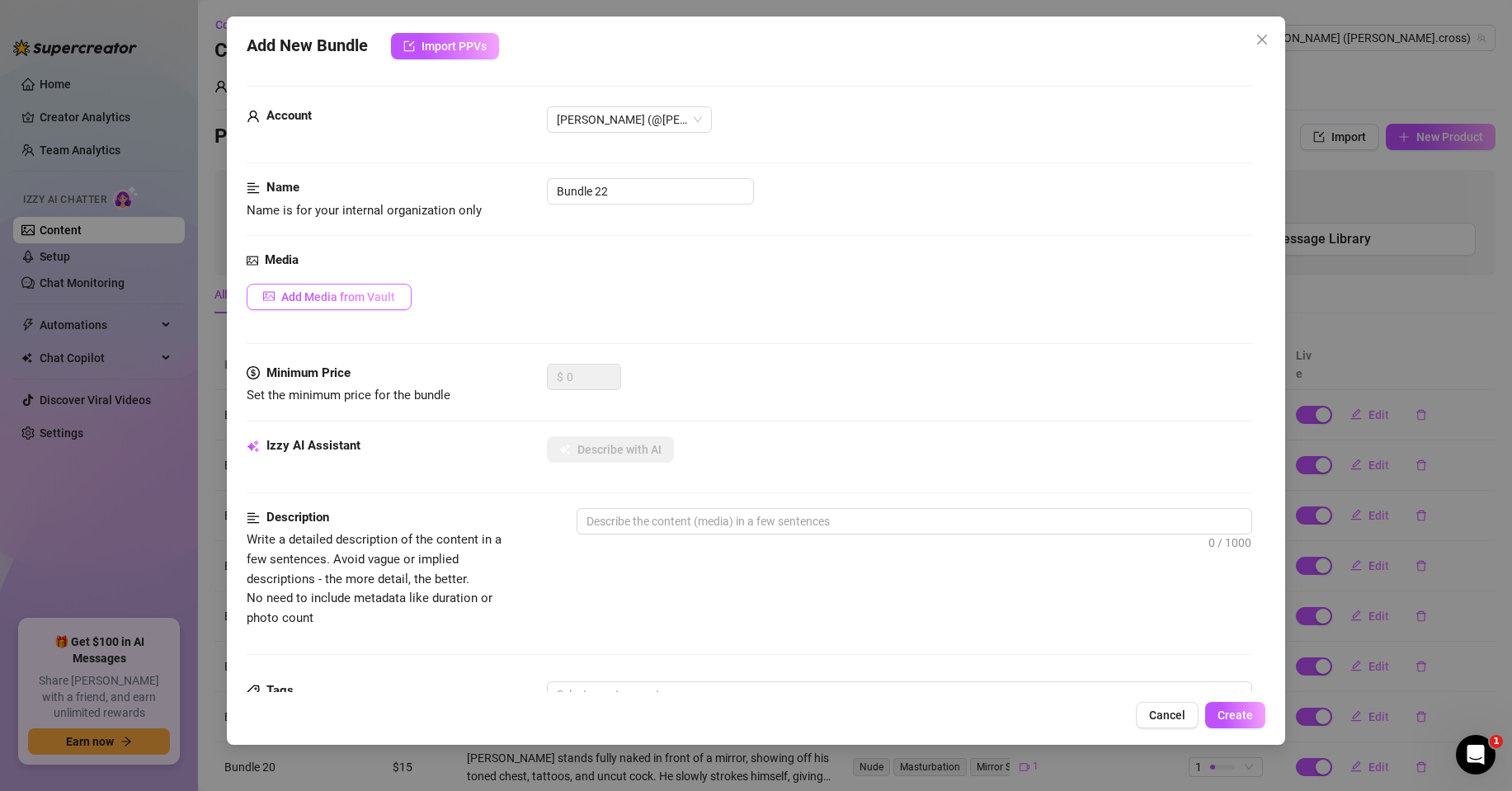
click at [339, 297] on span "Add Media from Vault" at bounding box center [338, 297] width 114 height 13
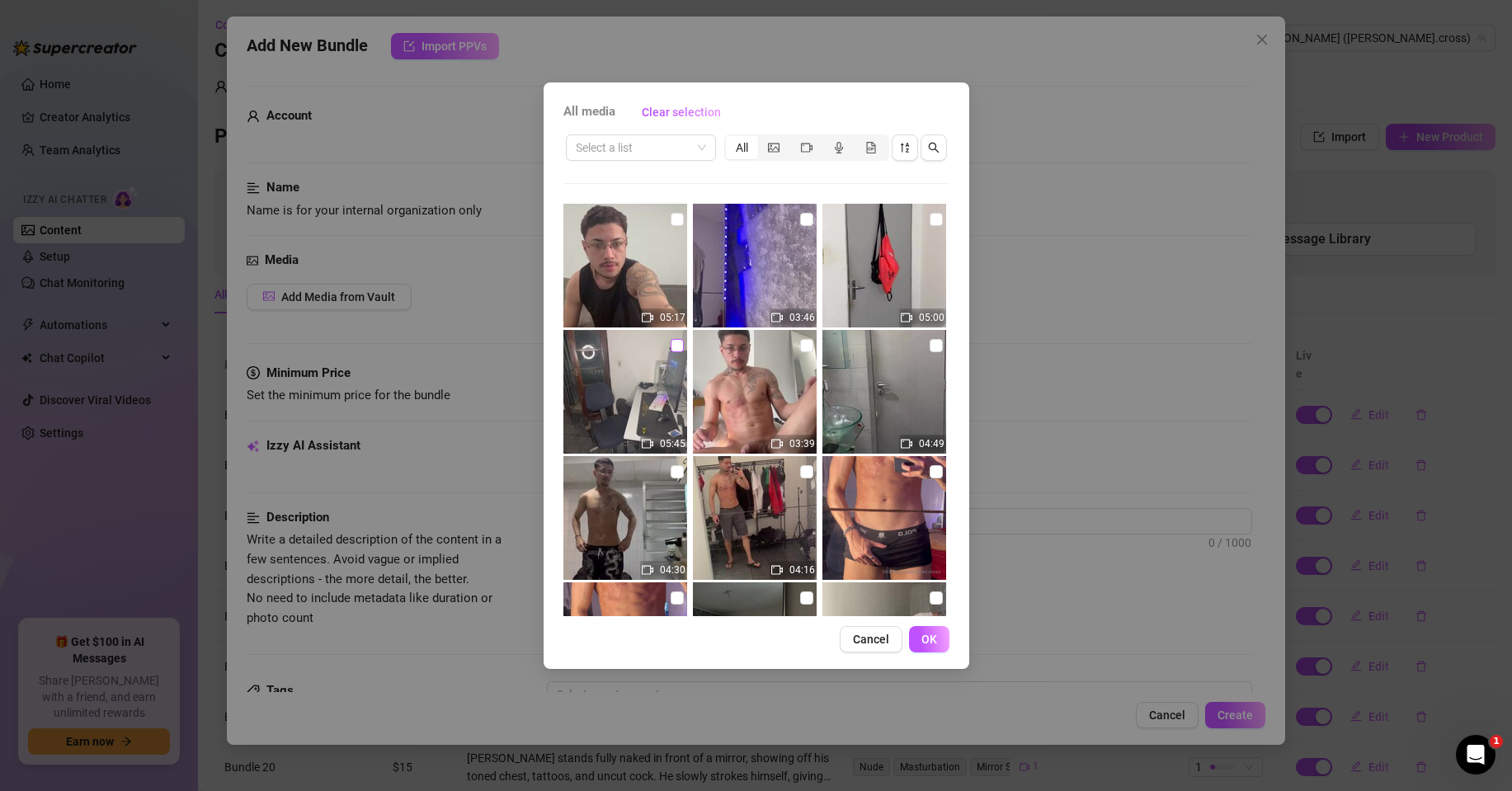
click at [670, 350] on input "checkbox" at bounding box center [677, 346] width 13 height 13
checkbox input "true"
click at [939, 641] on button "OK" at bounding box center [929, 640] width 40 height 26
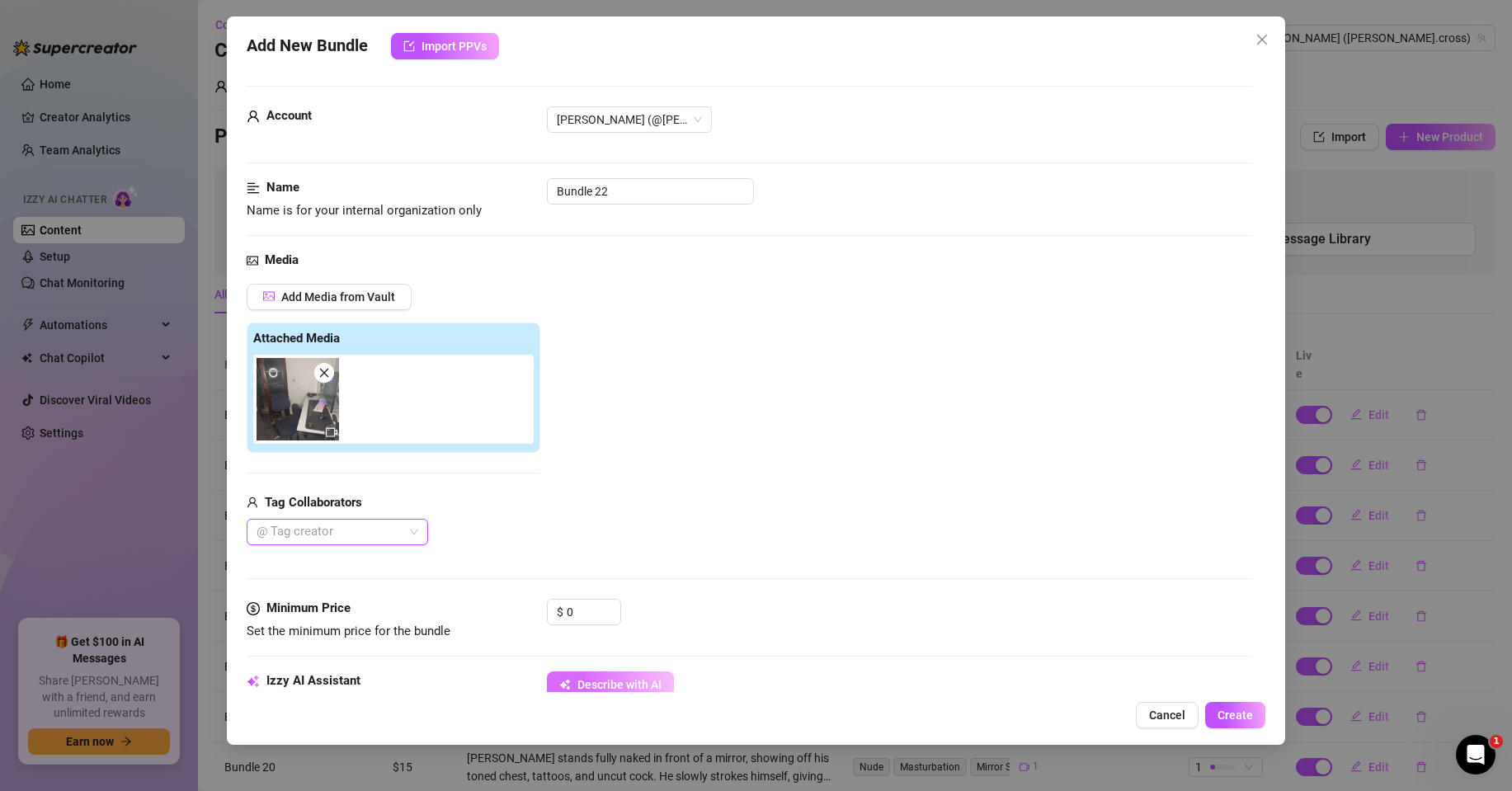
click at [627, 685] on span "Describe with AI" at bounding box center [620, 684] width 84 height 13
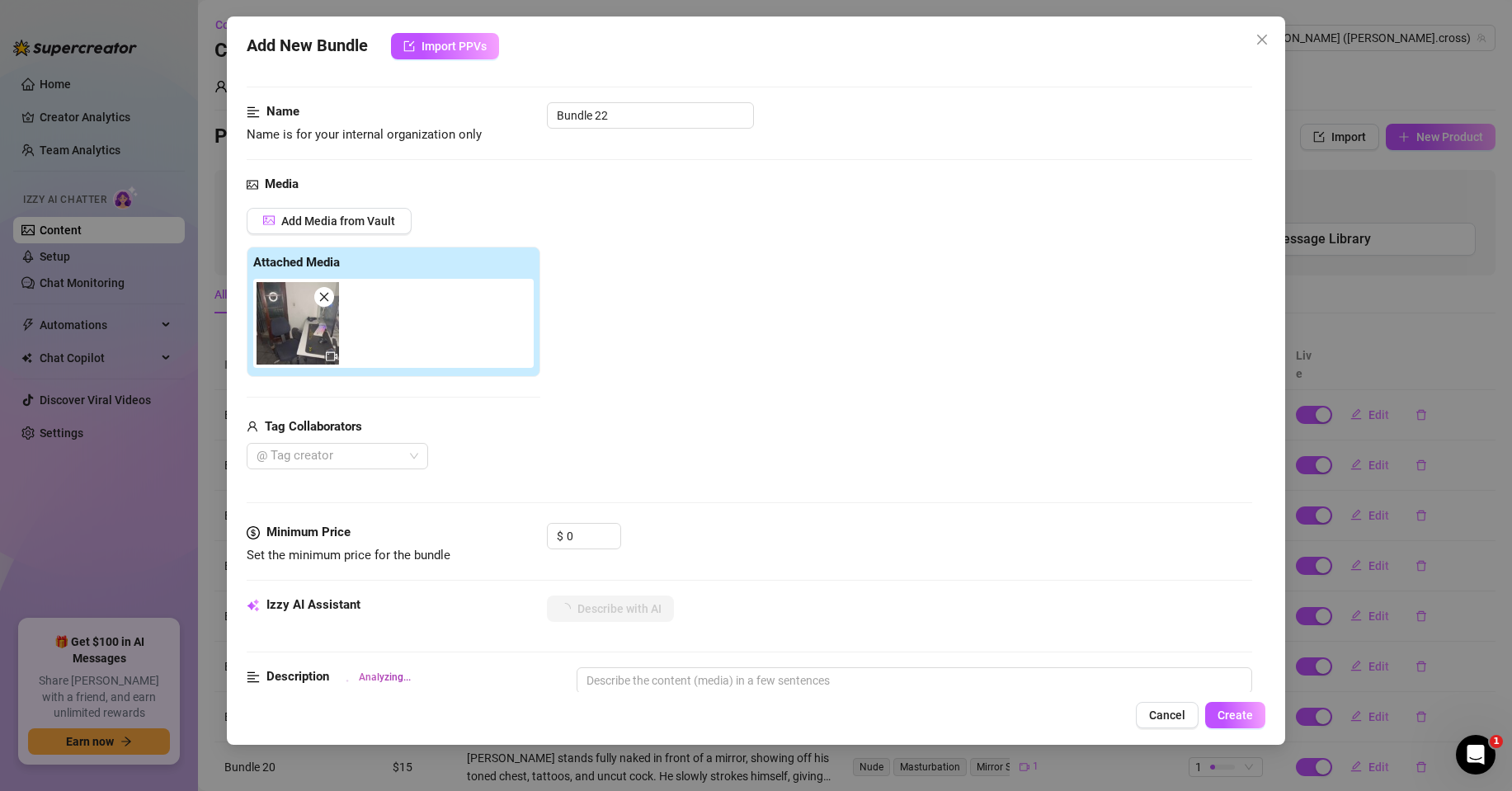
scroll to position [165, 0]
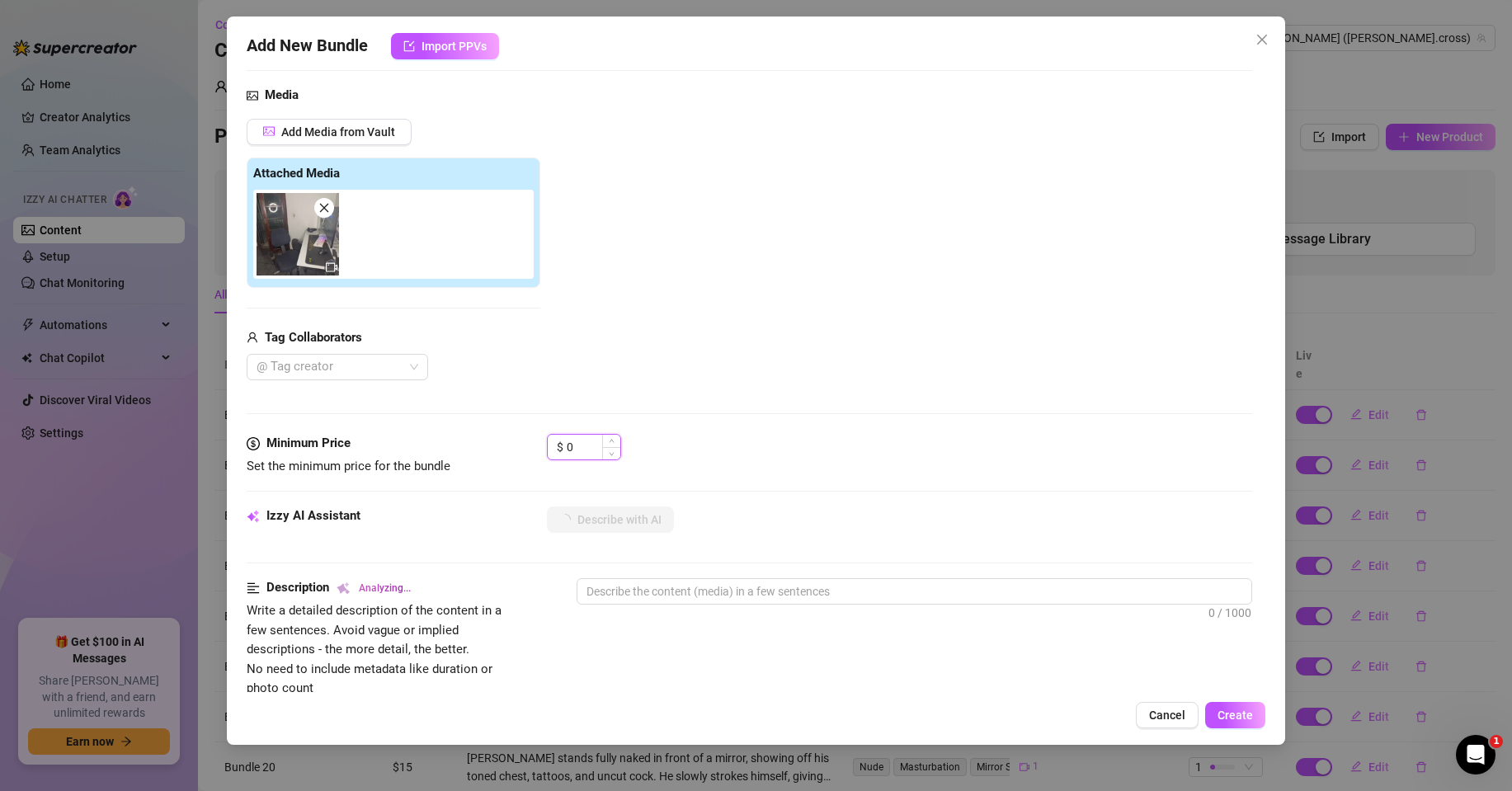
click at [580, 451] on input "0" at bounding box center [593, 447] width 53 height 24
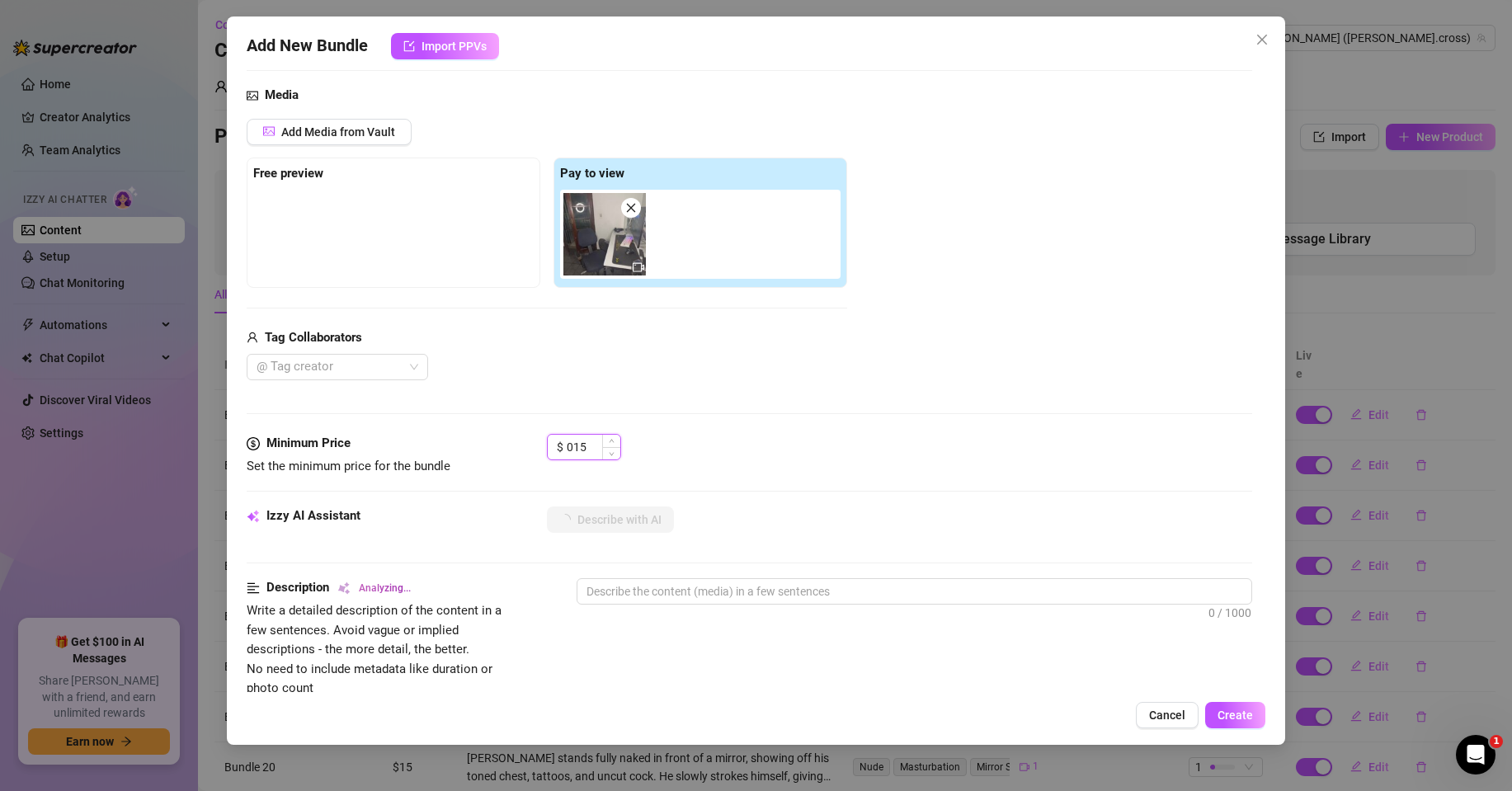
type input "15"
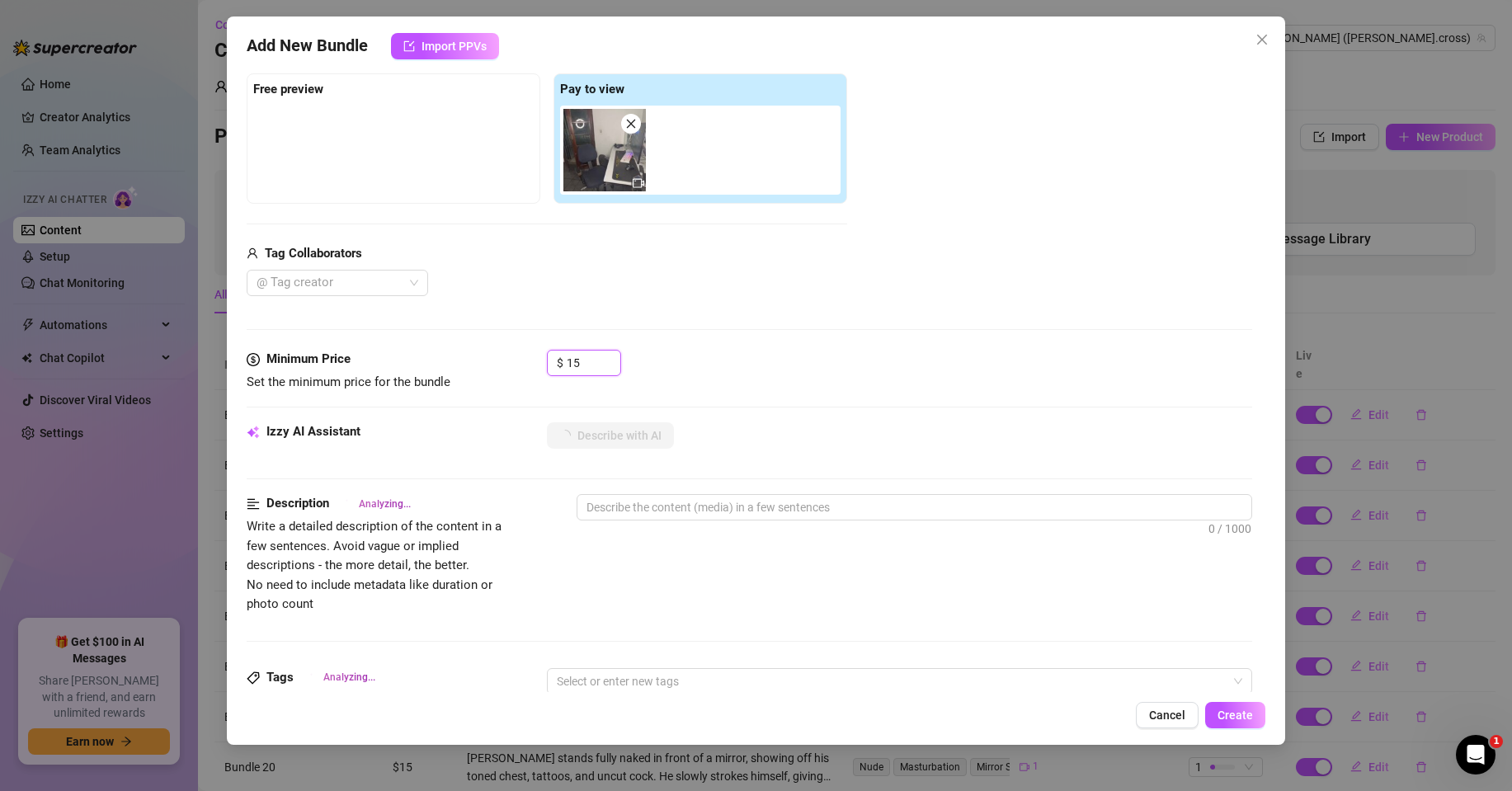
scroll to position [330, 0]
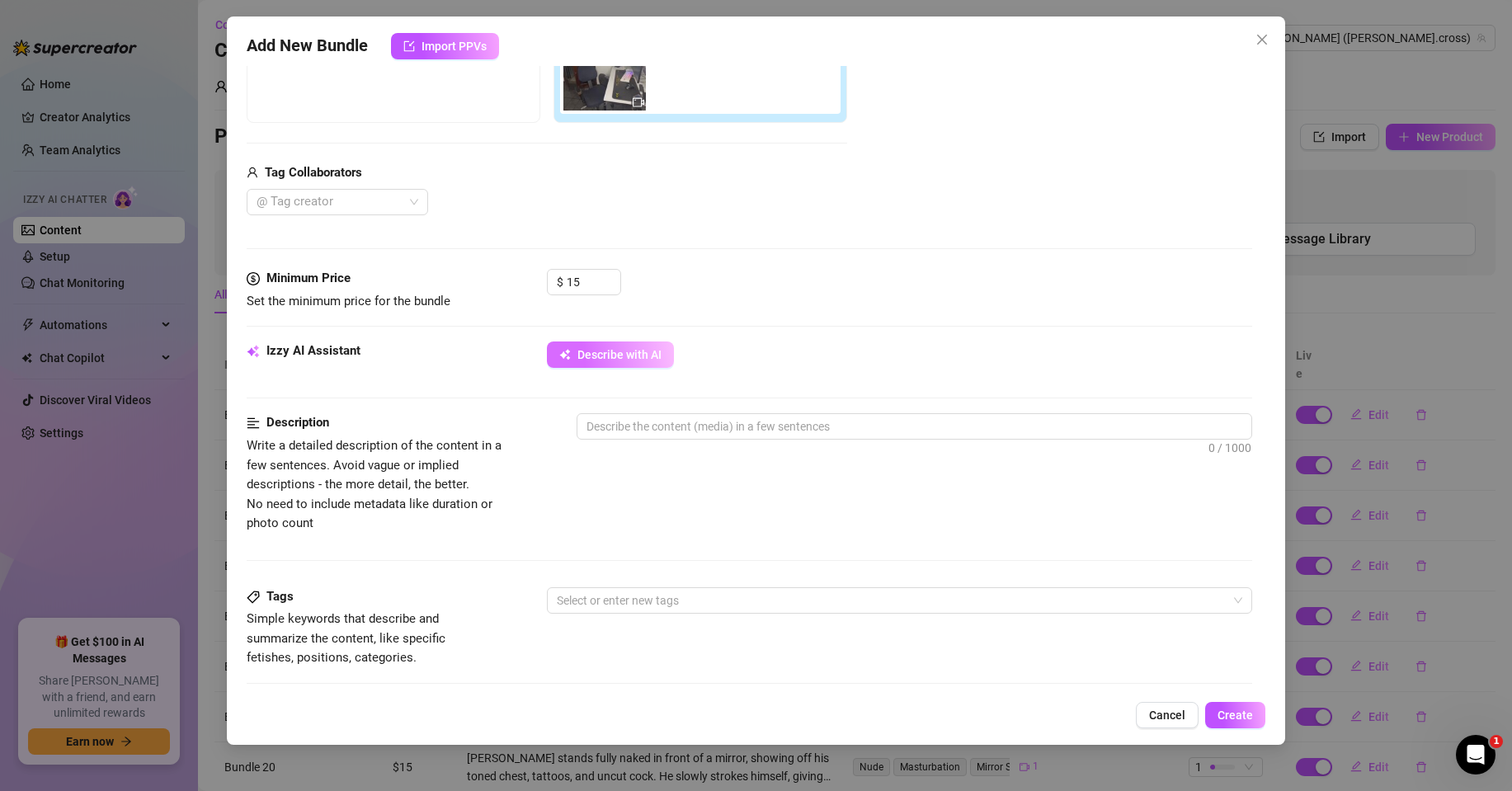
click at [641, 348] on span "Describe with AI" at bounding box center [620, 354] width 84 height 13
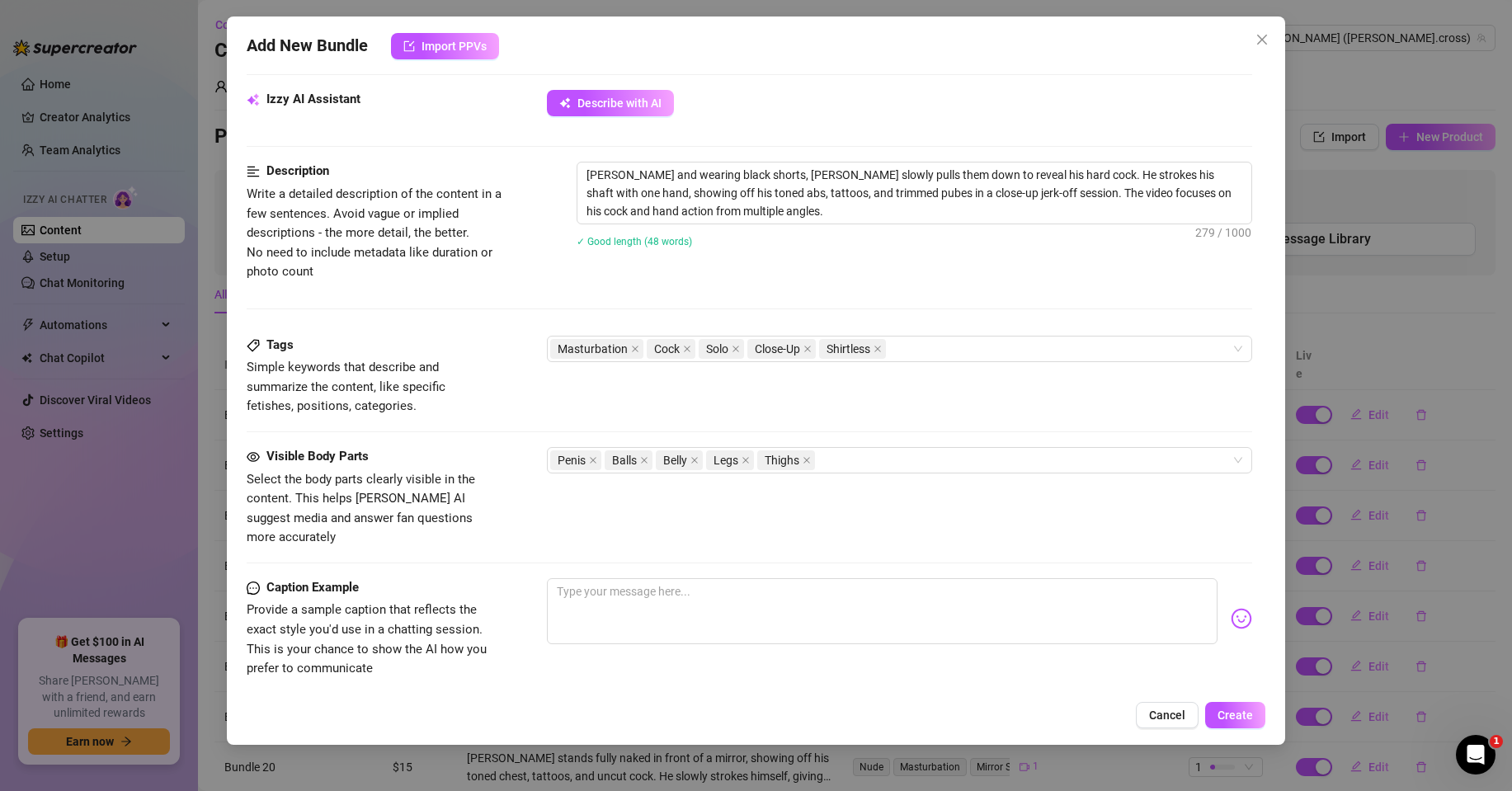
scroll to position [660, 0]
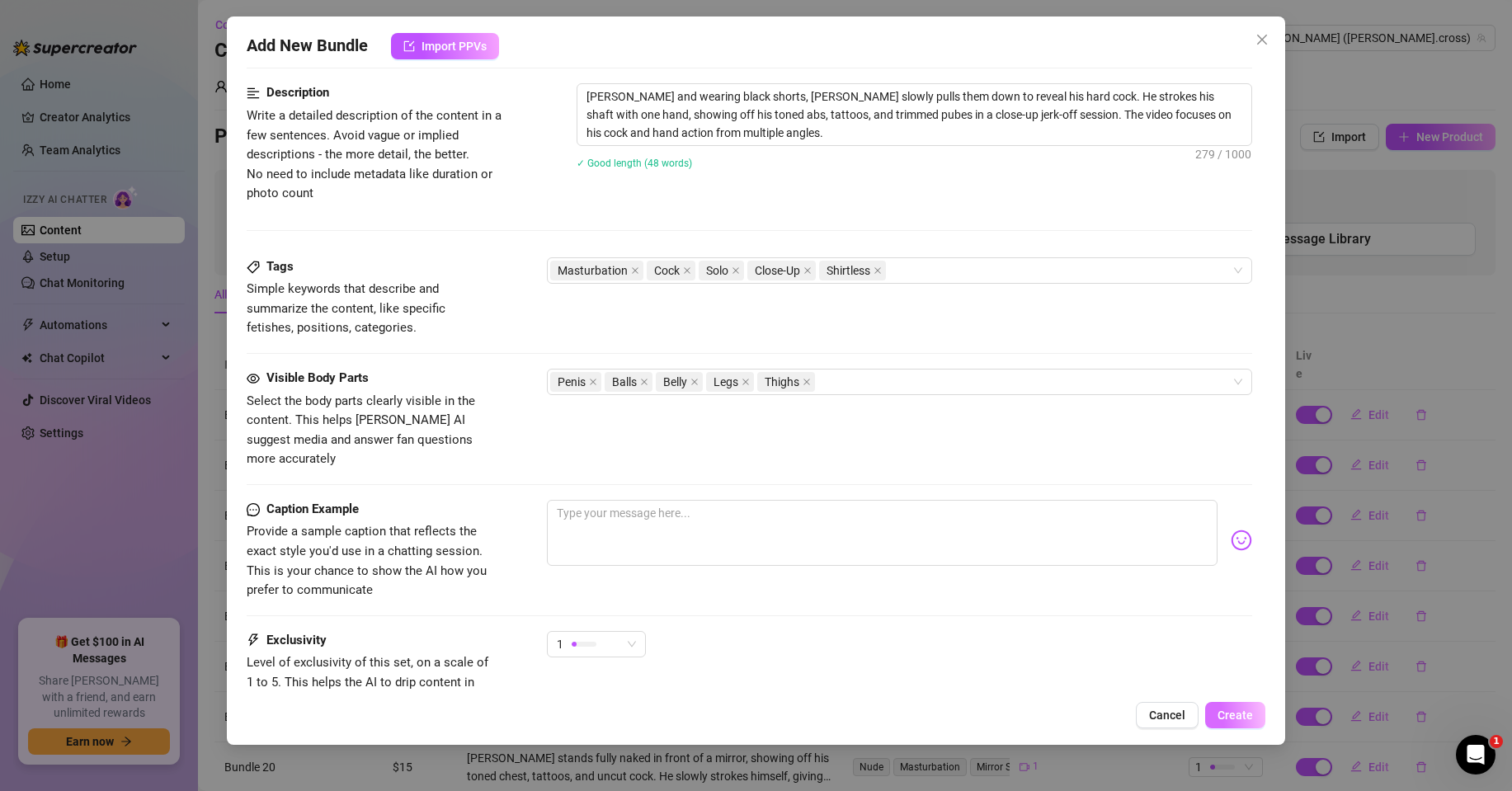
click at [1243, 712] on span "Create" at bounding box center [1235, 715] width 36 height 13
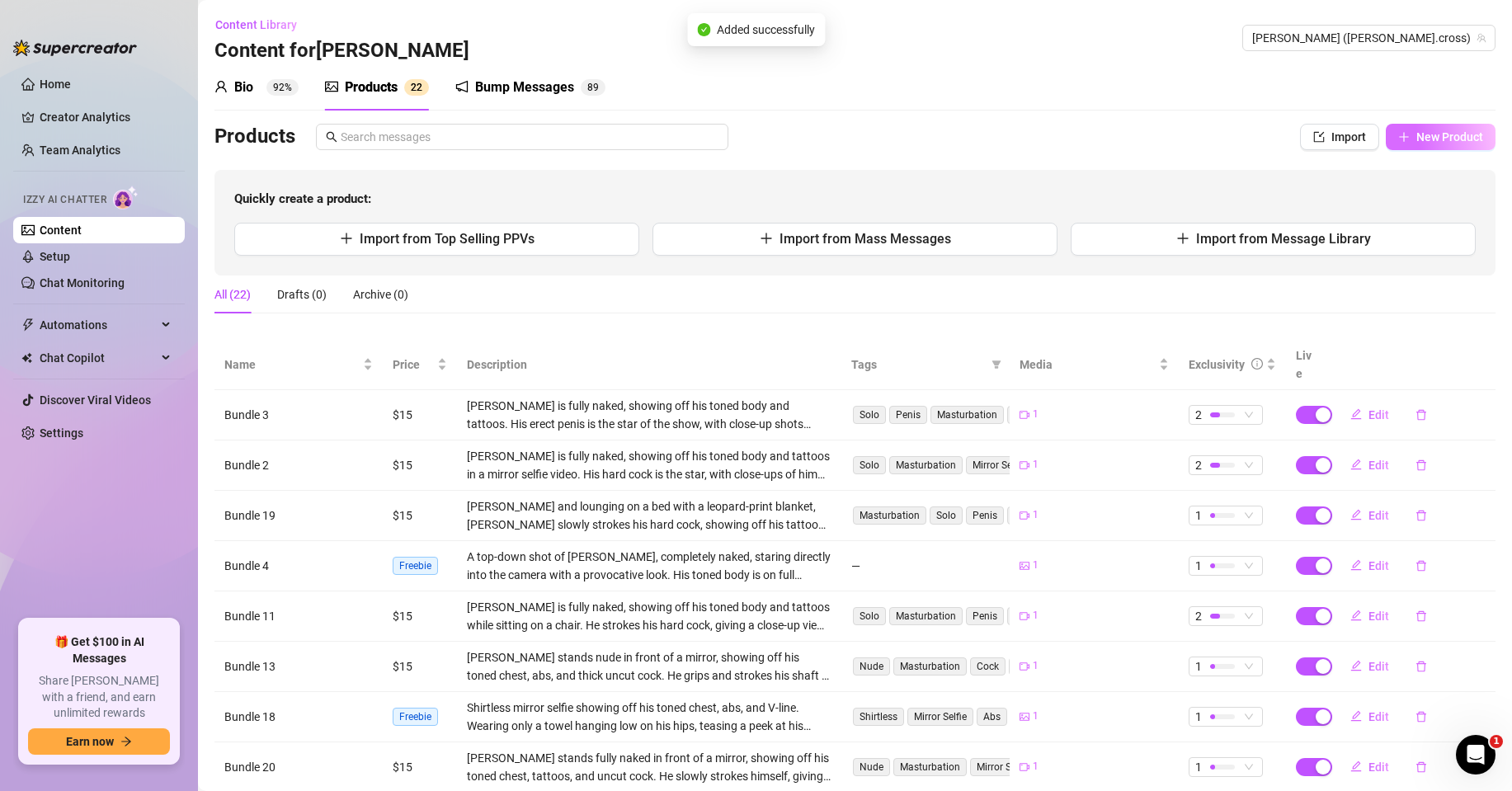
click at [1417, 143] on span "New Product" at bounding box center [1449, 137] width 66 height 13
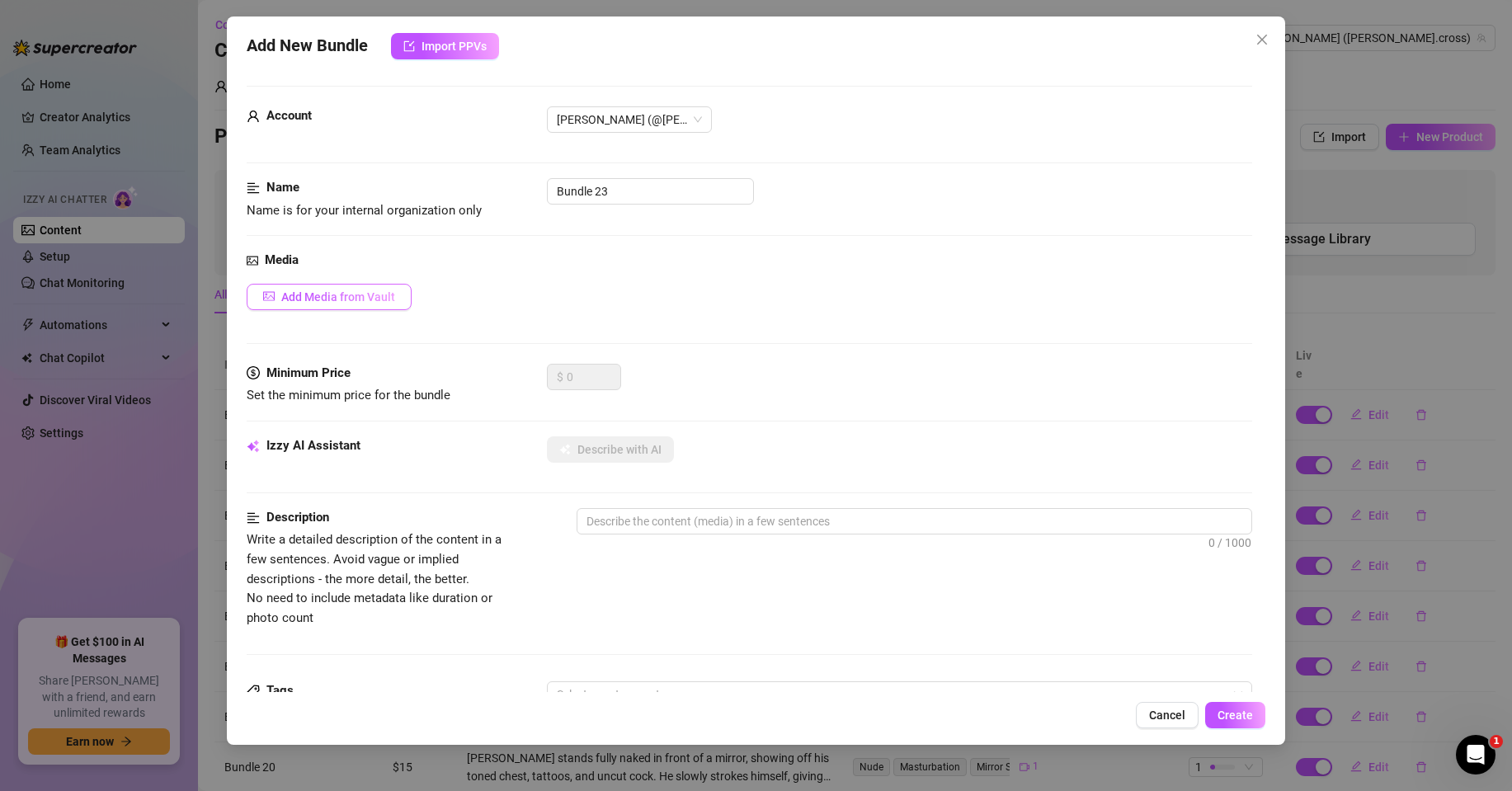
click at [340, 304] on span "Add Media from Vault" at bounding box center [338, 297] width 114 height 13
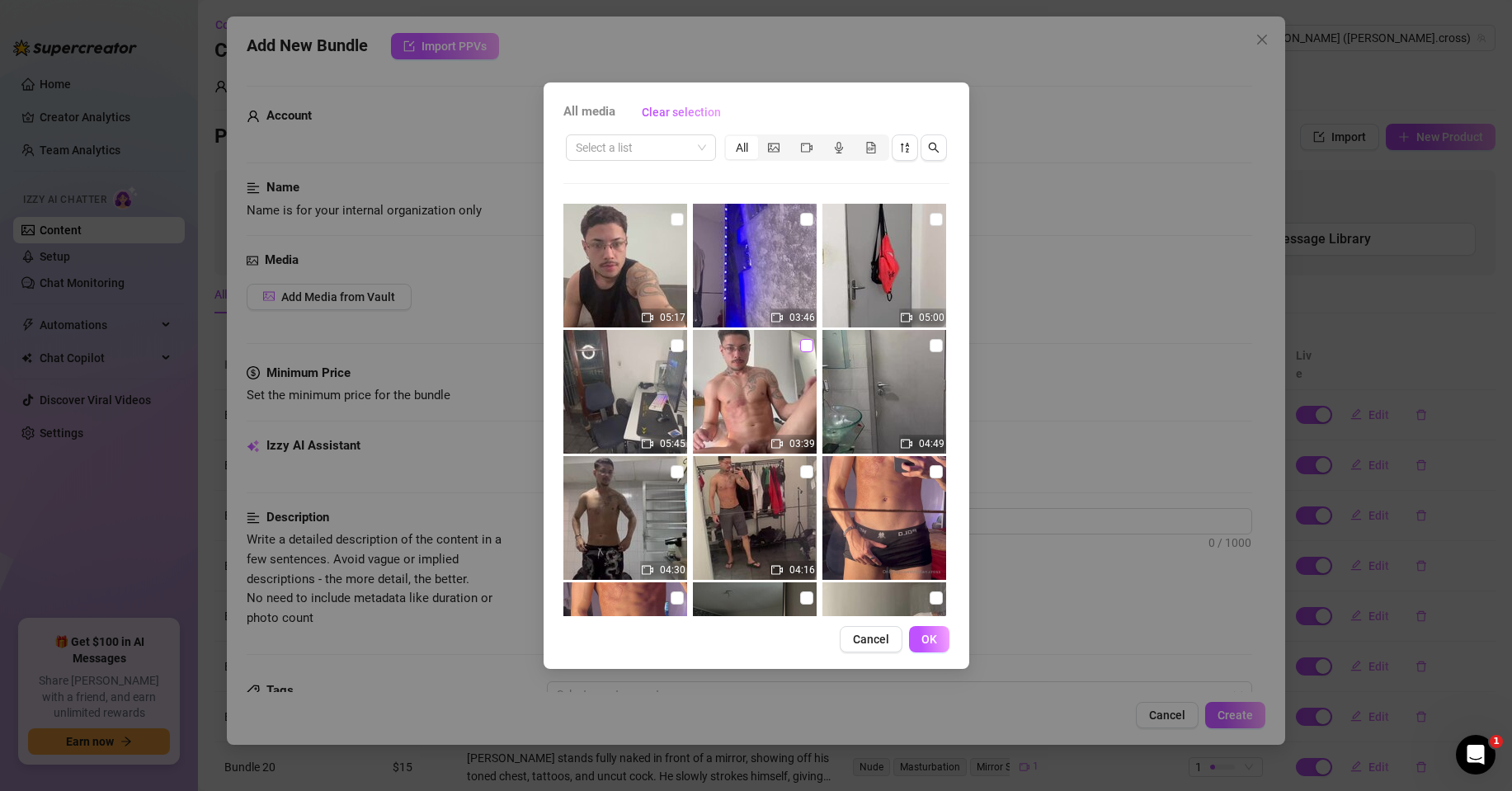
click at [803, 349] on input "checkbox" at bounding box center [807, 346] width 13 height 13
checkbox input "true"
click at [929, 640] on span "OK" at bounding box center [929, 640] width 16 height 13
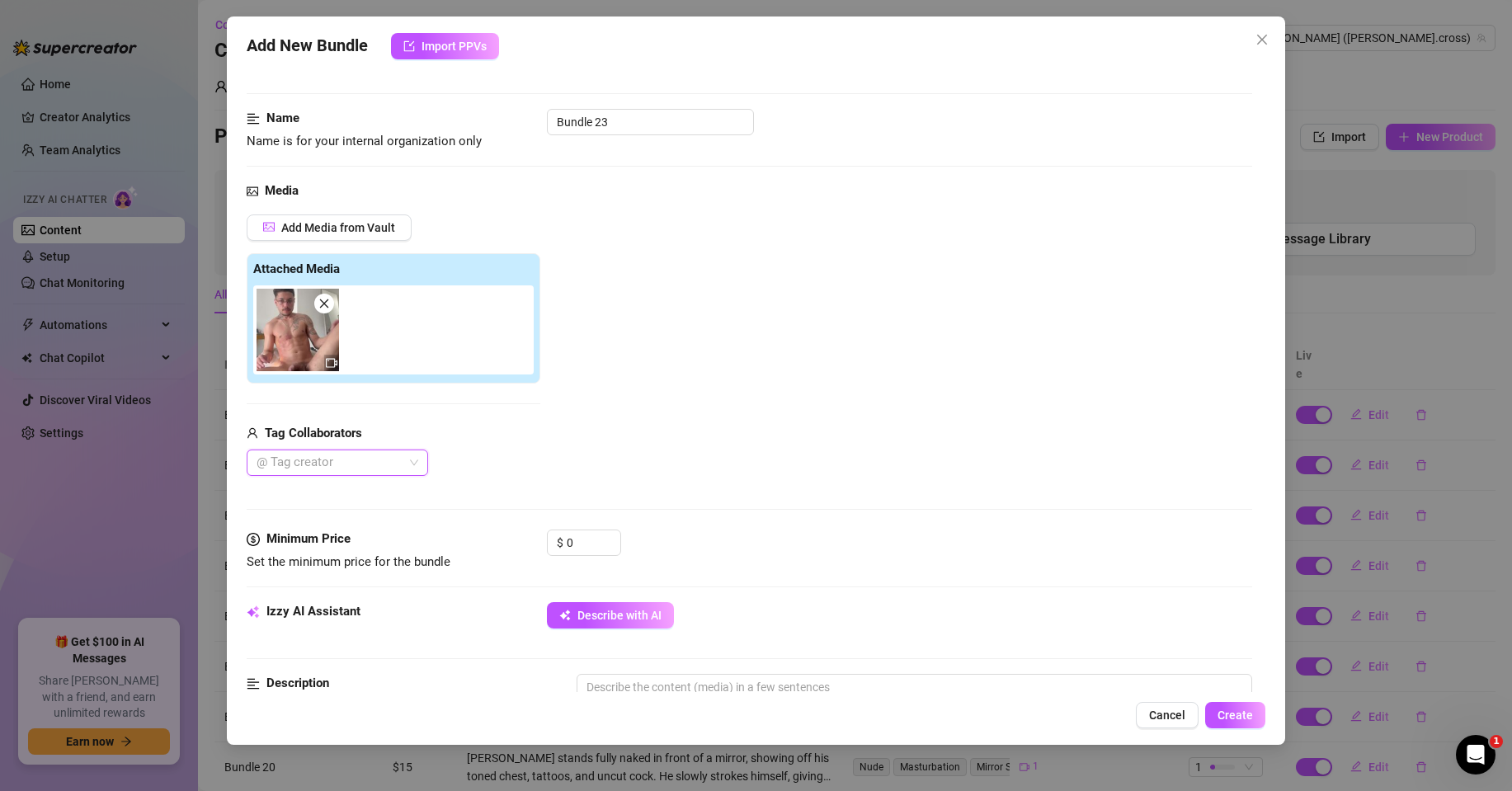
scroll to position [165, 0]
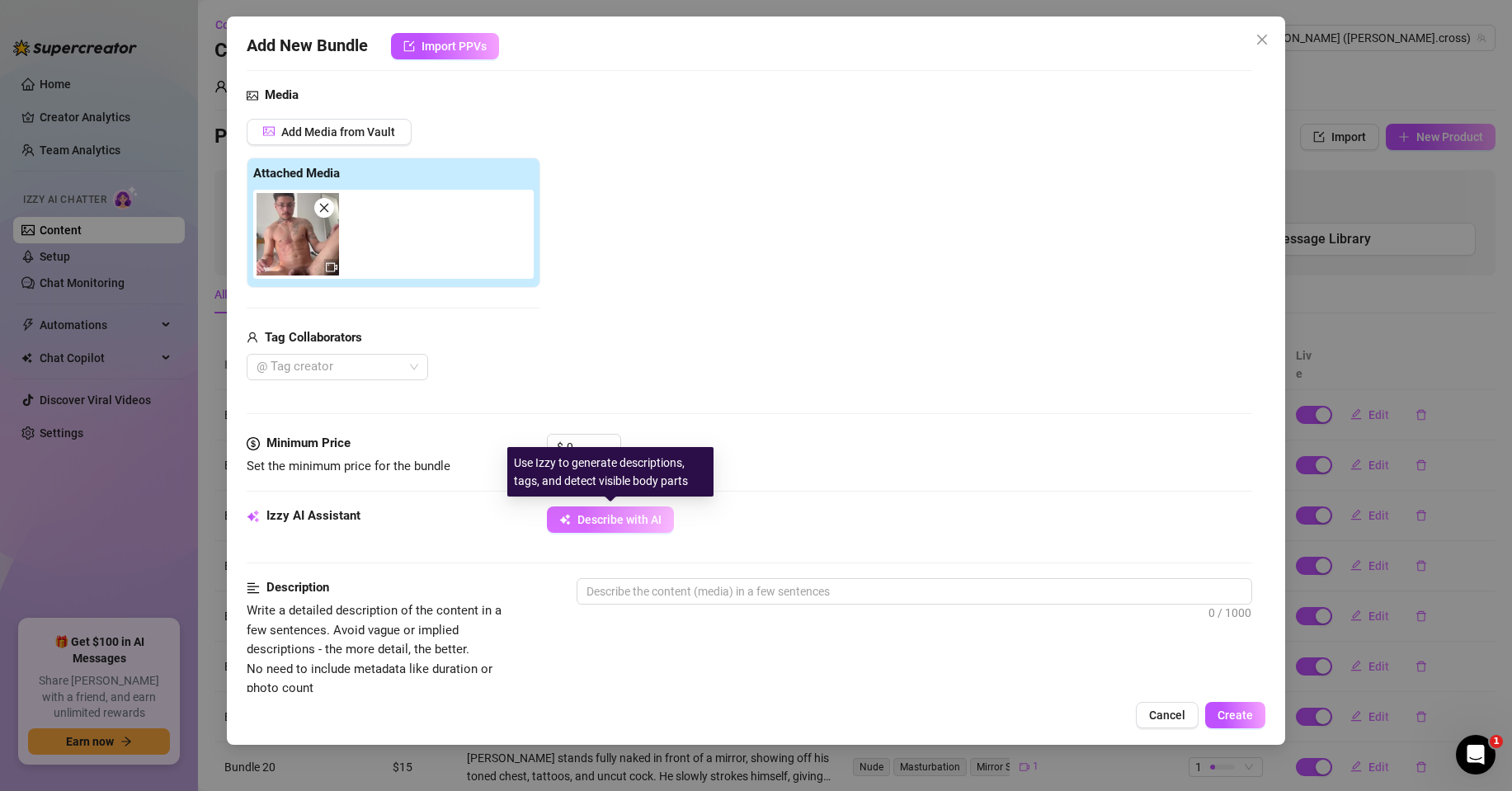
drag, startPoint x: 623, startPoint y: 521, endPoint x: 611, endPoint y: 501, distance: 23.3
click at [622, 521] on span "Describe with AI" at bounding box center [620, 520] width 84 height 13
click at [593, 447] on div "Use Izzy to generate descriptions, tags, and detect visible body parts" at bounding box center [611, 471] width 207 height 50
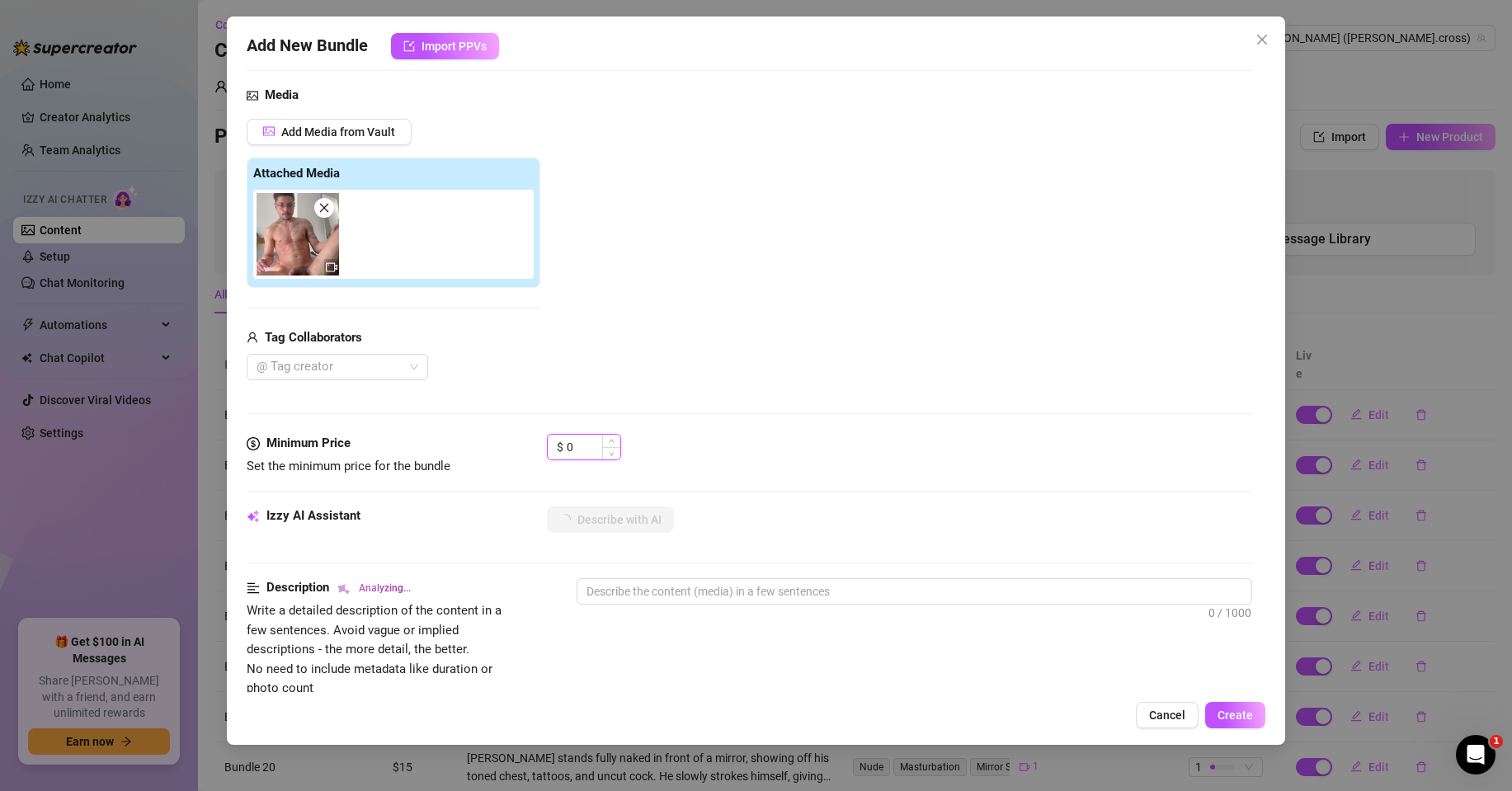
click at [584, 439] on input "0" at bounding box center [593, 447] width 53 height 24
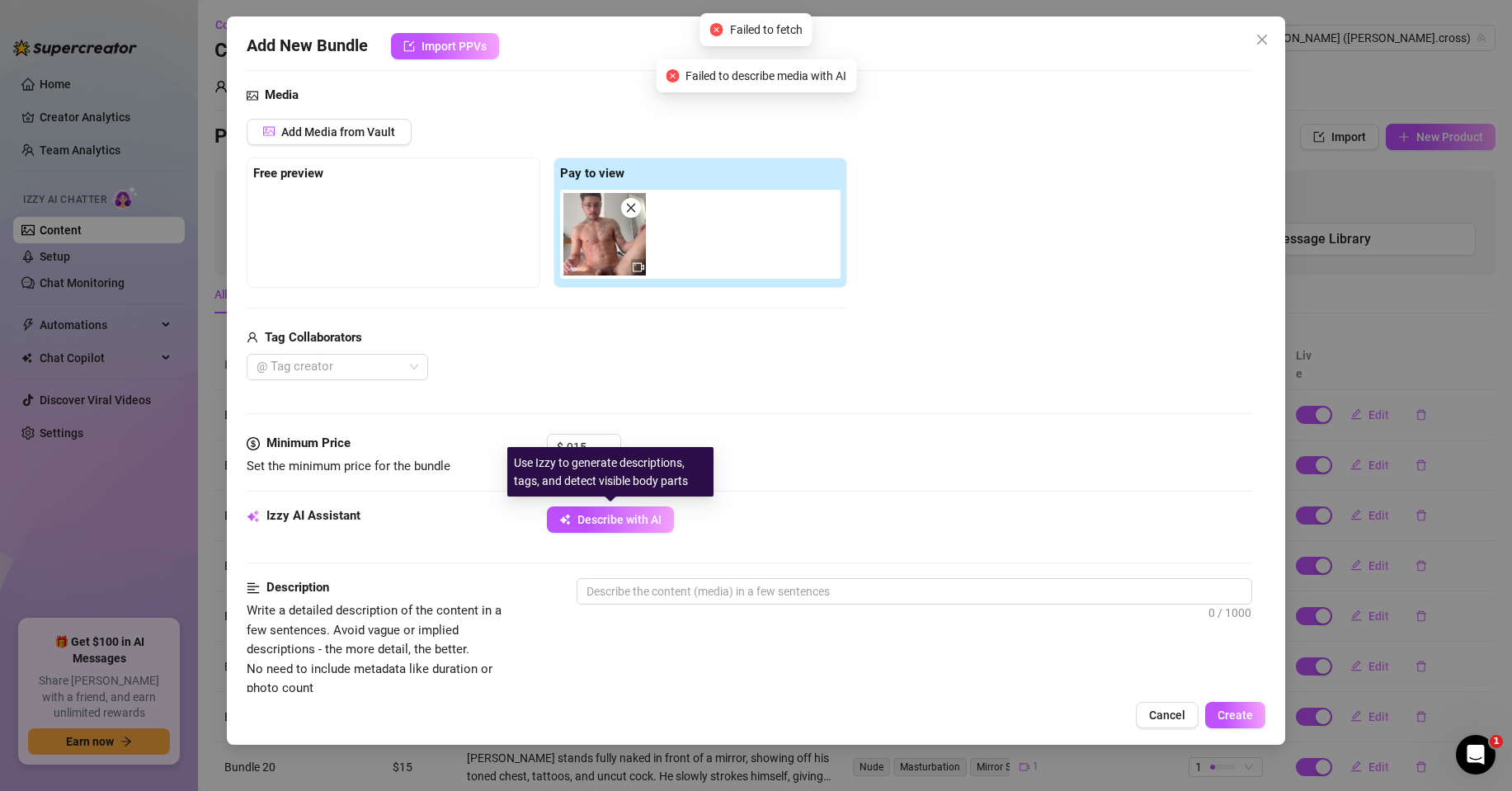
type input "15"
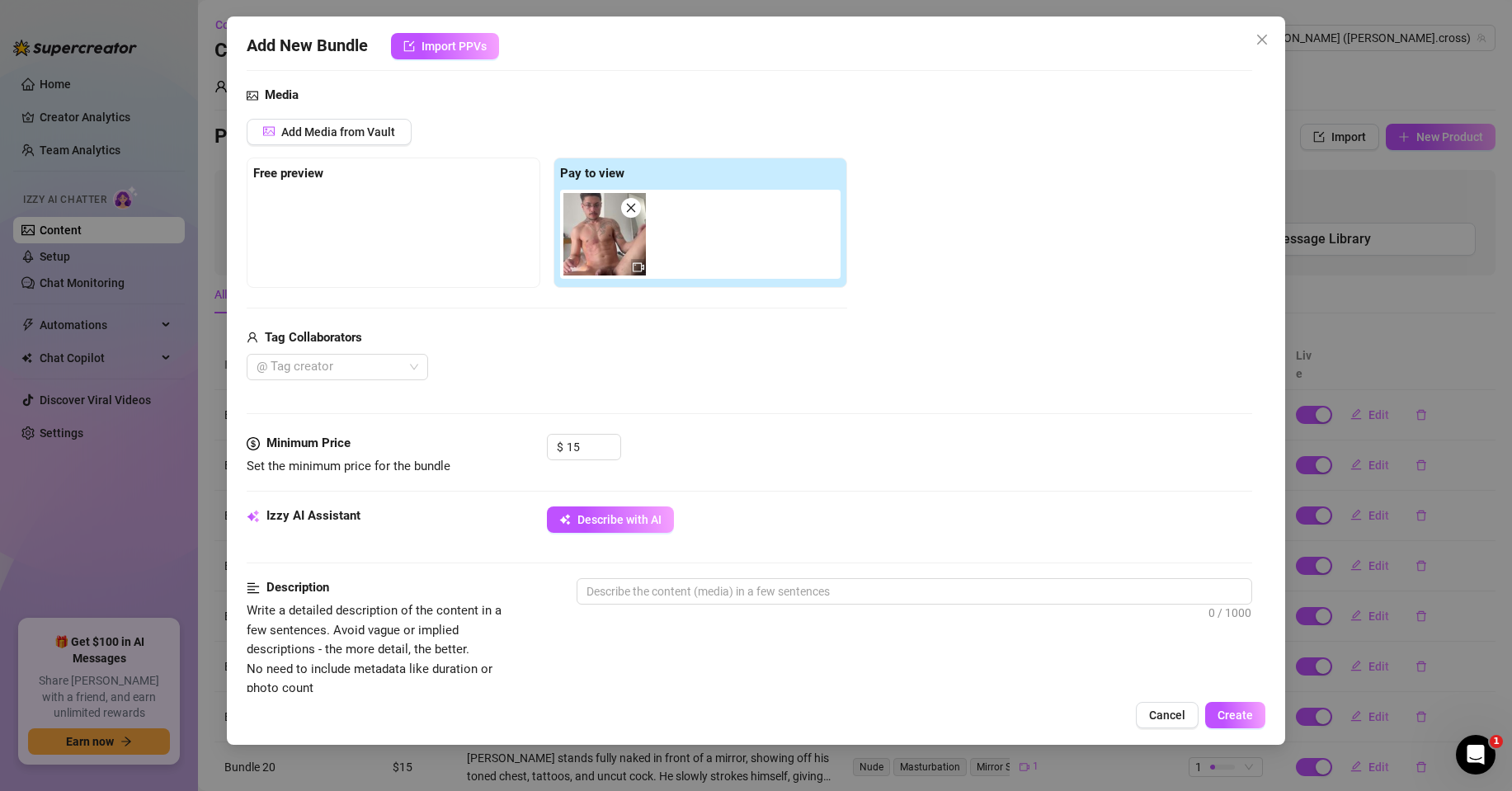
click at [620, 539] on div "Izzy AI Assistant Describe with AI" at bounding box center [750, 527] width 1006 height 41
click at [620, 525] on span "Describe with AI" at bounding box center [620, 520] width 84 height 13
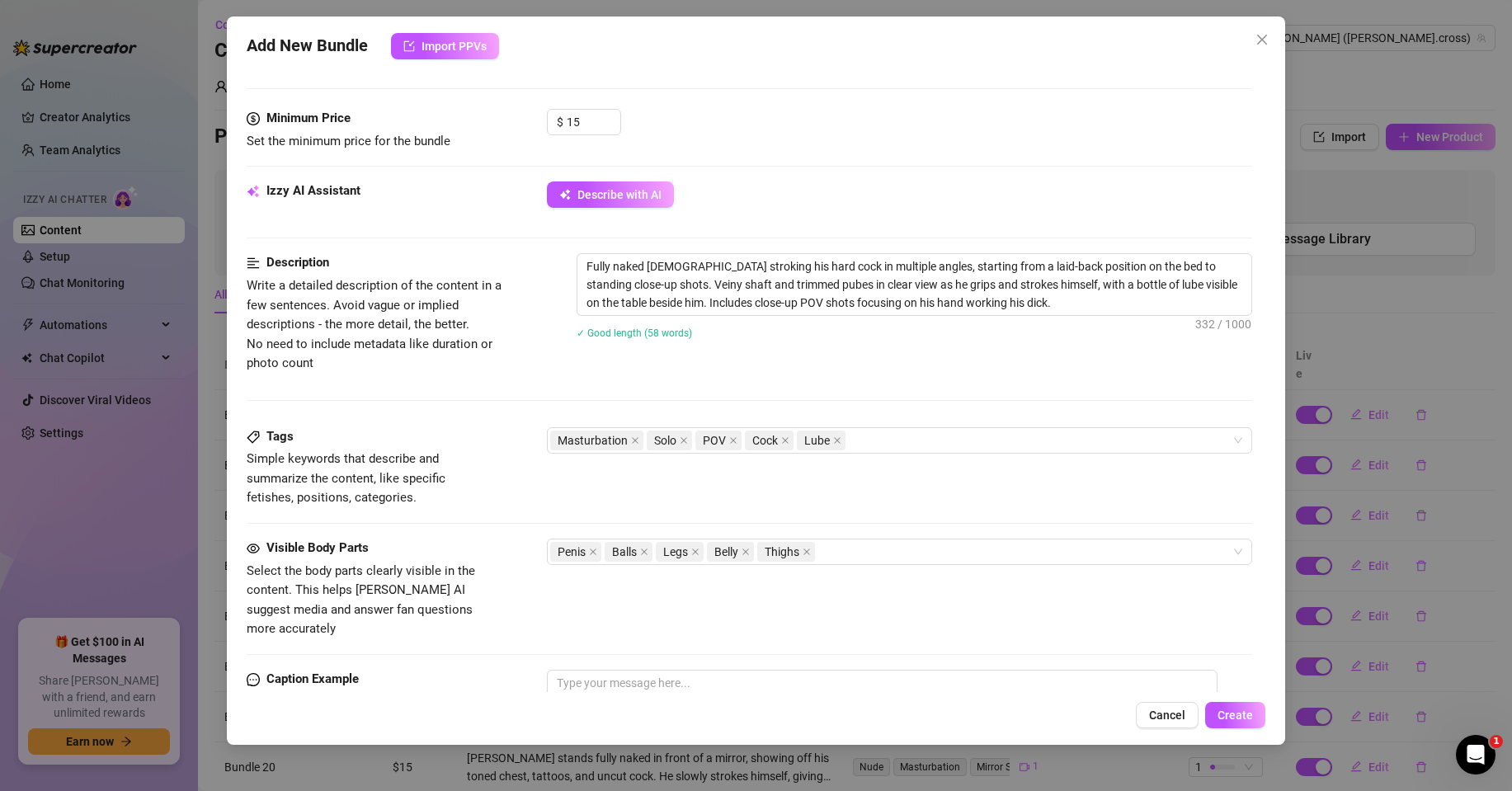
scroll to position [495, 0]
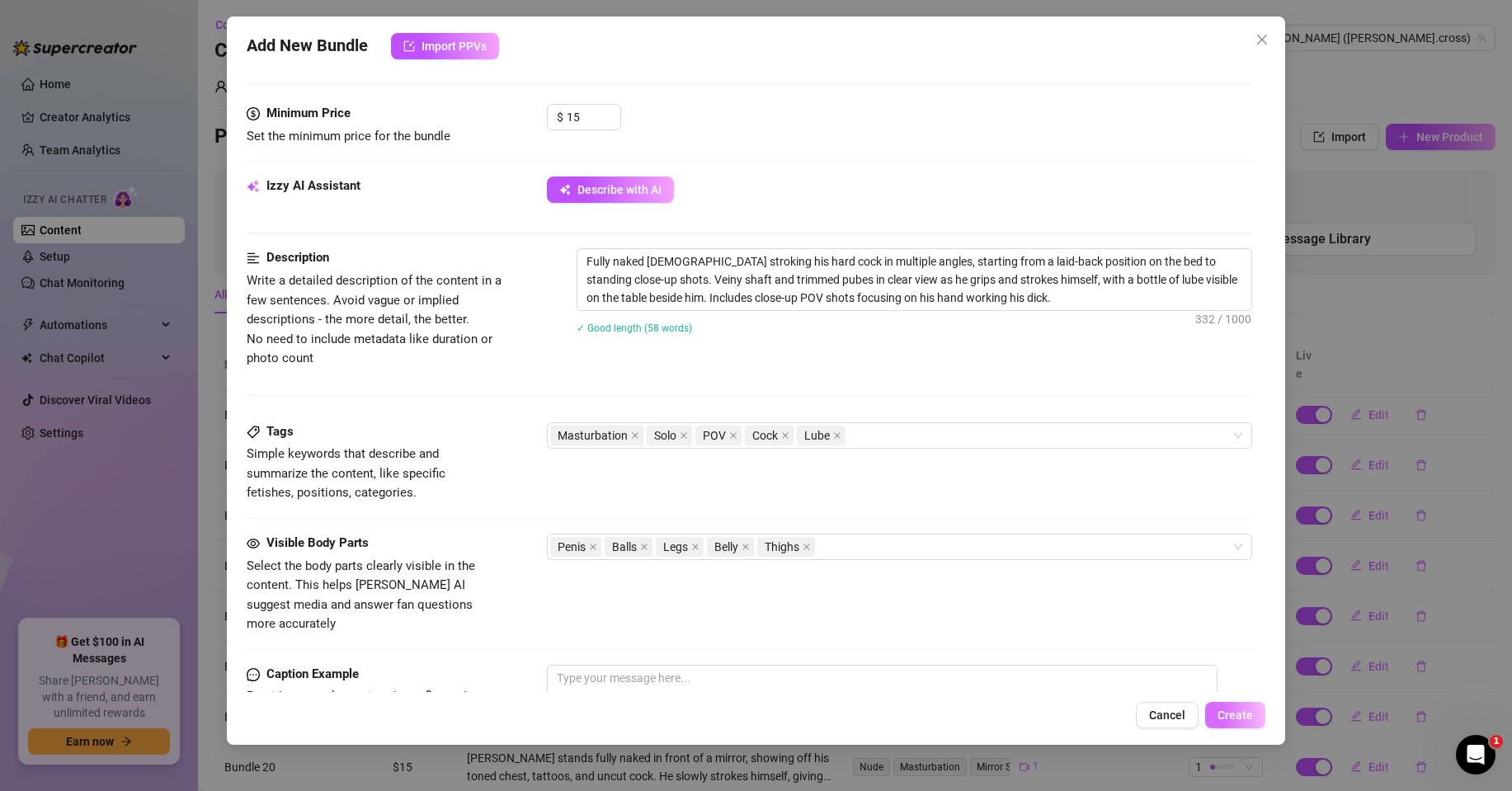
click at [1238, 716] on span "Create" at bounding box center [1235, 715] width 36 height 13
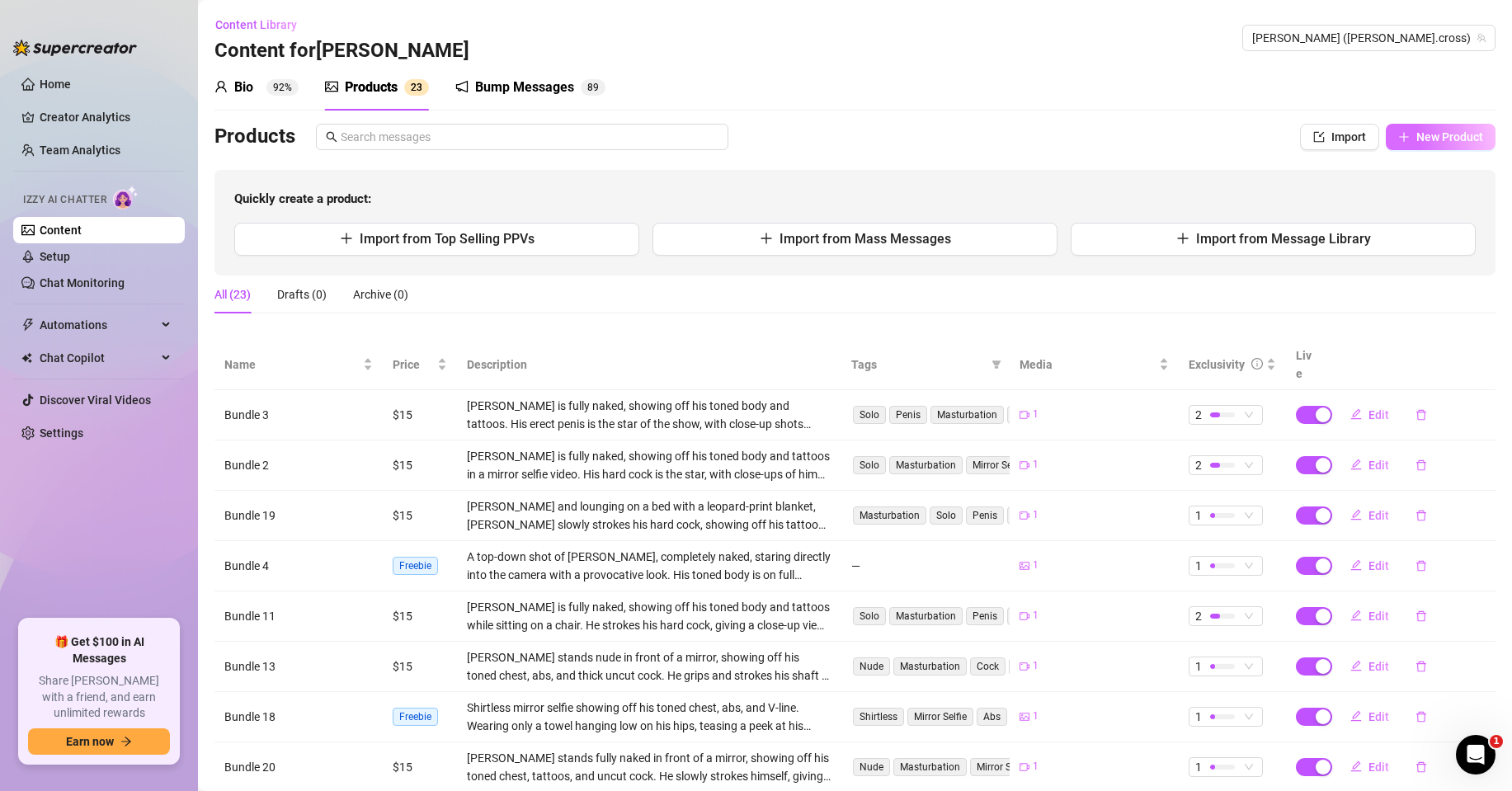
click at [1417, 134] on span "New Product" at bounding box center [1449, 137] width 66 height 13
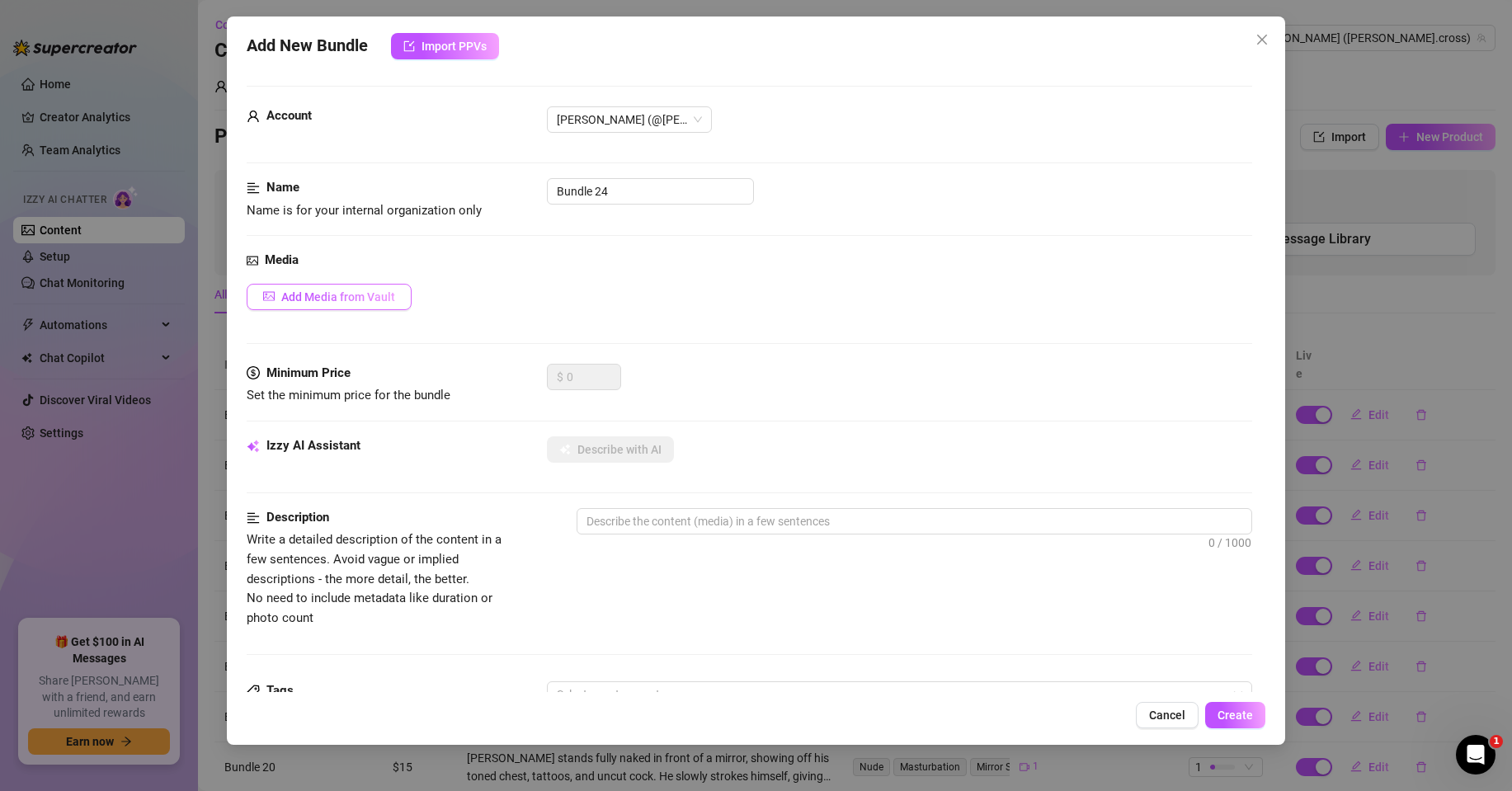
click at [382, 295] on span "Add Media from Vault" at bounding box center [338, 297] width 114 height 13
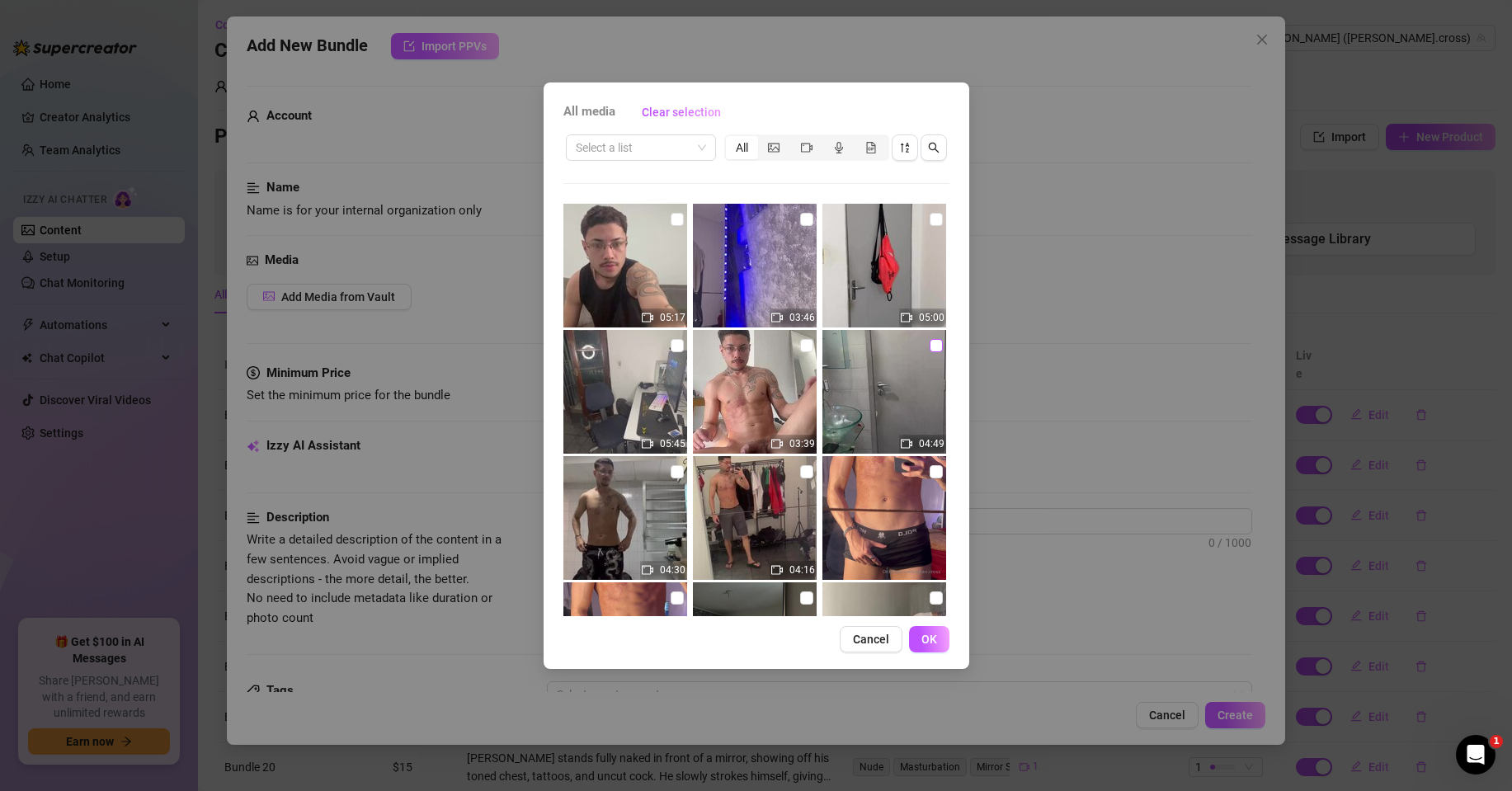
click at [929, 339] on input "checkbox" at bounding box center [936, 346] width 13 height 13
checkbox input "true"
click at [920, 636] on button "OK" at bounding box center [929, 640] width 40 height 26
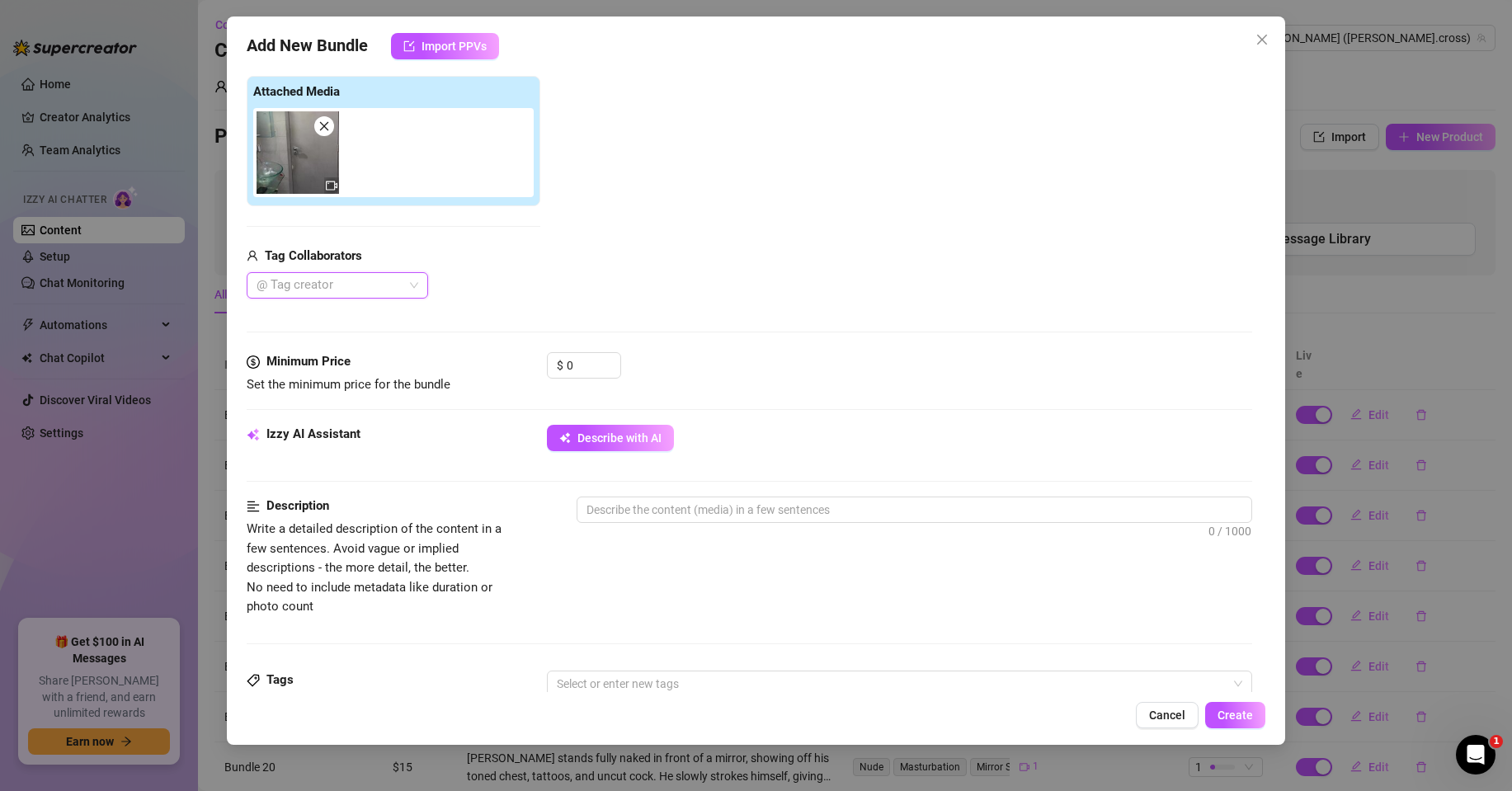
scroll to position [248, 0]
click at [615, 437] on span "Describe with AI" at bounding box center [620, 438] width 84 height 13
click at [580, 355] on input "0" at bounding box center [593, 365] width 53 height 24
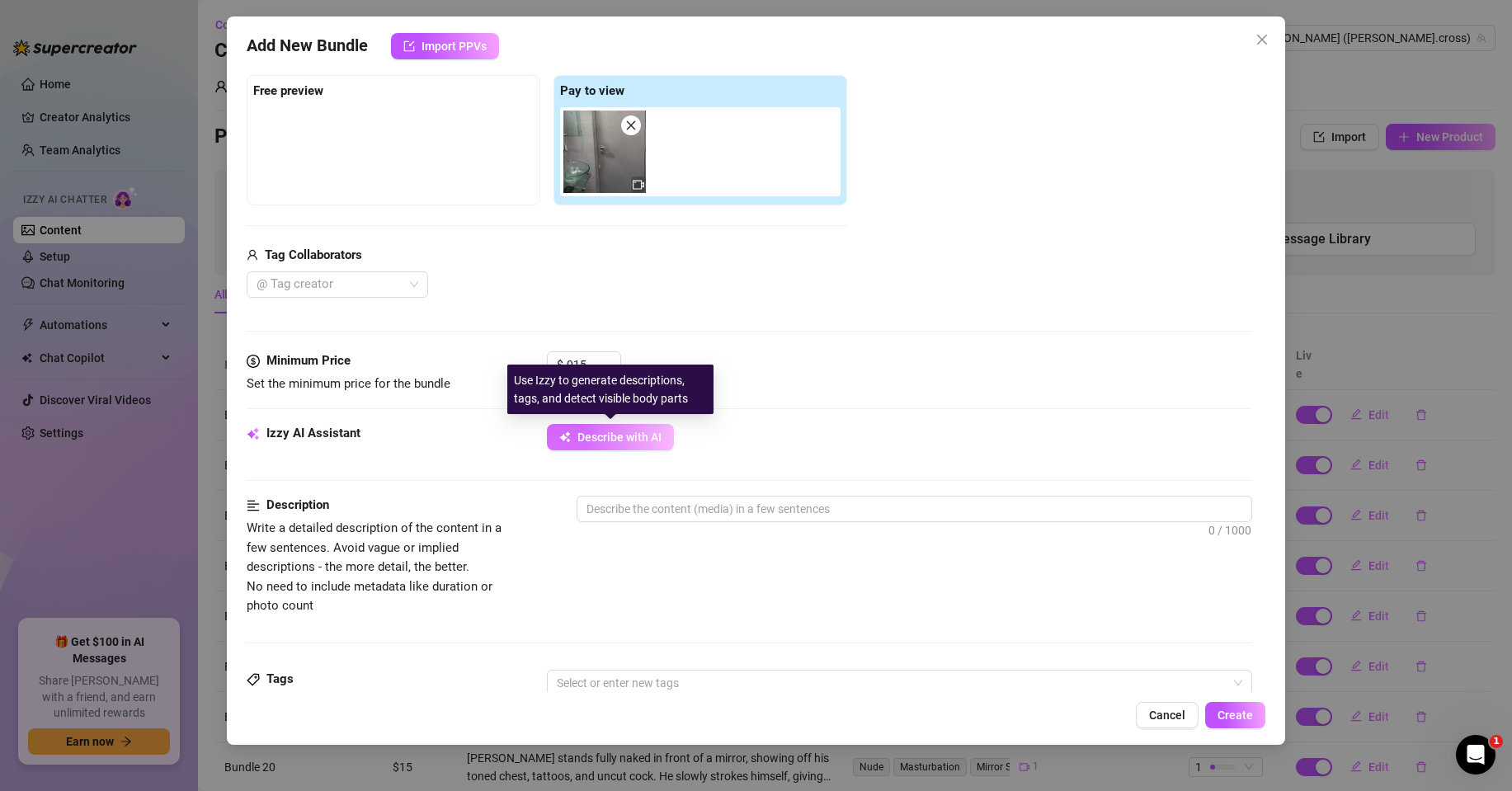
type input "15"
drag, startPoint x: 627, startPoint y: 439, endPoint x: 635, endPoint y: 427, distance: 14.4
click at [626, 439] on span "Describe with AI" at bounding box center [620, 438] width 84 height 13
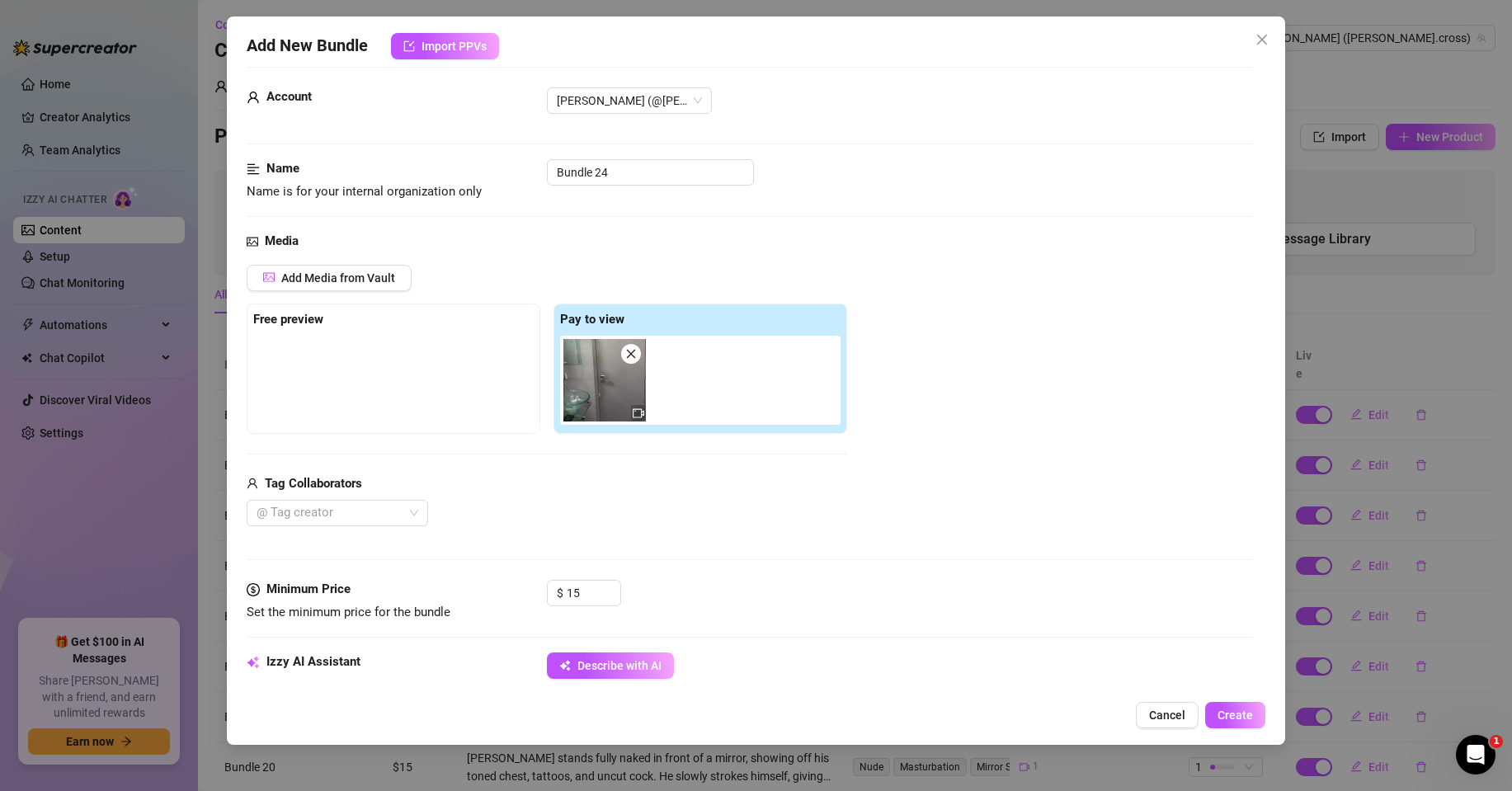
scroll to position [0, 0]
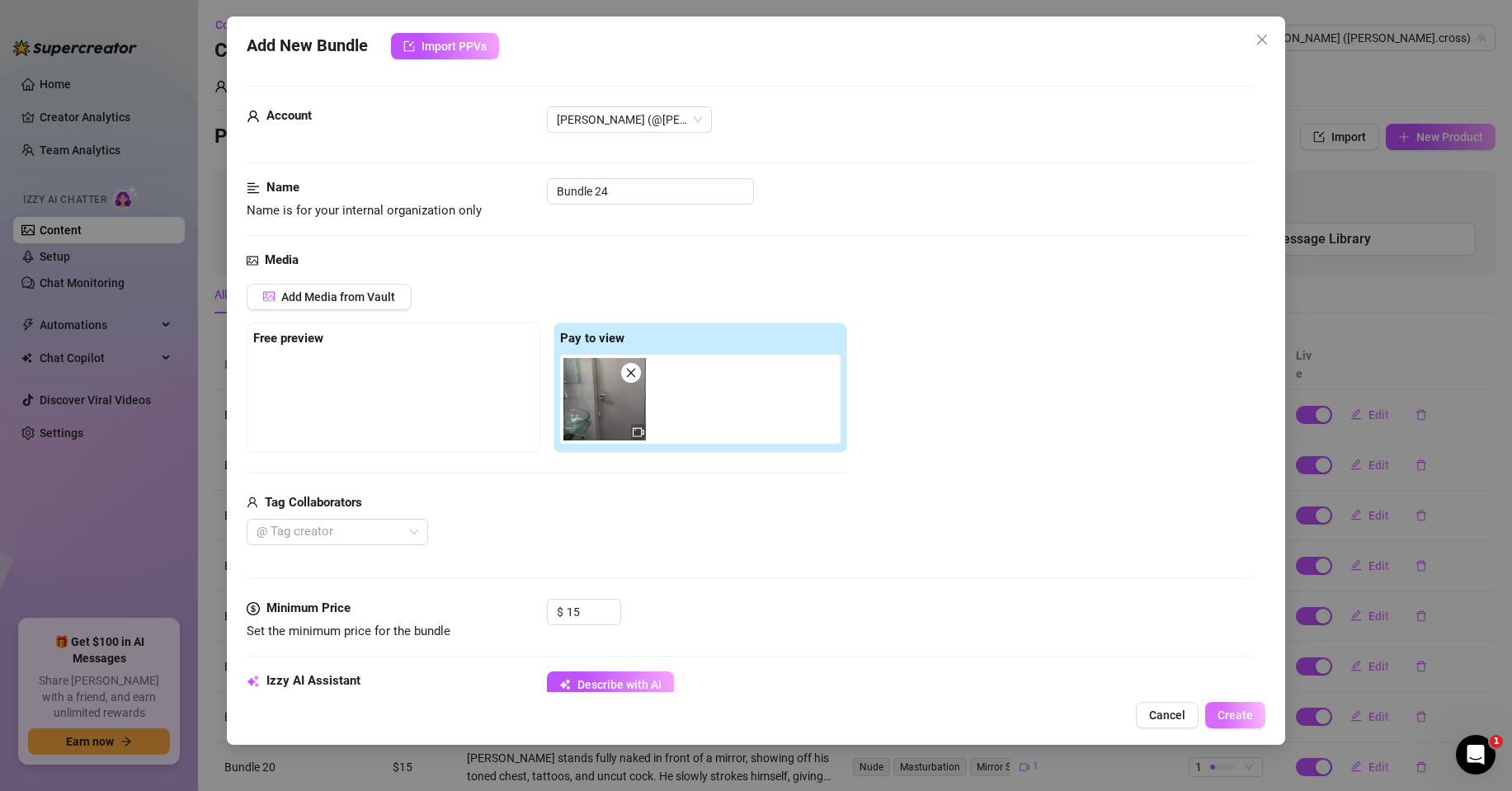
click at [1224, 712] on span "Create" at bounding box center [1235, 715] width 36 height 13
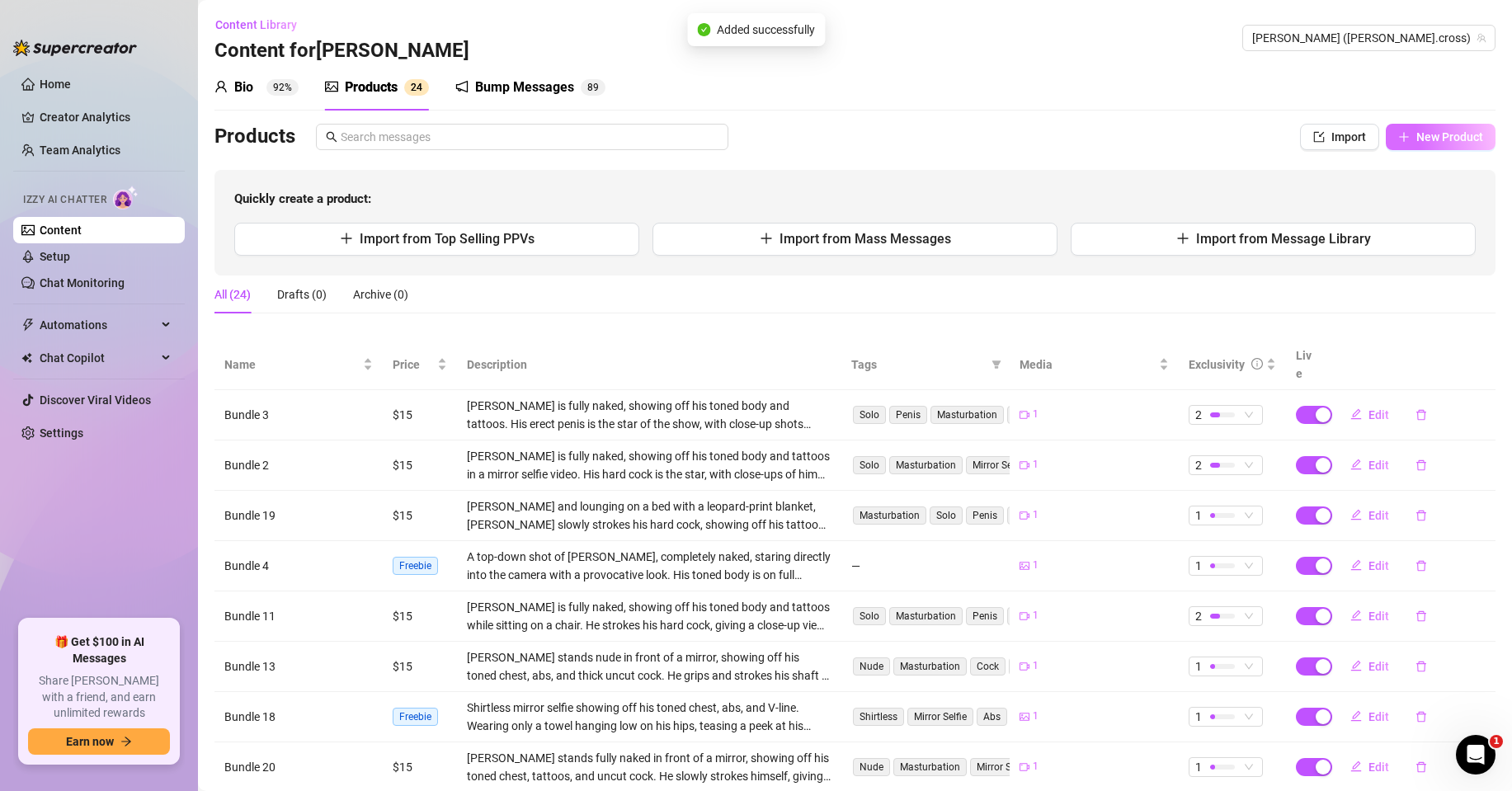
click at [1387, 129] on button "New Product" at bounding box center [1440, 137] width 109 height 26
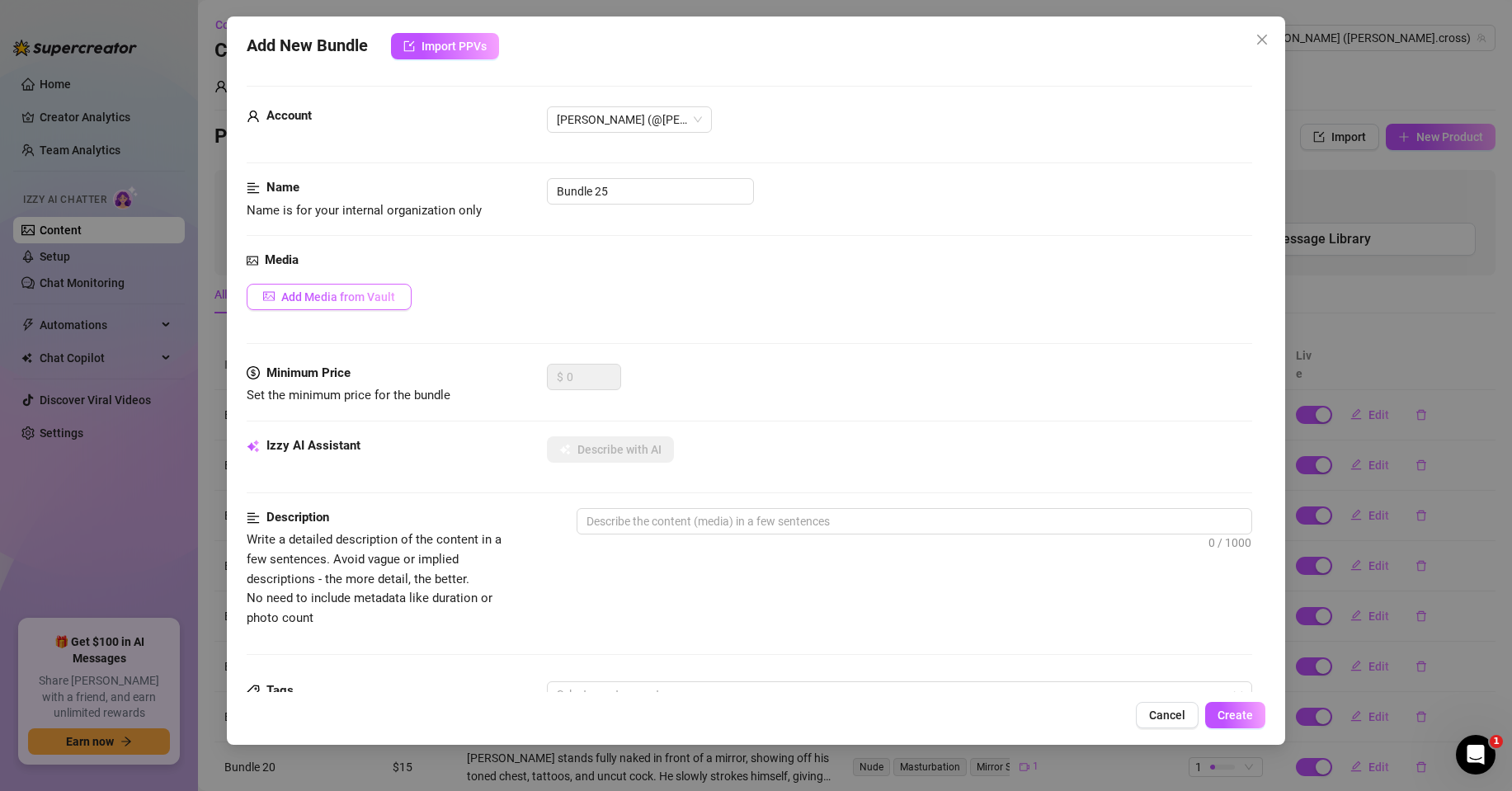
click at [364, 295] on span "Add Media from Vault" at bounding box center [338, 297] width 114 height 13
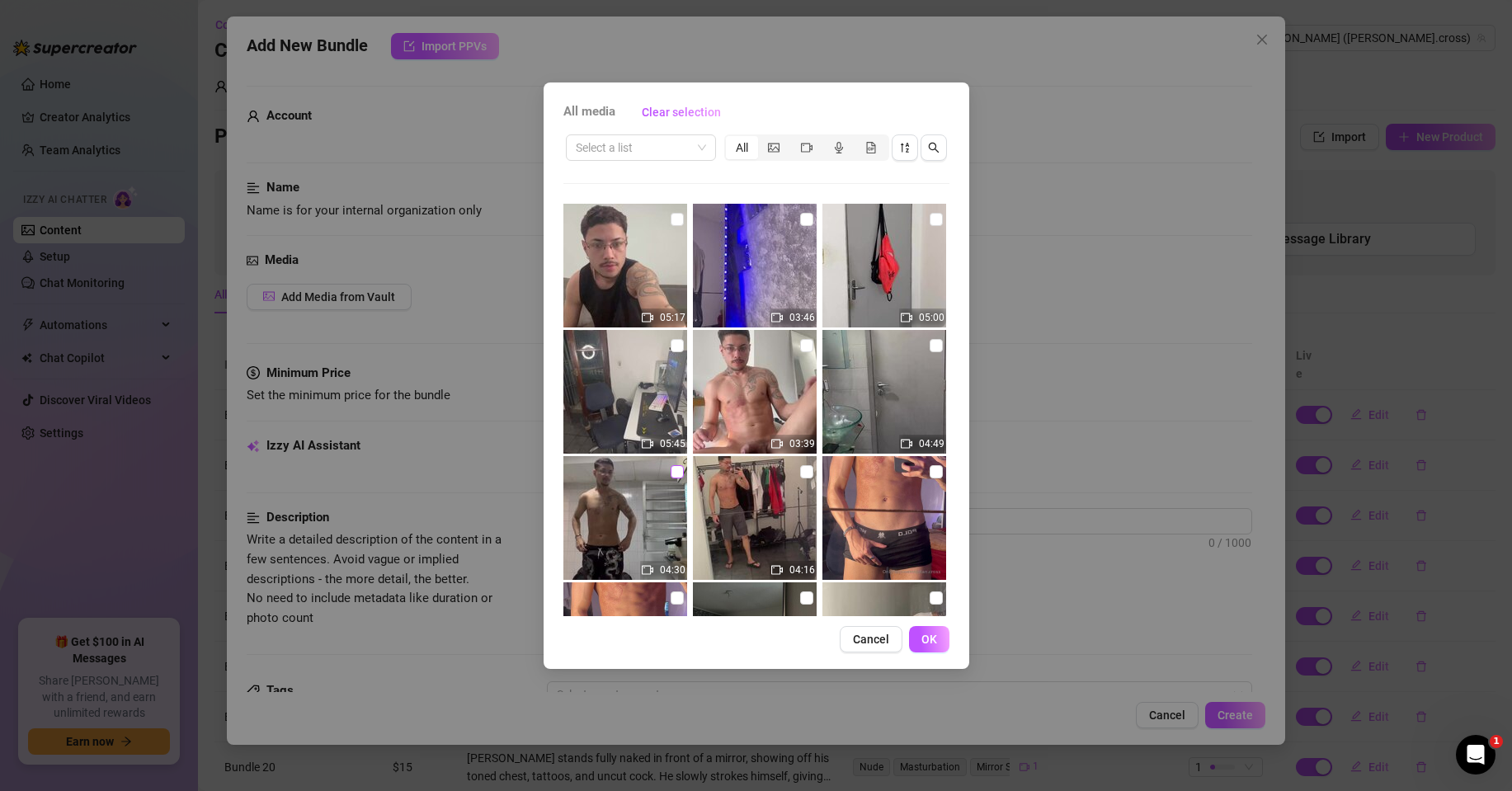
click at [672, 470] on input "checkbox" at bounding box center [677, 472] width 13 height 13
checkbox input "true"
click at [936, 636] on button "OK" at bounding box center [929, 640] width 40 height 26
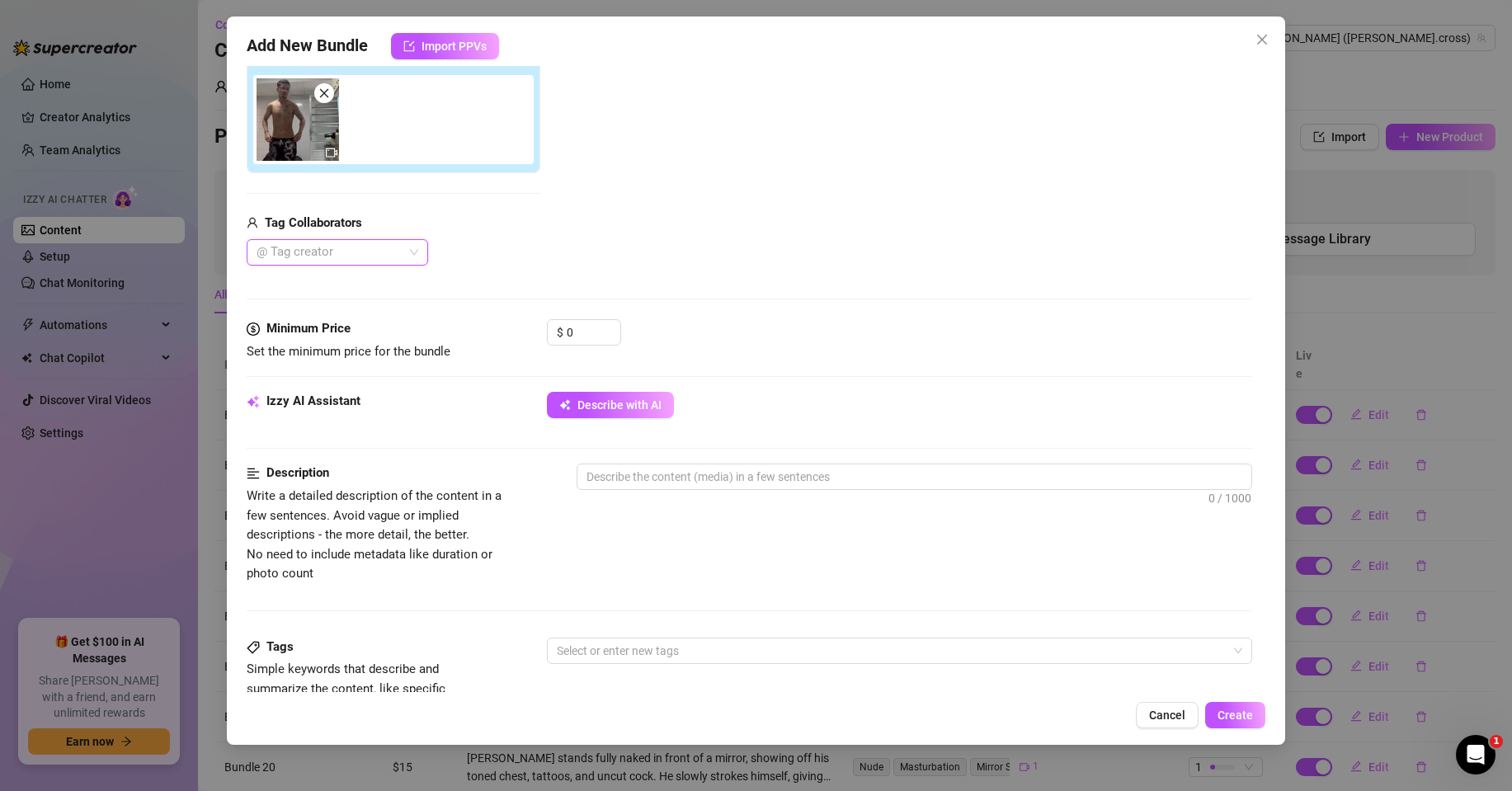
scroll to position [330, 0]
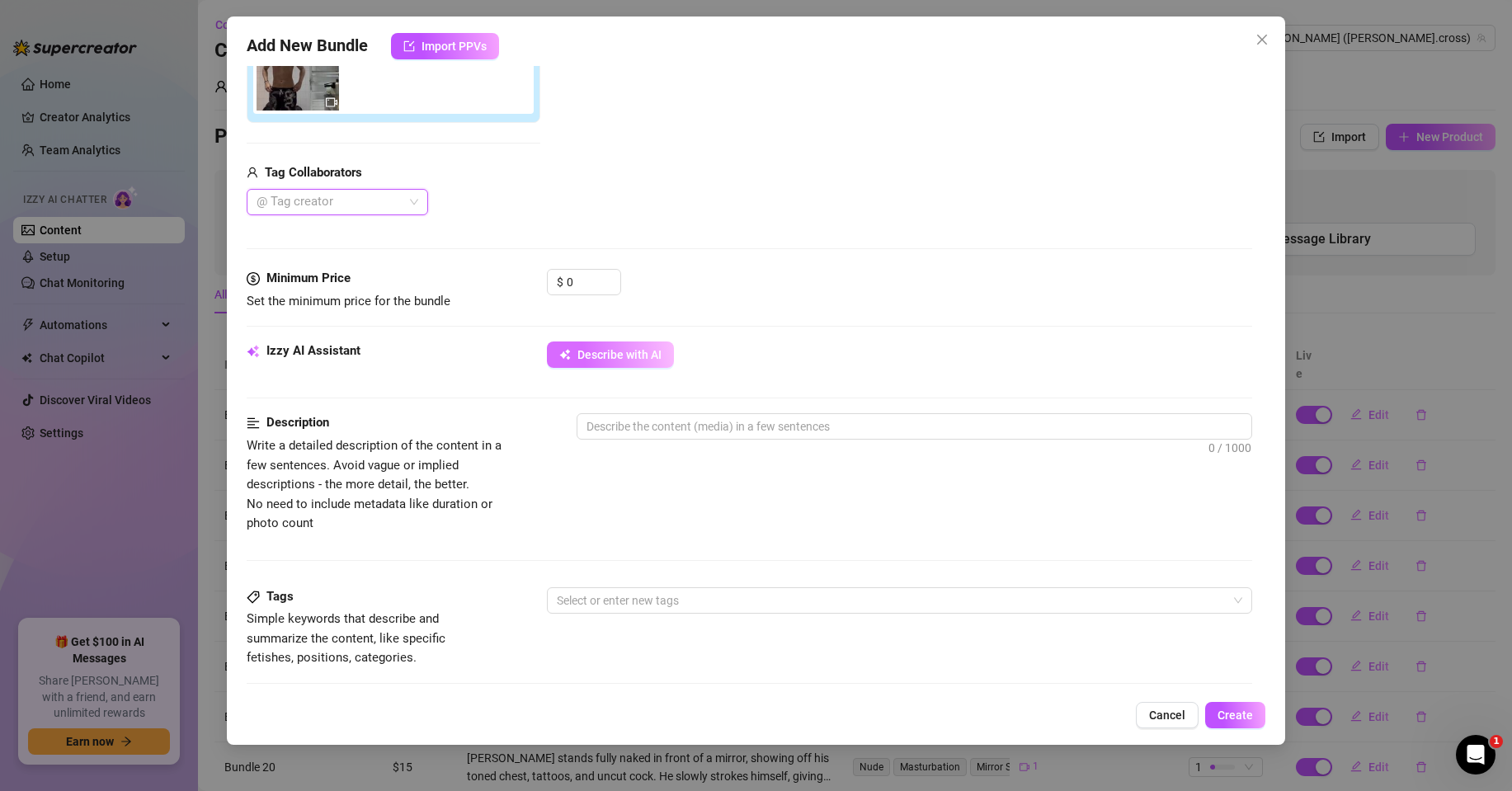
click at [583, 355] on span "Describe with AI" at bounding box center [620, 354] width 84 height 13
click at [569, 281] on input "0" at bounding box center [593, 282] width 53 height 24
click at [573, 281] on input "0" at bounding box center [593, 282] width 53 height 24
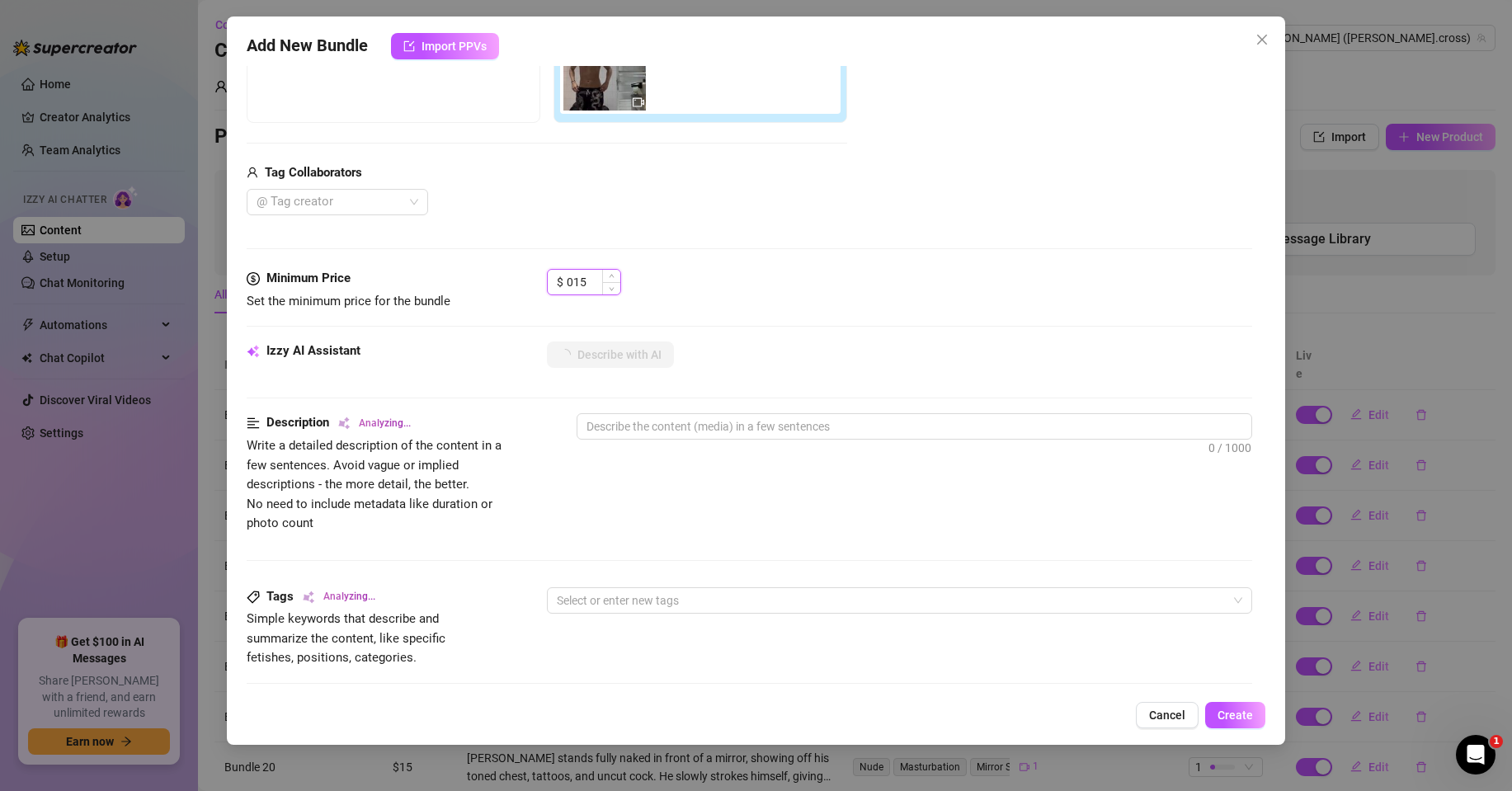
type input "15"
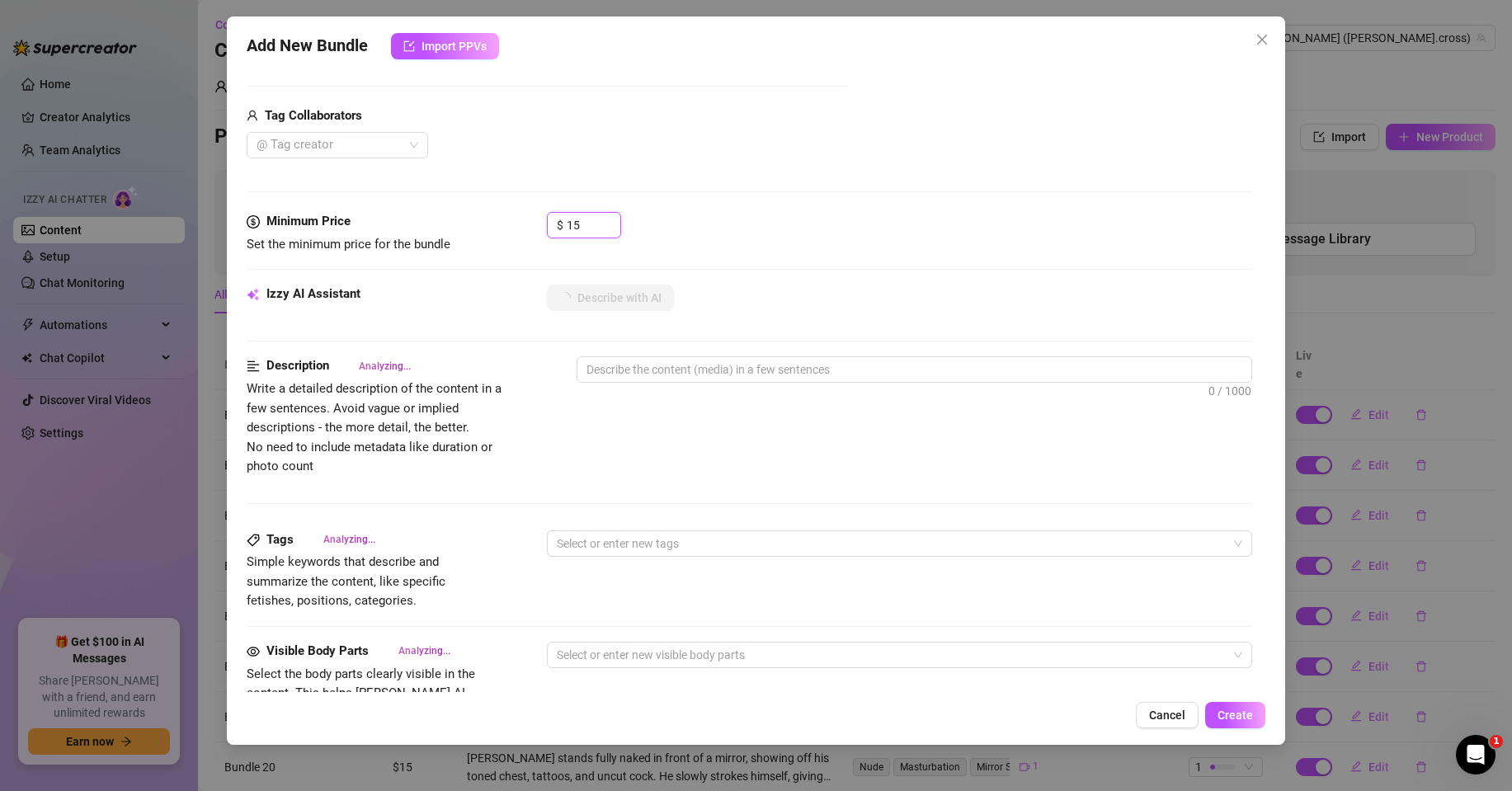
scroll to position [412, 0]
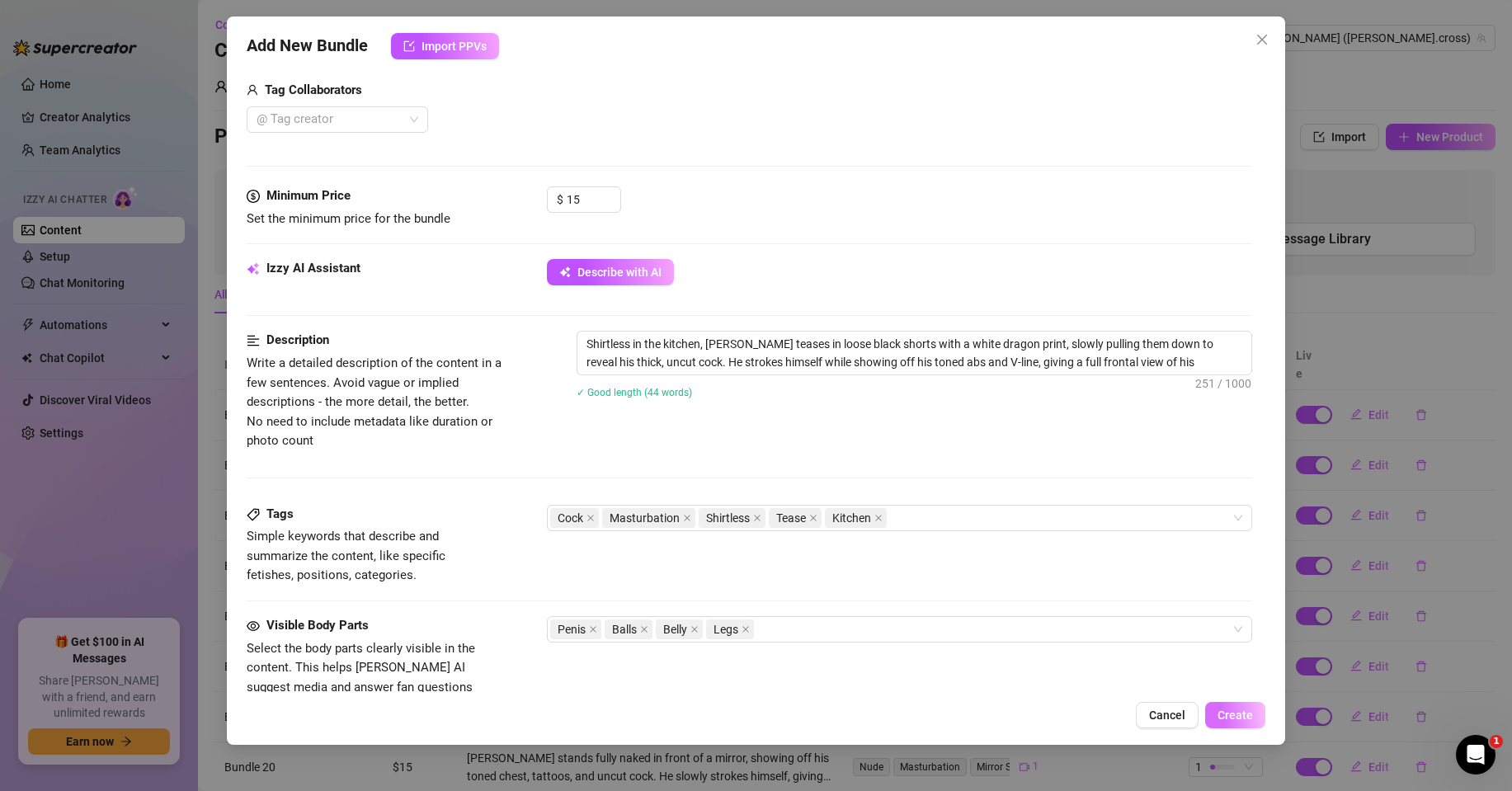
click at [1247, 711] on span "Create" at bounding box center [1235, 715] width 36 height 13
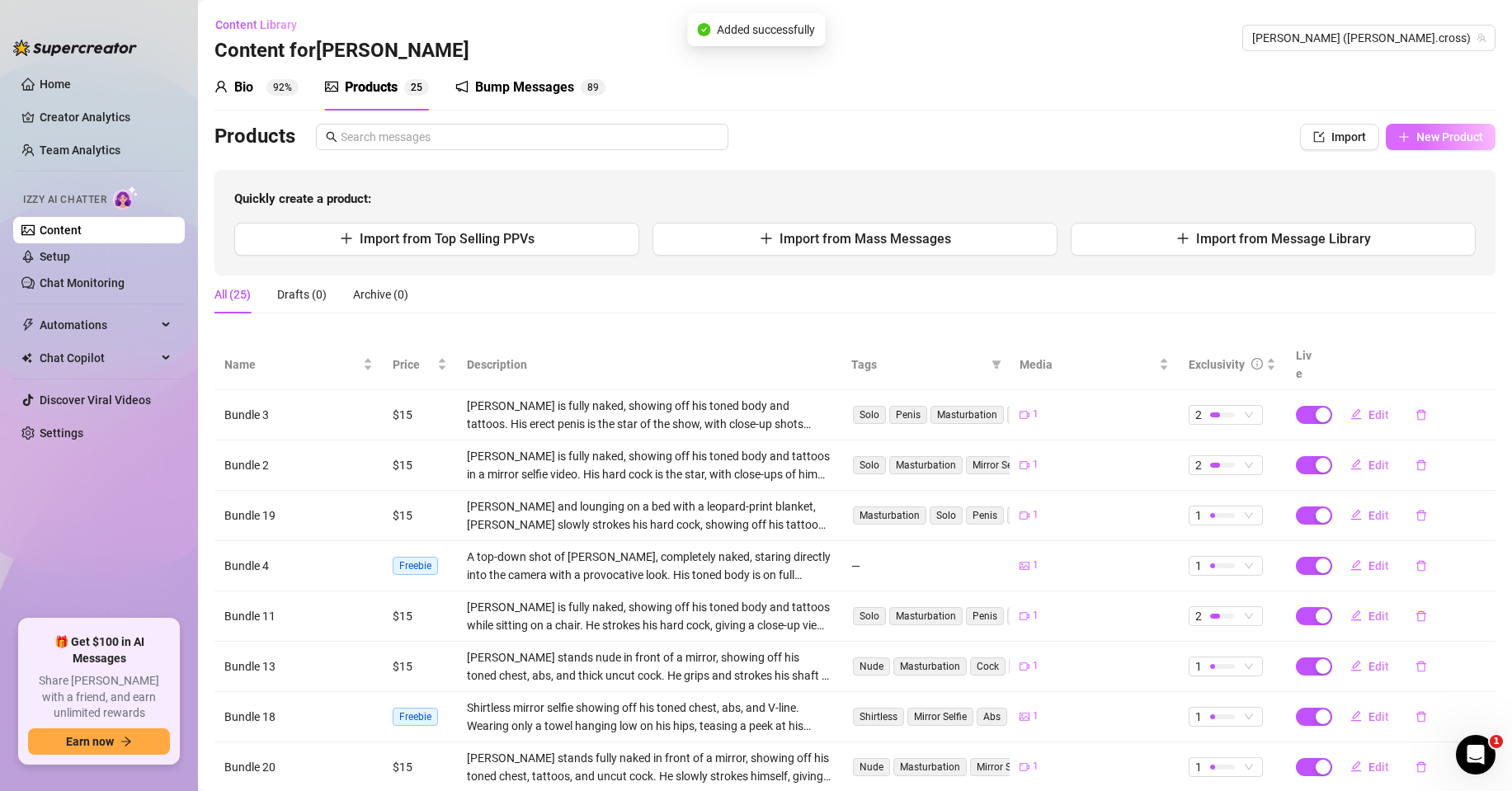
click at [1417, 140] on span "New Product" at bounding box center [1449, 137] width 66 height 13
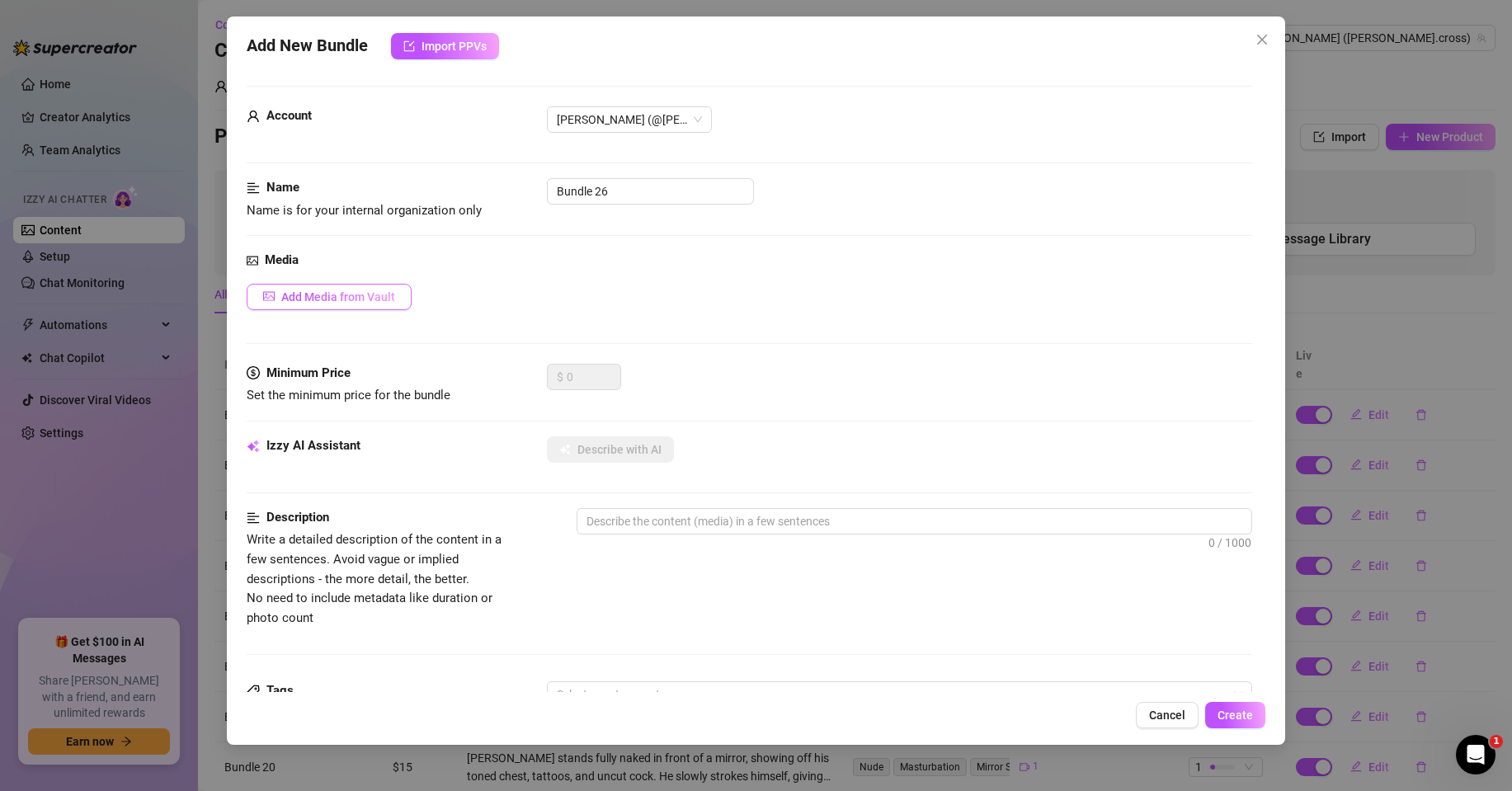
click at [388, 291] on span "Add Media from Vault" at bounding box center [338, 297] width 114 height 13
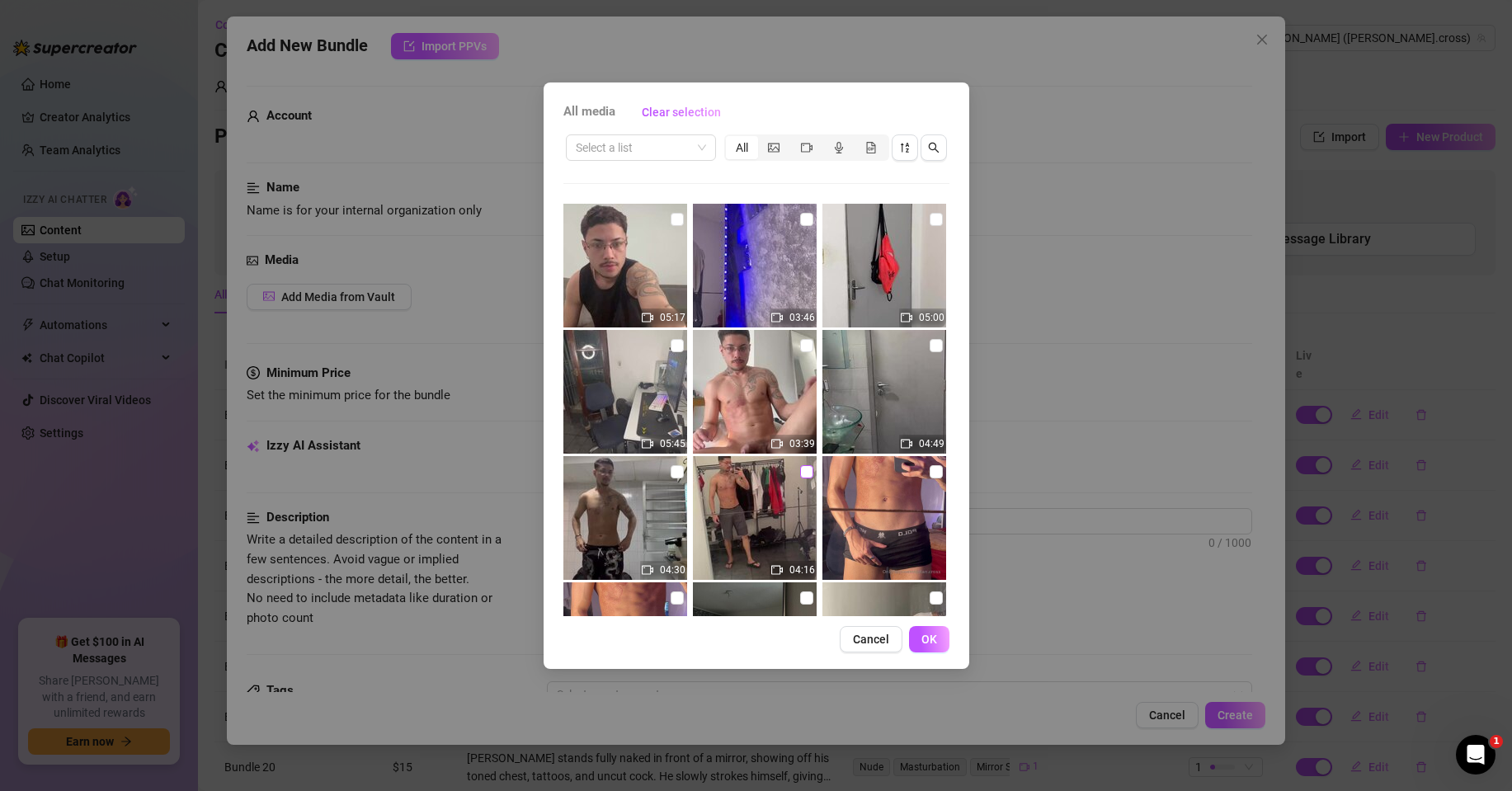
click at [801, 467] on input "checkbox" at bounding box center [807, 472] width 13 height 13
checkbox input "true"
click at [927, 641] on span "OK" at bounding box center [929, 640] width 16 height 13
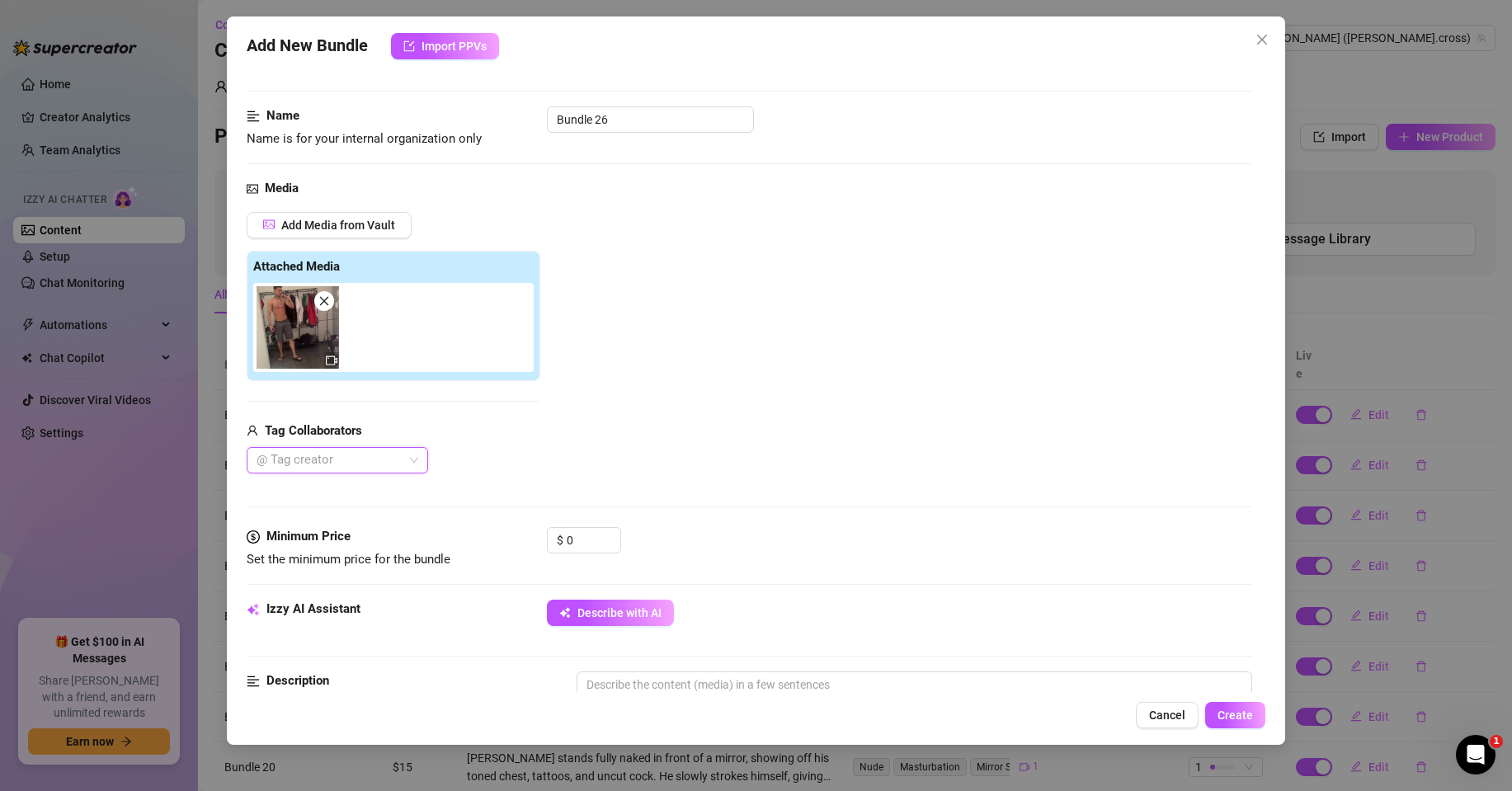
scroll to position [165, 0]
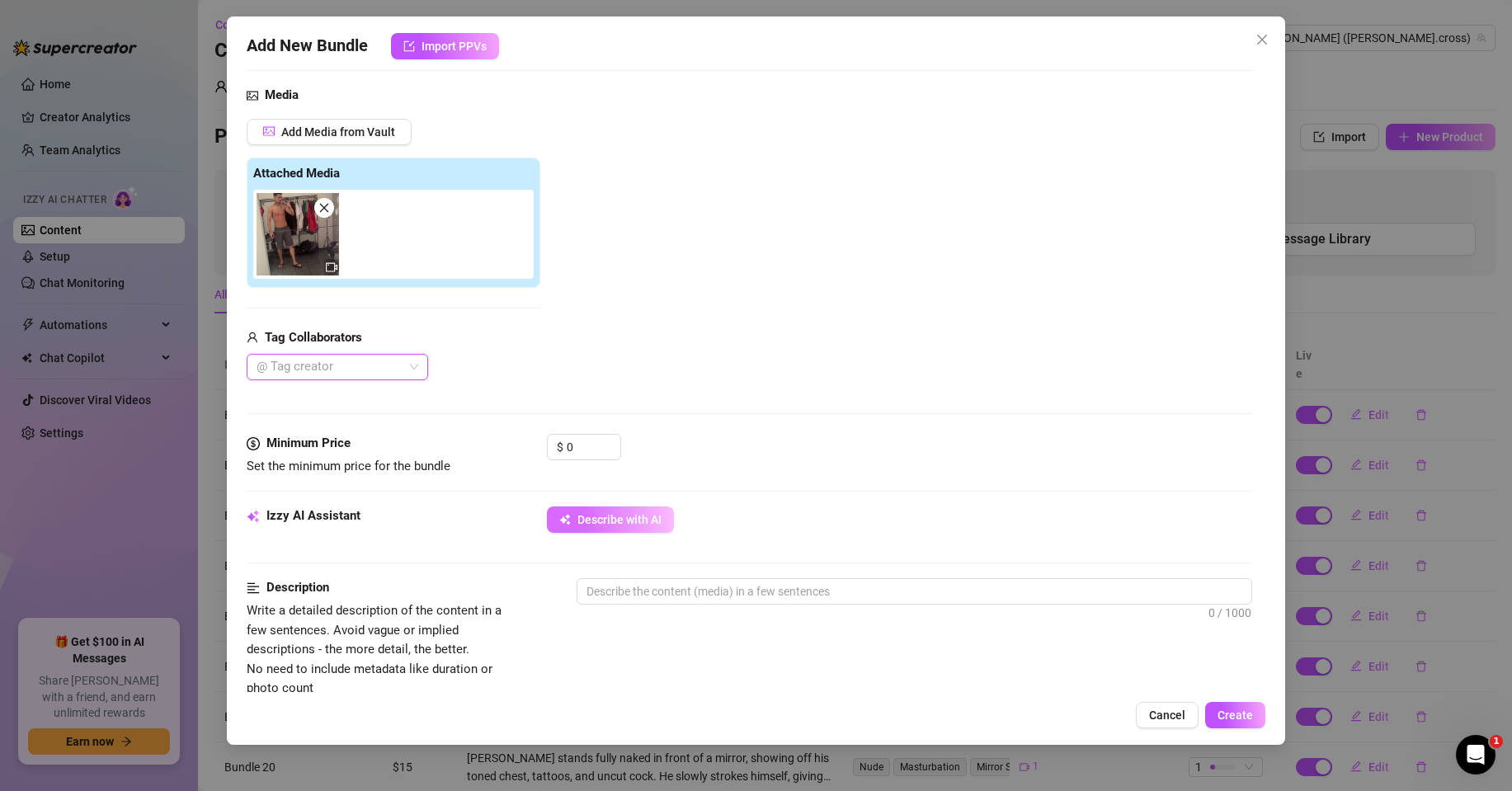
drag, startPoint x: 613, startPoint y: 518, endPoint x: 606, endPoint y: 512, distance: 9.2
click at [612, 518] on span "Describe with AI" at bounding box center [620, 520] width 84 height 13
click at [583, 441] on input "0" at bounding box center [593, 447] width 53 height 24
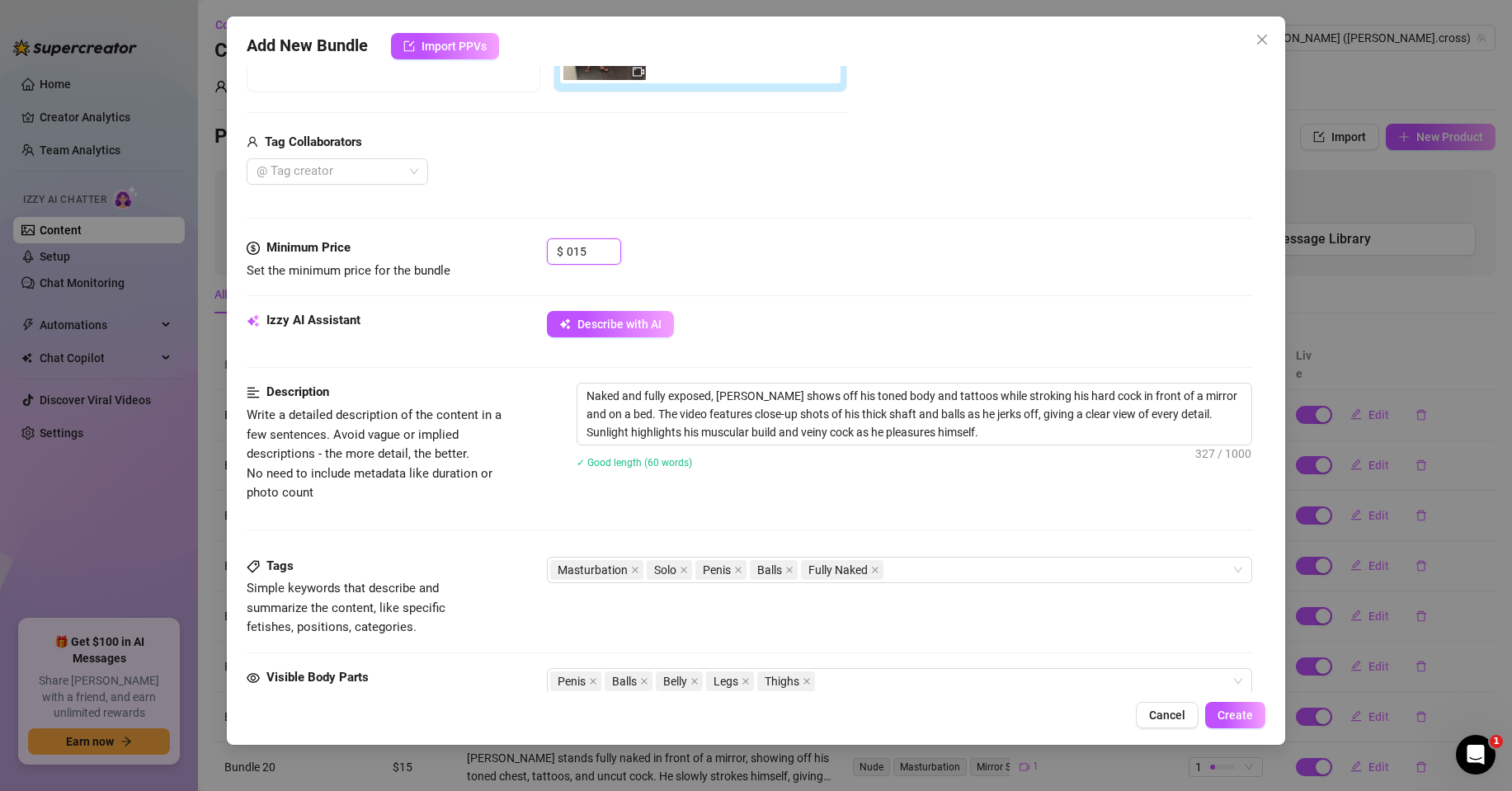
scroll to position [248, 0]
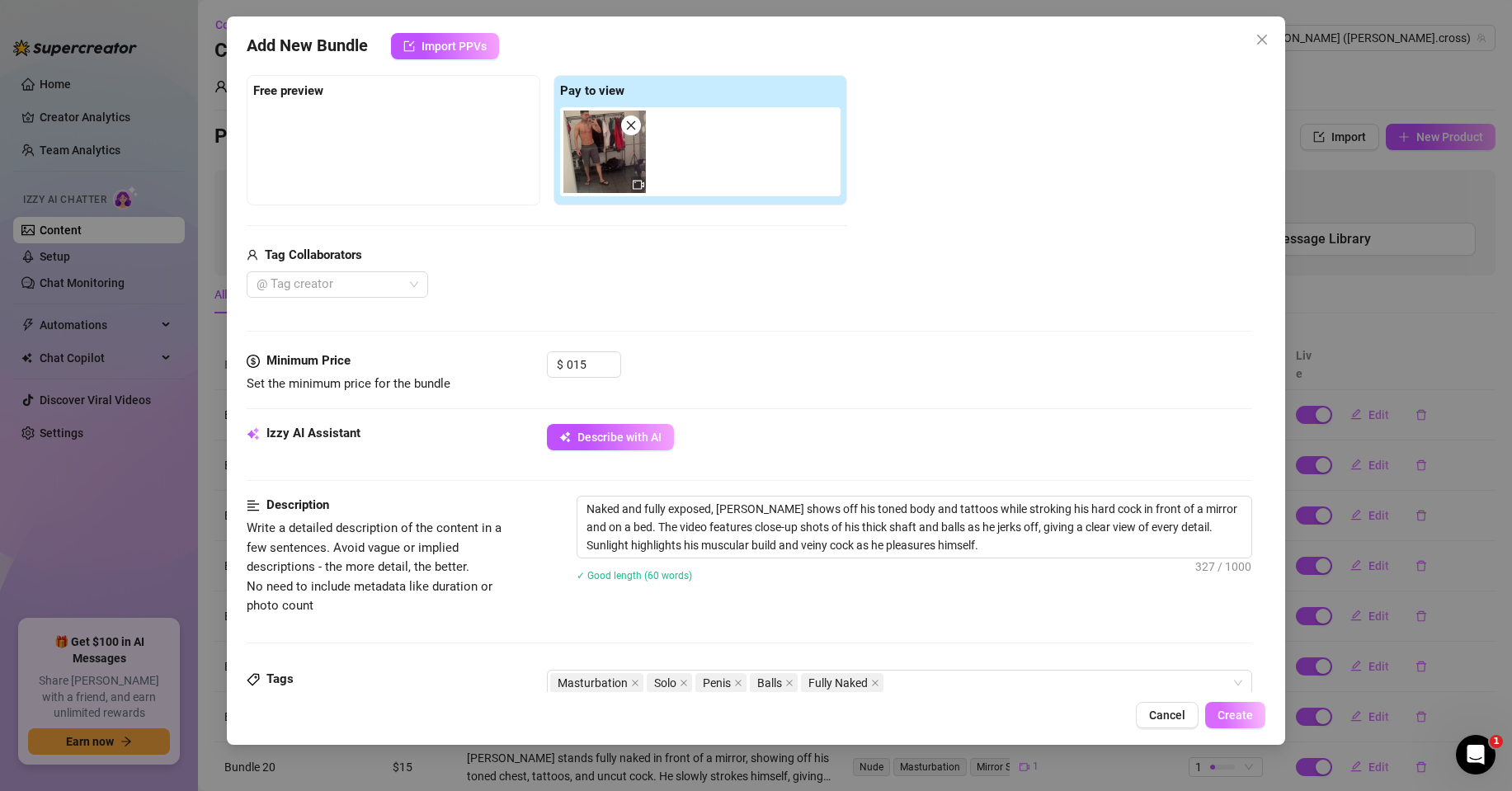
type input "15"
click at [1244, 712] on span "Create" at bounding box center [1235, 715] width 36 height 13
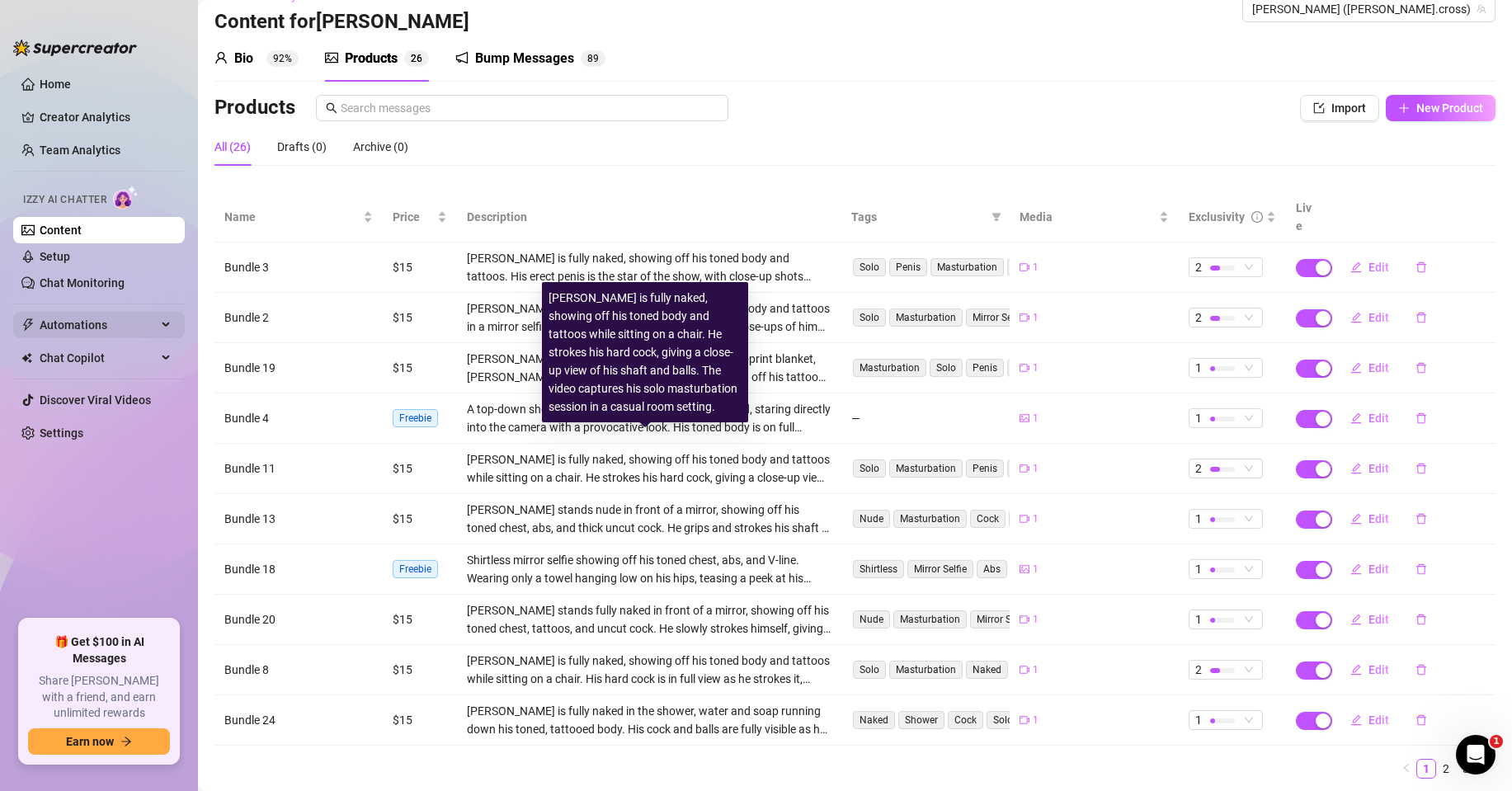
scroll to position [0, 0]
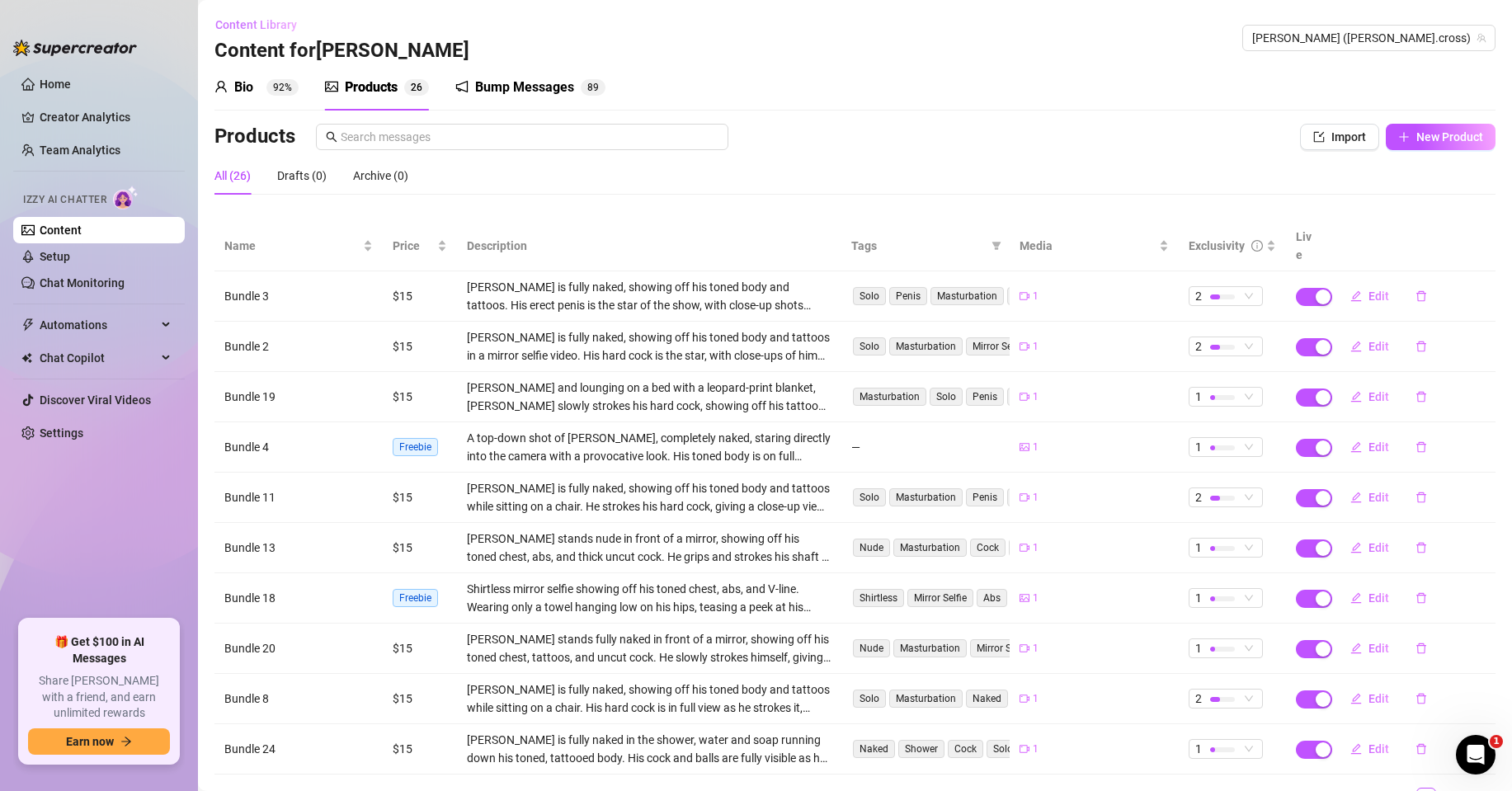
click at [270, 30] on span "Content Library" at bounding box center [255, 24] width 81 height 13
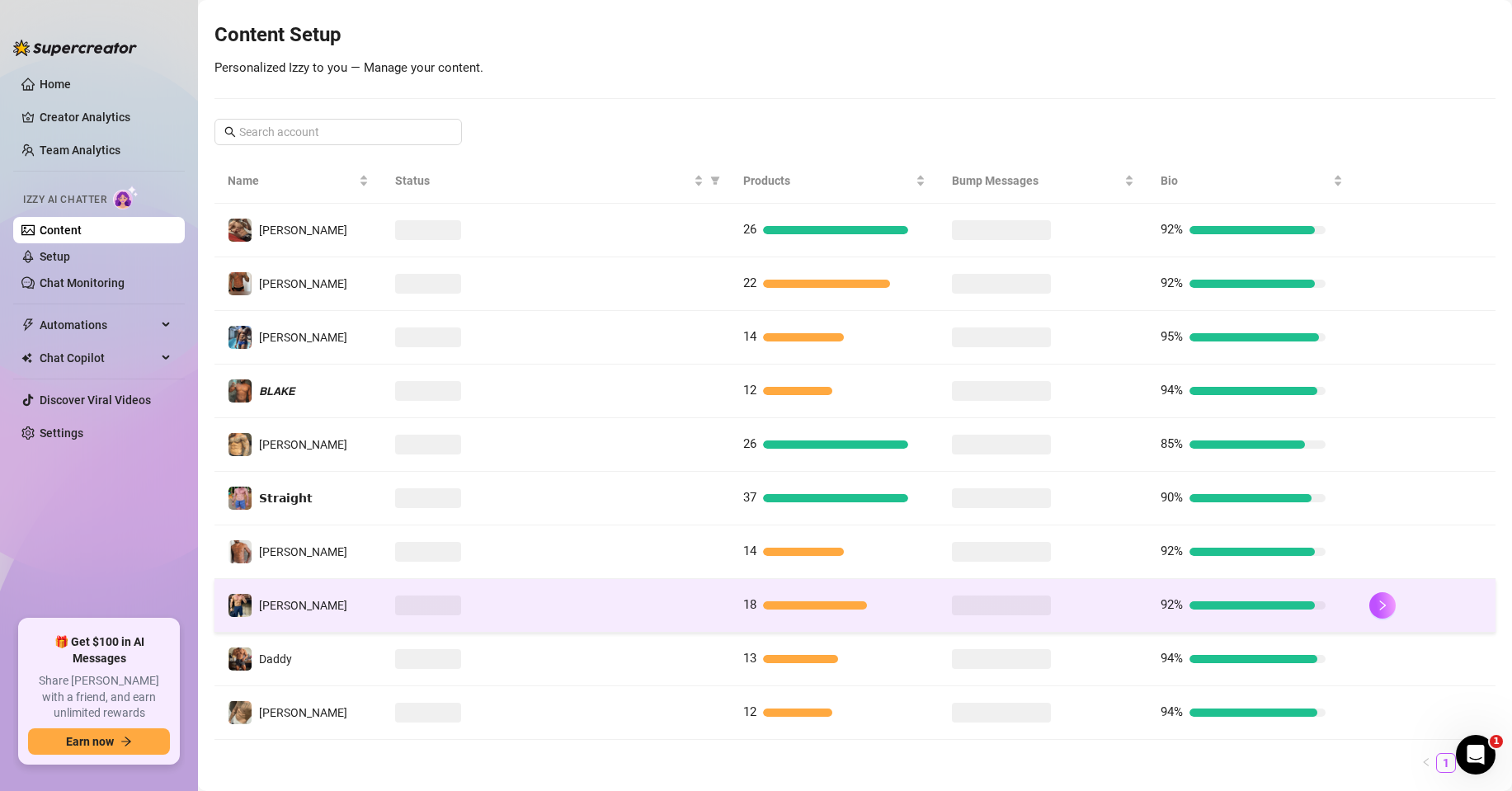
scroll to position [231, 0]
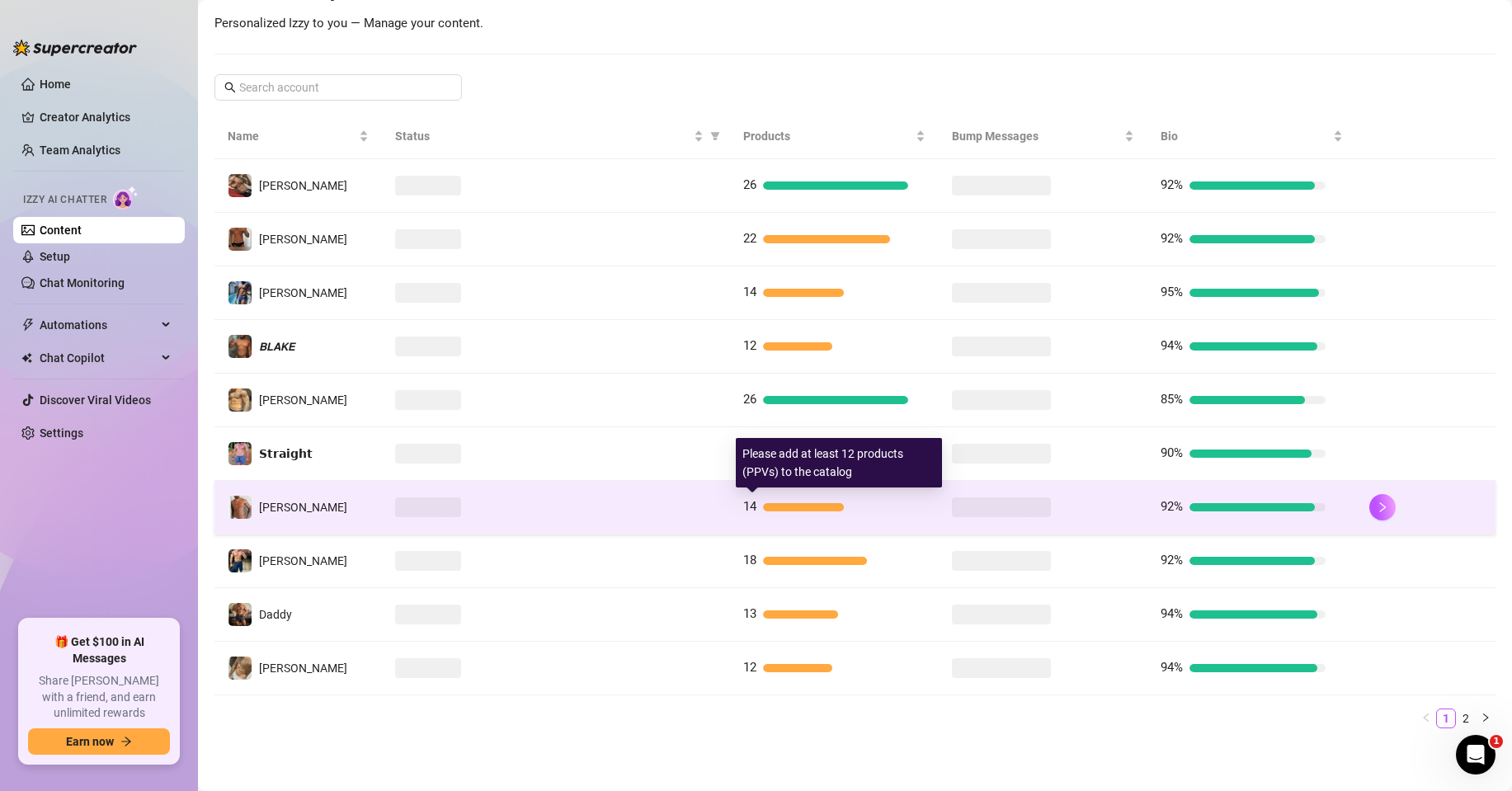
click at [780, 505] on div at bounding box center [803, 507] width 81 height 8
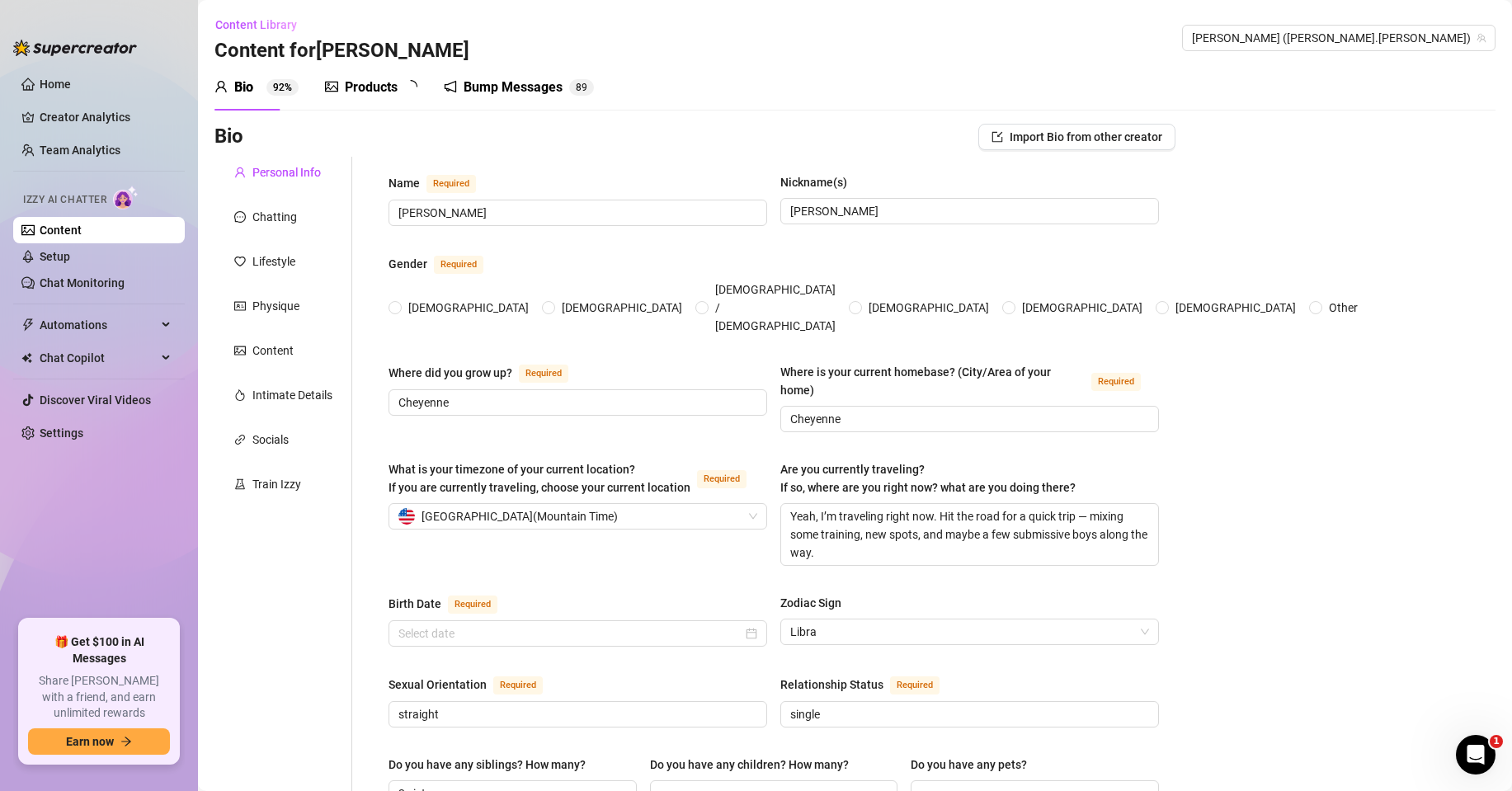
radio input "true"
type input "[DATE]"
click at [336, 78] on div at bounding box center [332, 87] width 13 height 20
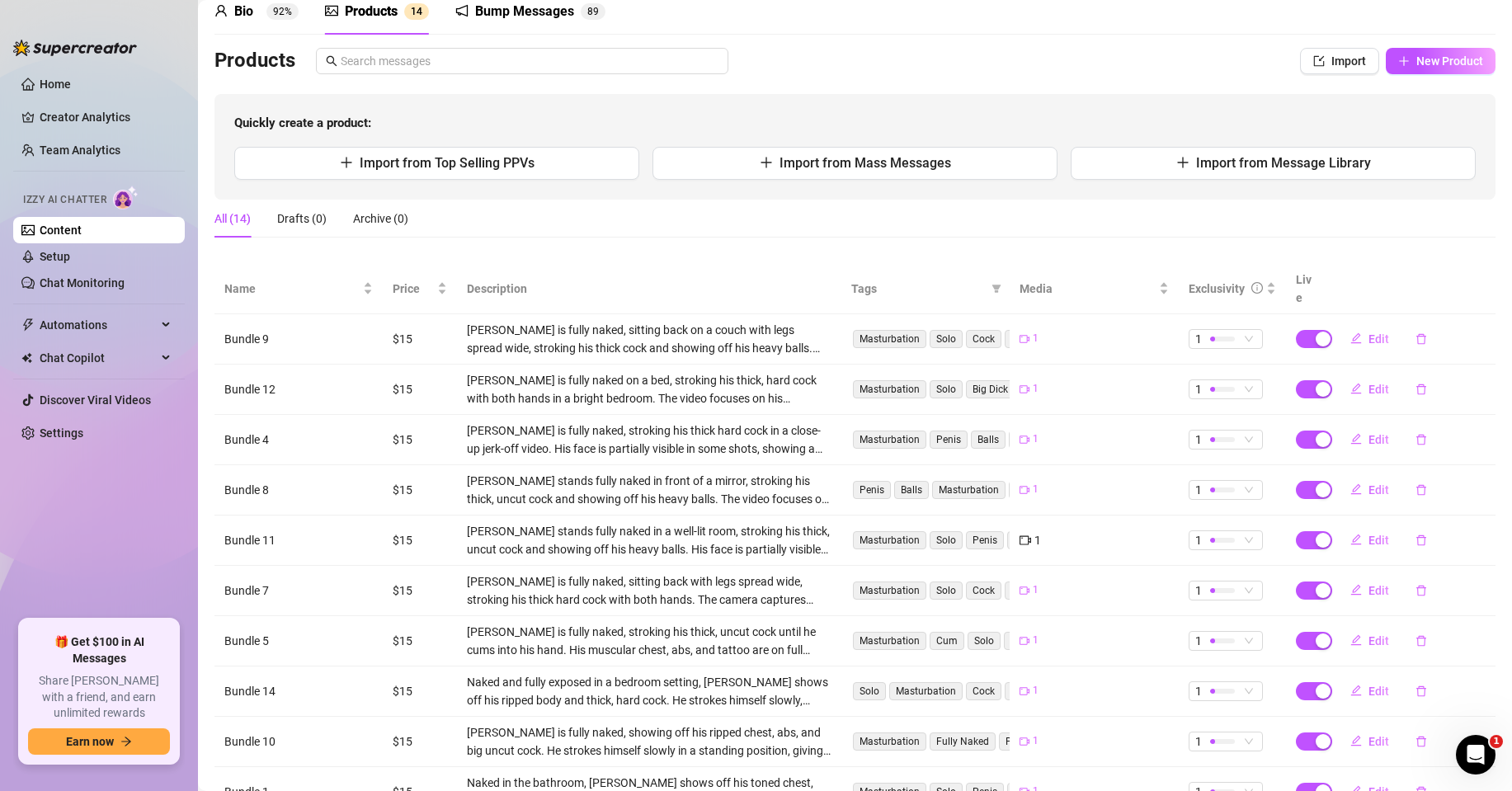
scroll to position [180, 0]
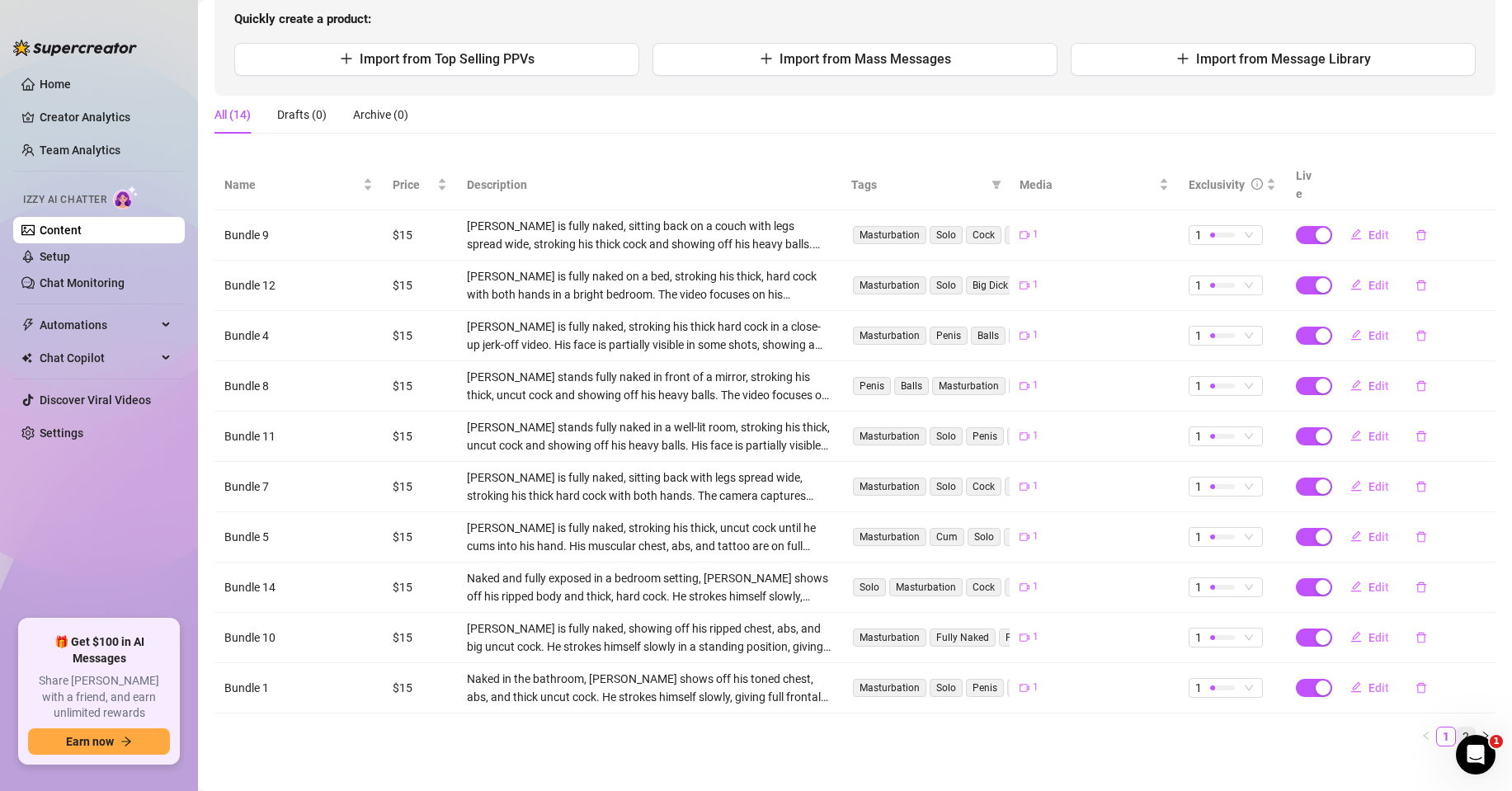
click at [1457, 727] on link "2" at bounding box center [1465, 736] width 18 height 18
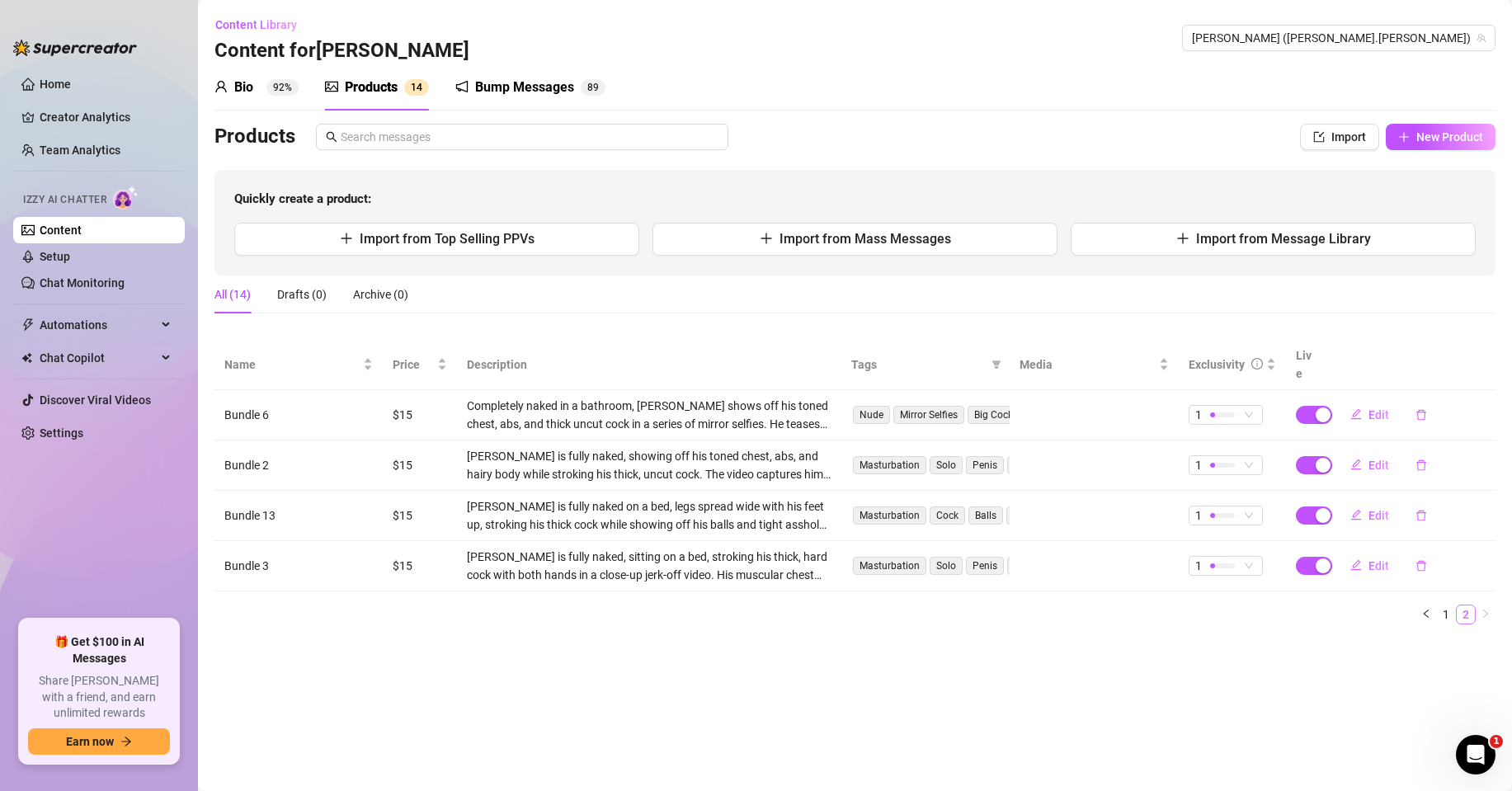
scroll to position [0, 0]
click at [1370, 559] on span "Edit" at bounding box center [1379, 566] width 21 height 13
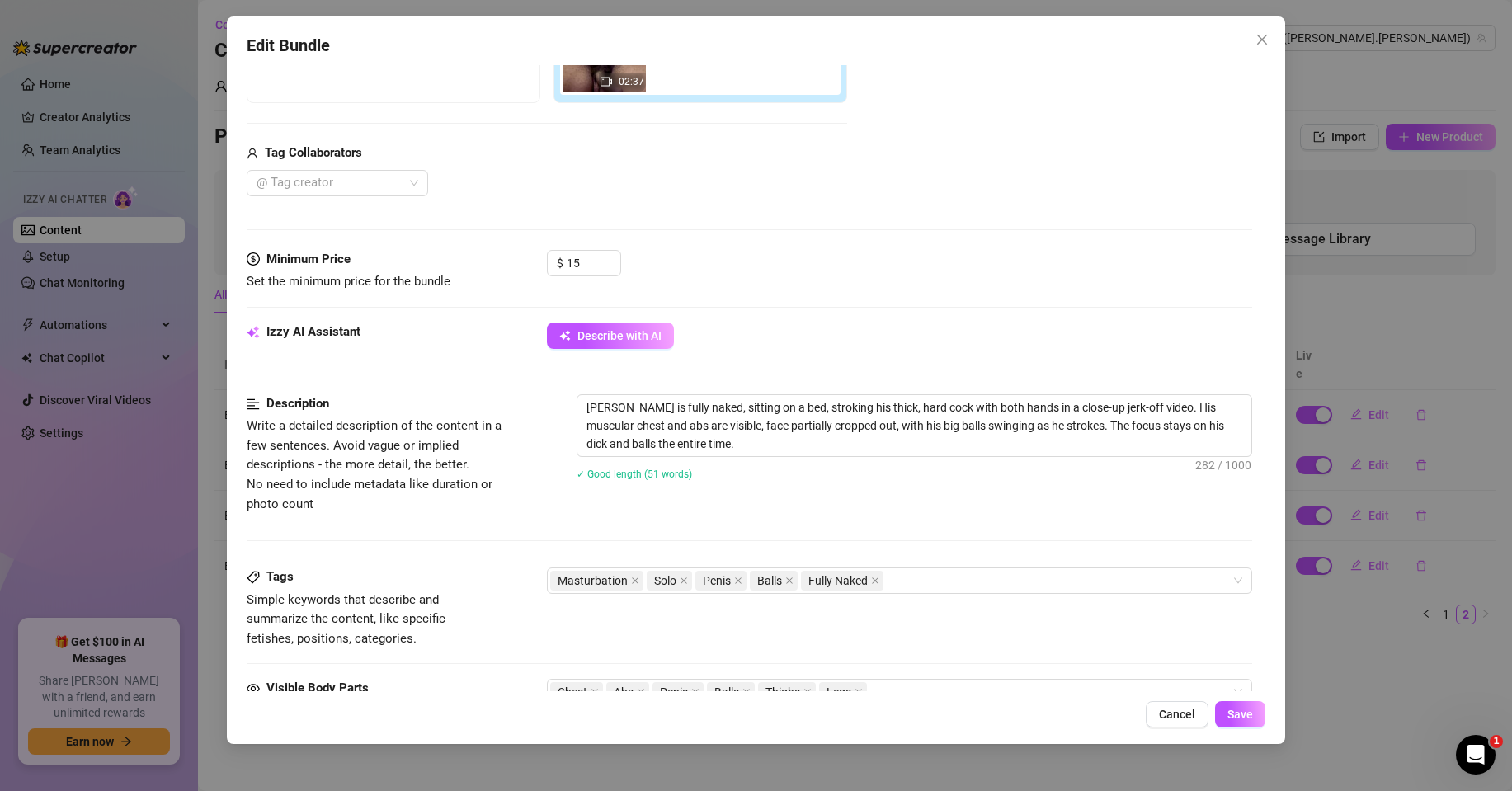
scroll to position [288, 0]
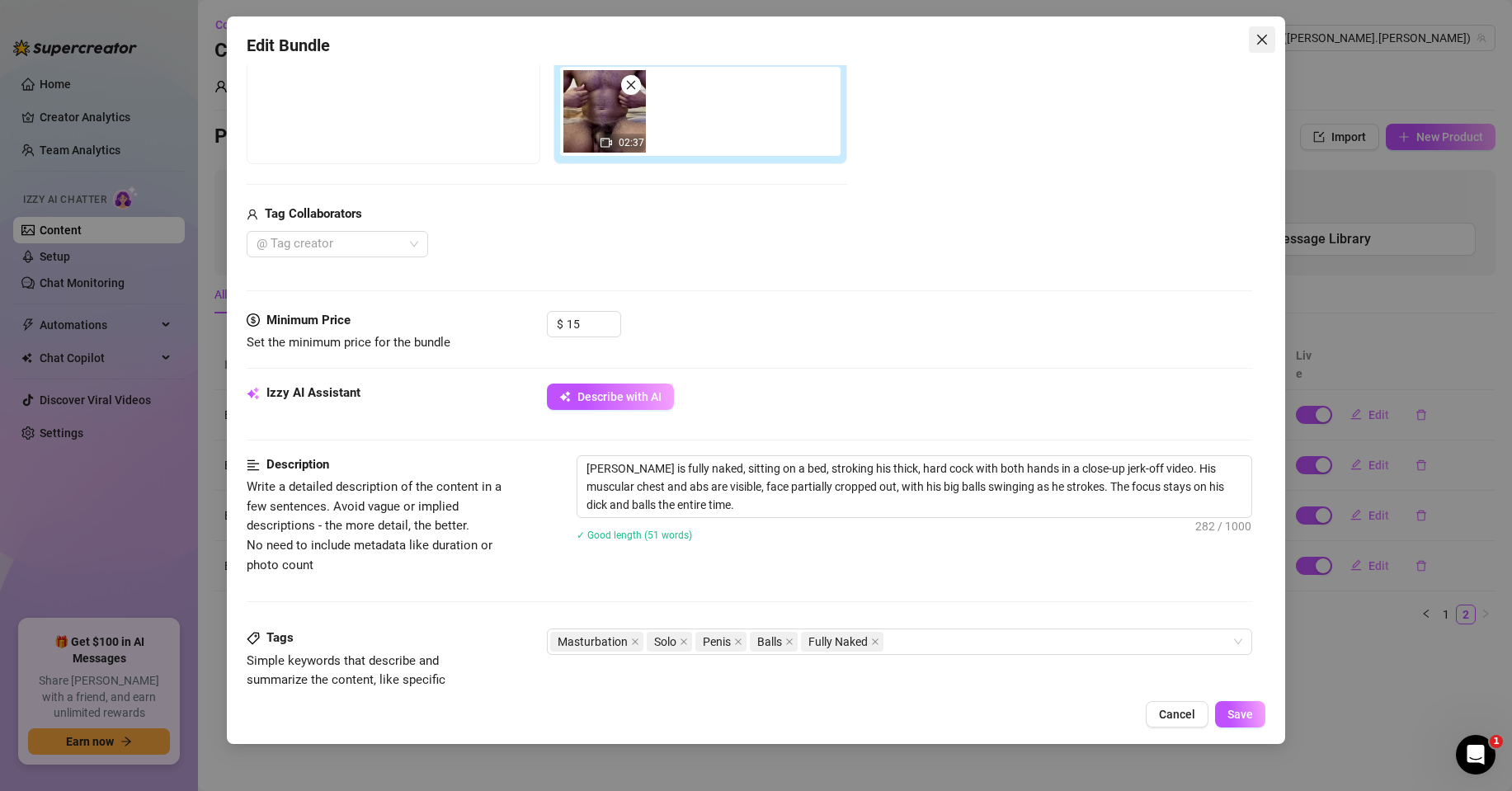
click at [1253, 43] on span "Close" at bounding box center [1262, 39] width 26 height 13
